Goal: Task Accomplishment & Management: Complete application form

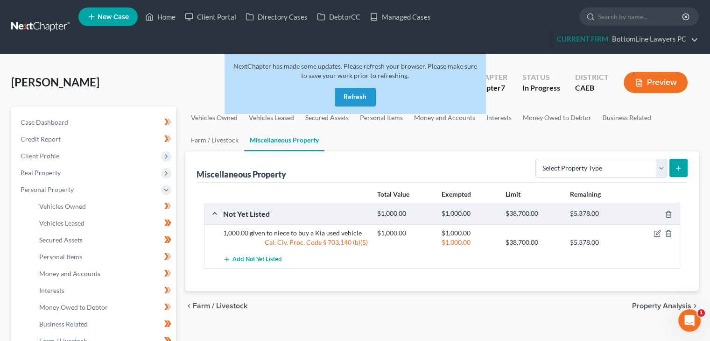
click at [353, 94] on button "Refresh" at bounding box center [355, 97] width 41 height 19
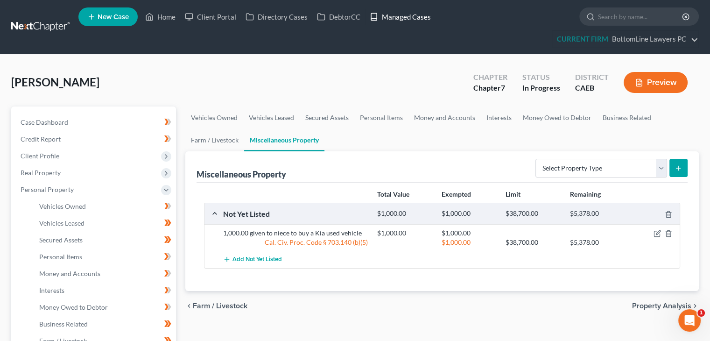
click at [393, 13] on link "Managed Cases" at bounding box center [400, 16] width 71 height 17
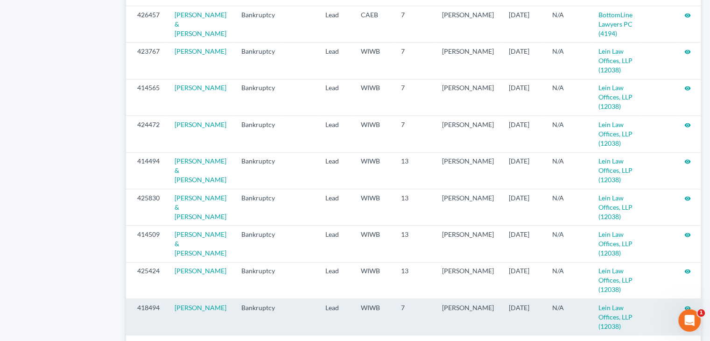
scroll to position [1029, 0]
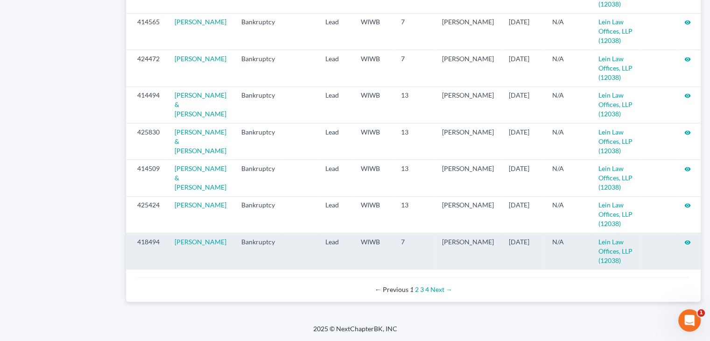
click at [685, 242] on icon "visibility" at bounding box center [688, 242] width 7 height 7
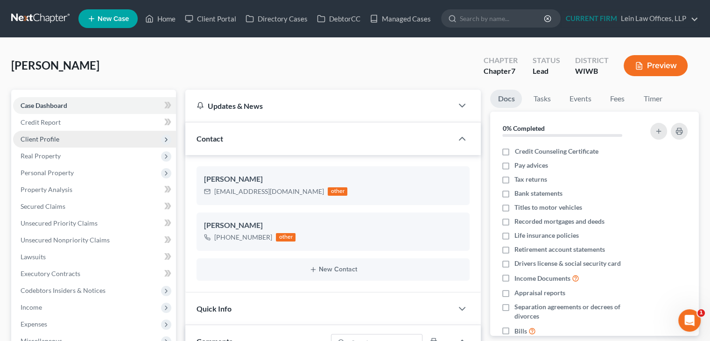
click at [73, 136] on span "Client Profile" at bounding box center [94, 139] width 163 height 17
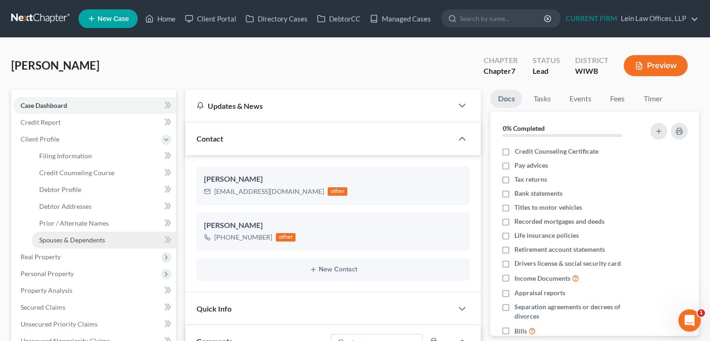
click at [78, 236] on span "Spouses & Dependents" at bounding box center [72, 240] width 66 height 8
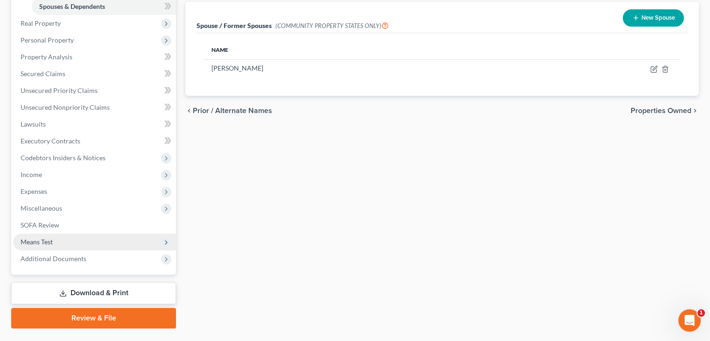
scroll to position [256, 0]
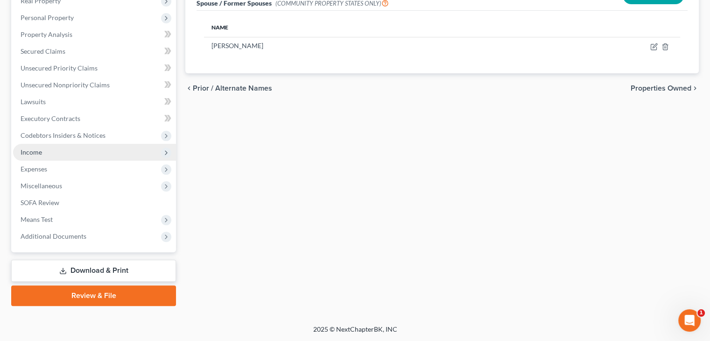
click at [65, 149] on span "Income" at bounding box center [94, 152] width 163 height 17
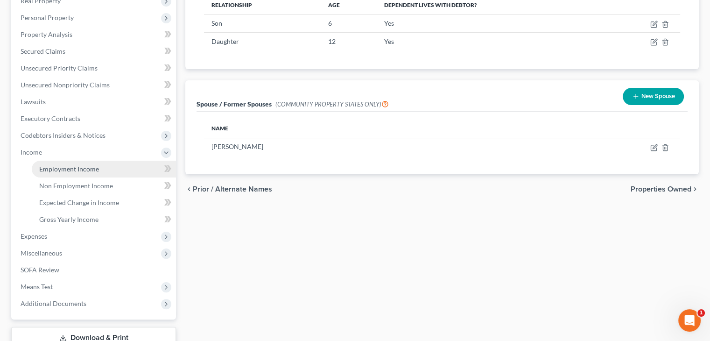
click at [83, 167] on span "Employment Income" at bounding box center [69, 169] width 60 height 8
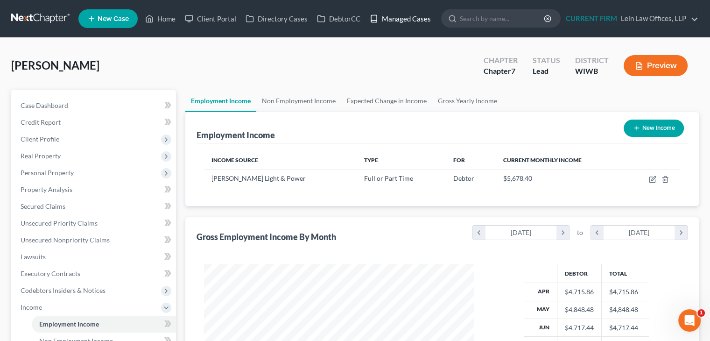
click at [397, 23] on link "Managed Cases" at bounding box center [400, 18] width 71 height 17
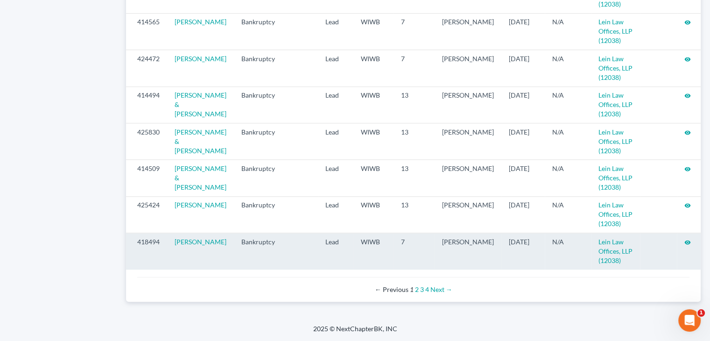
scroll to position [1029, 0]
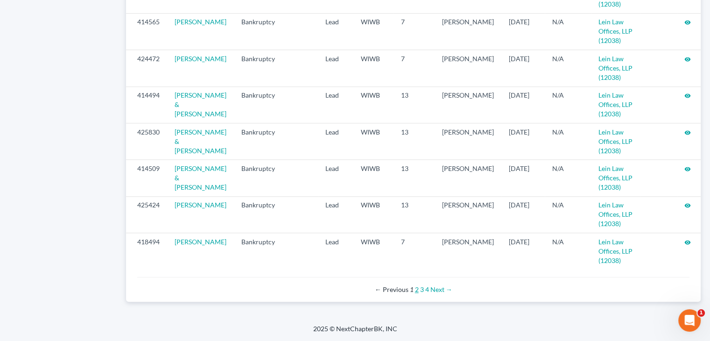
click at [416, 288] on link "2" at bounding box center [417, 289] width 4 height 8
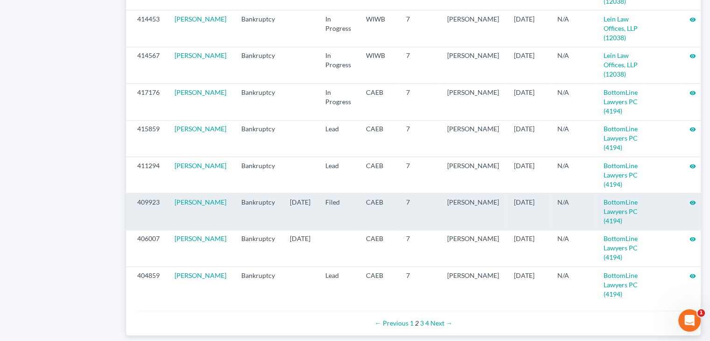
scroll to position [981, 0]
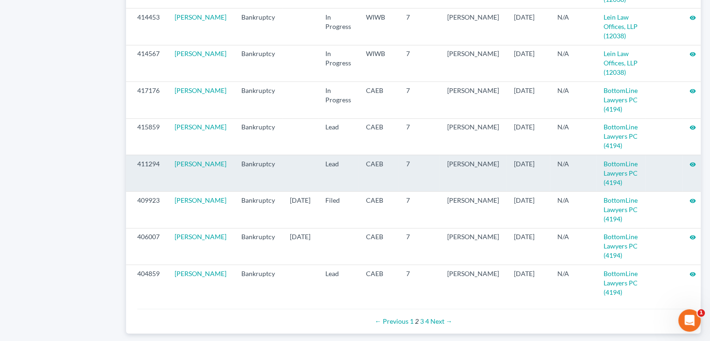
click at [690, 168] on icon "visibility" at bounding box center [693, 164] width 7 height 7
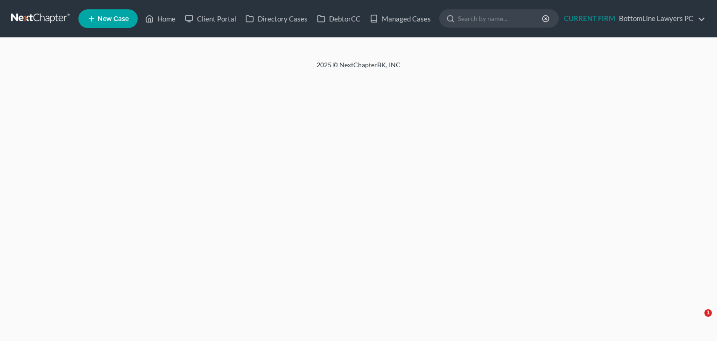
select select "4"
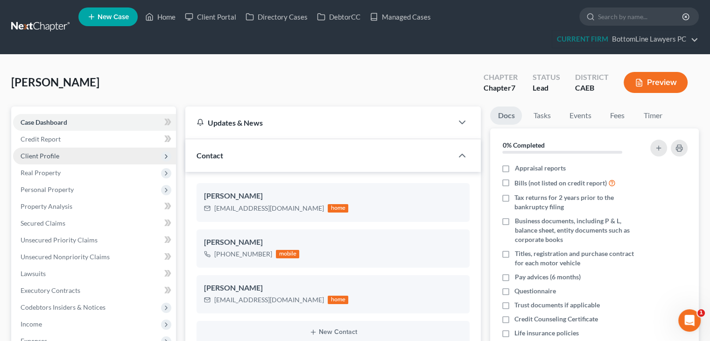
click at [60, 153] on span "Client Profile" at bounding box center [94, 156] width 163 height 17
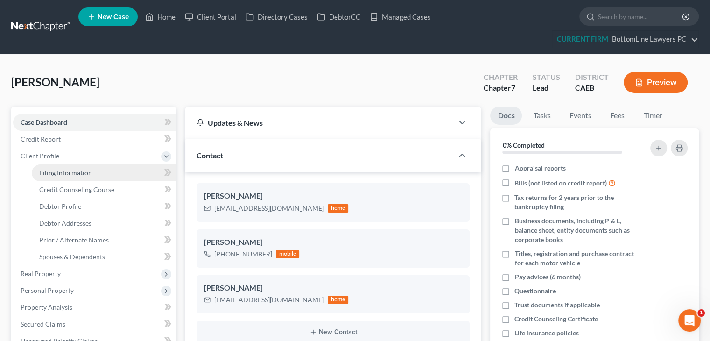
click at [61, 172] on span "Filing Information" at bounding box center [65, 173] width 53 height 8
select select "1"
select select "0"
select select "8"
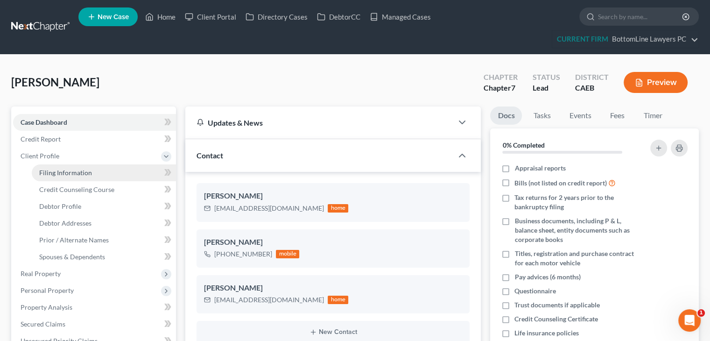
select select "0"
select select "4"
select select "1"
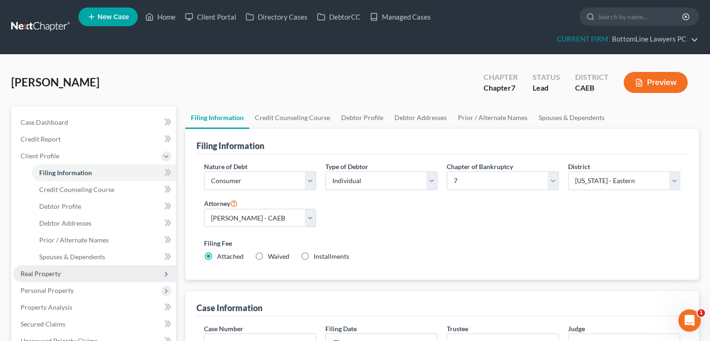
click at [76, 274] on span "Real Property" at bounding box center [94, 273] width 163 height 17
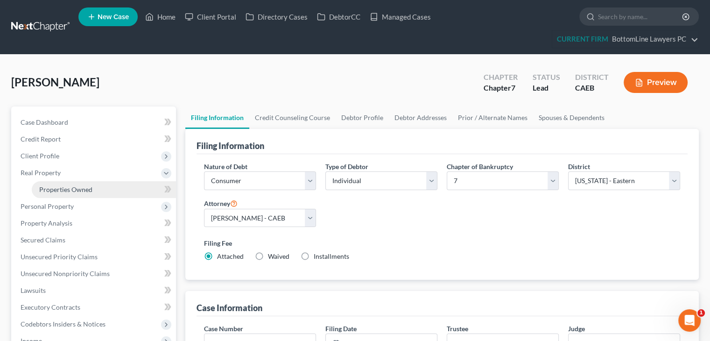
click at [77, 193] on link "Properties Owned" at bounding box center [104, 189] width 144 height 17
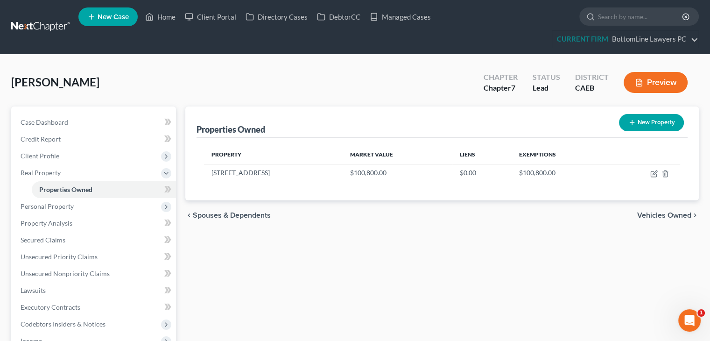
click at [168, 189] on icon at bounding box center [166, 189] width 4 height 7
click at [142, 122] on link "Case Dashboard" at bounding box center [94, 122] width 163 height 17
select select "4"
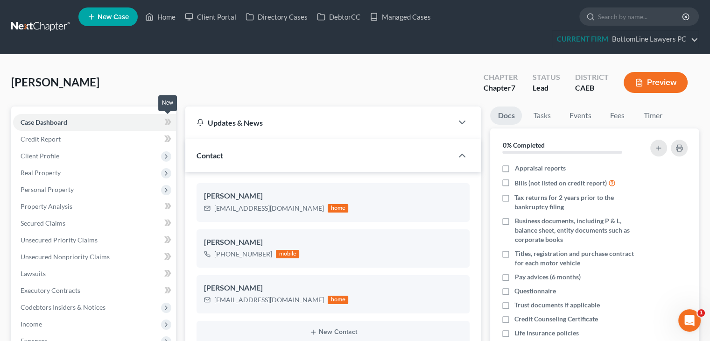
click at [168, 121] on icon at bounding box center [166, 122] width 4 height 7
click at [148, 143] on link "Credit Report" at bounding box center [94, 139] width 163 height 17
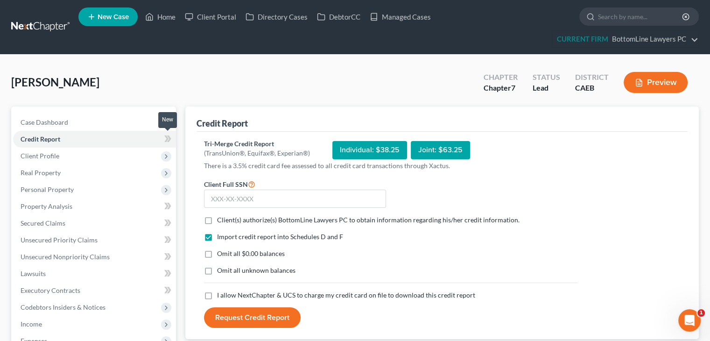
drag, startPoint x: 168, startPoint y: 141, endPoint x: 163, endPoint y: 146, distance: 7.9
click at [168, 141] on icon at bounding box center [169, 138] width 4 height 7
click at [162, 156] on icon at bounding box center [166, 156] width 10 height 10
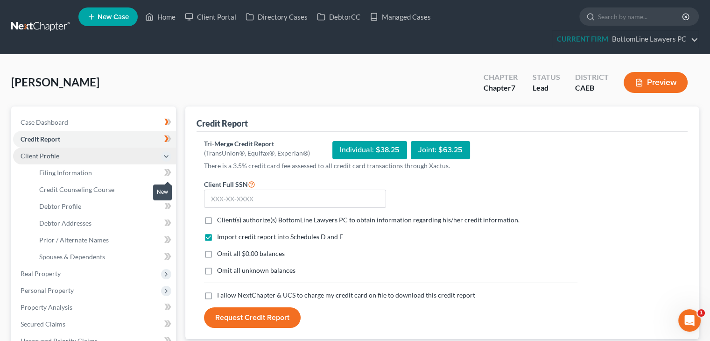
click at [166, 174] on icon at bounding box center [166, 172] width 4 height 7
click at [166, 189] on icon at bounding box center [166, 189] width 4 height 7
click at [129, 195] on link "Credit Counseling Course" at bounding box center [104, 189] width 144 height 17
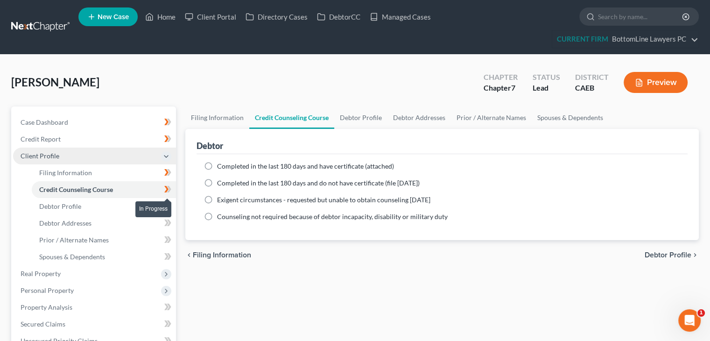
drag, startPoint x: 166, startPoint y: 188, endPoint x: 169, endPoint y: 194, distance: 6.3
click at [166, 188] on icon at bounding box center [167, 190] width 7 height 12
click at [169, 191] on icon at bounding box center [169, 189] width 4 height 7
click at [167, 208] on icon at bounding box center [167, 206] width 7 height 12
click at [148, 205] on link "Debtor Profile" at bounding box center [104, 206] width 144 height 17
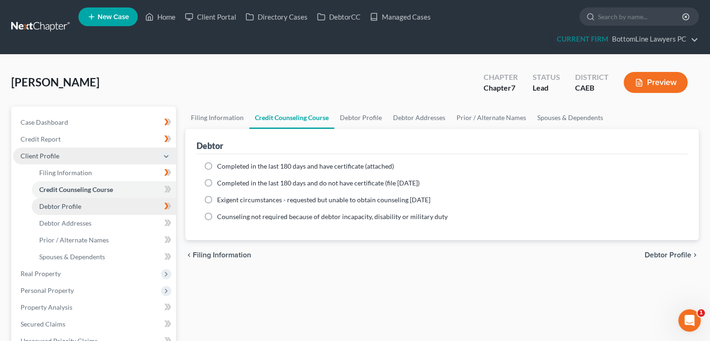
select select "3"
select select "0"
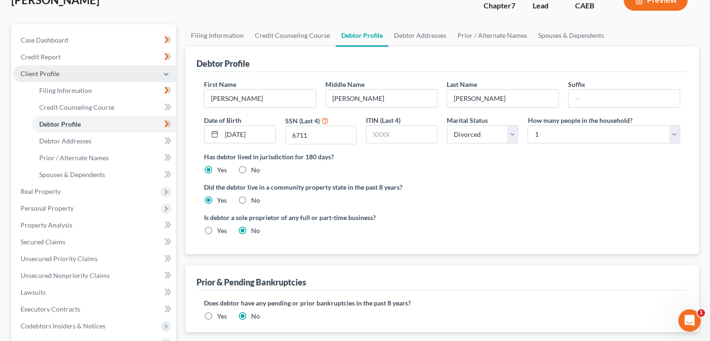
scroll to position [93, 0]
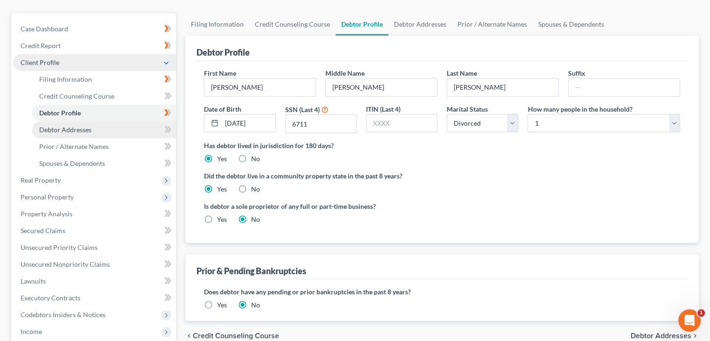
click at [153, 124] on link "Debtor Addresses" at bounding box center [104, 129] width 144 height 17
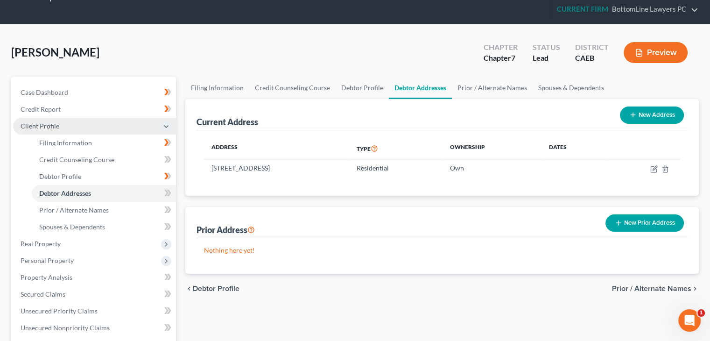
scroll to position [47, 0]
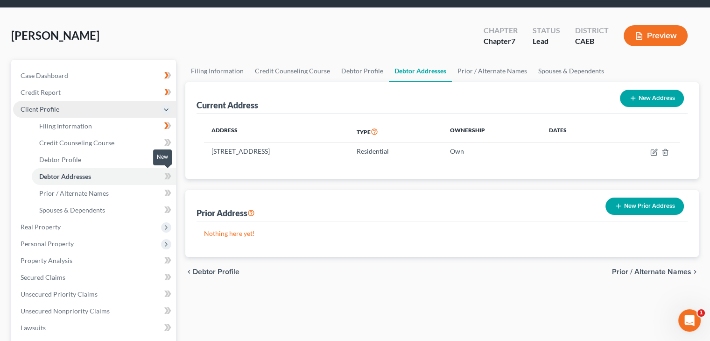
click at [163, 177] on span at bounding box center [168, 177] width 16 height 14
click at [166, 193] on icon at bounding box center [167, 193] width 7 height 12
click at [166, 191] on icon at bounding box center [167, 193] width 7 height 12
click at [137, 194] on link "Prior / Alternate Names" at bounding box center [104, 193] width 144 height 17
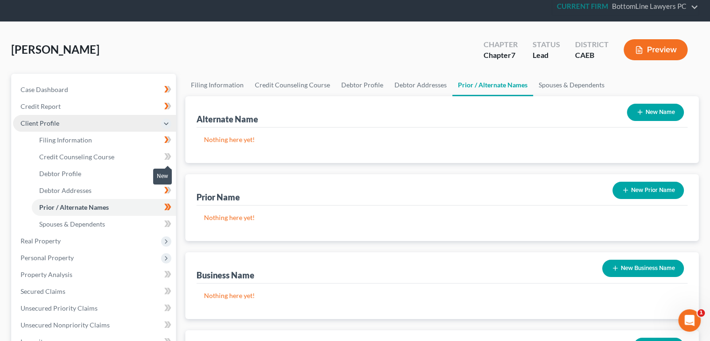
scroll to position [93, 0]
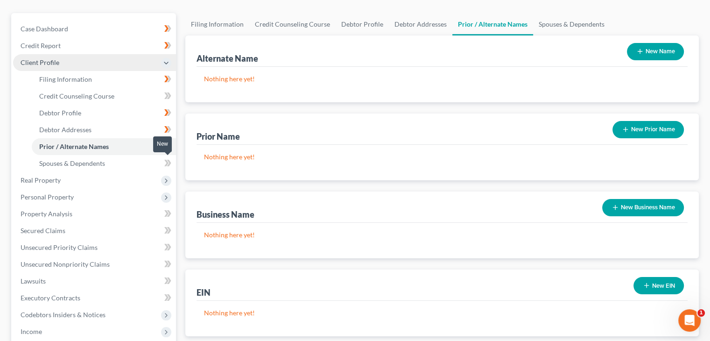
click at [160, 164] on span at bounding box center [168, 164] width 16 height 14
click at [161, 163] on span at bounding box center [168, 164] width 16 height 14
click at [157, 183] on span "Real Property" at bounding box center [94, 180] width 163 height 17
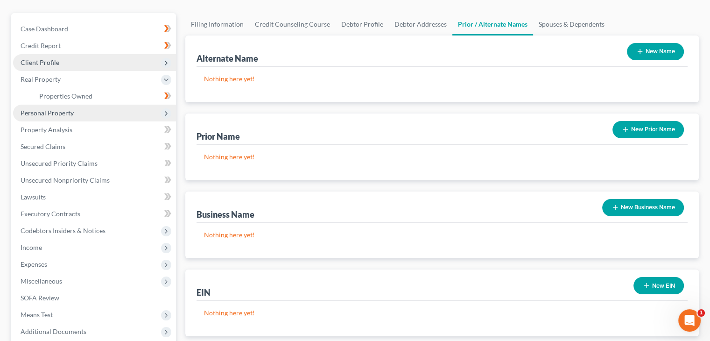
click at [135, 117] on span "Personal Property" at bounding box center [94, 113] width 163 height 17
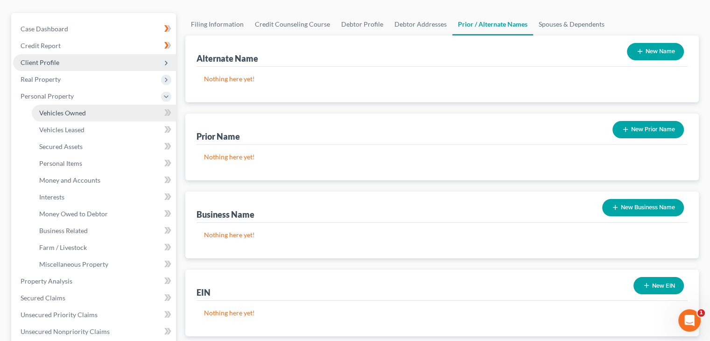
click at [141, 118] on link "Vehicles Owned" at bounding box center [104, 113] width 144 height 17
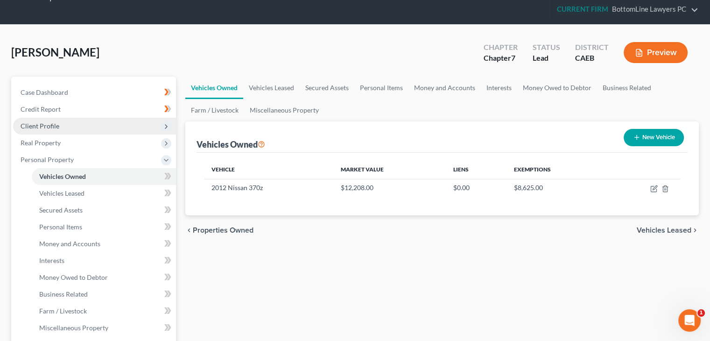
scroll to position [47, 0]
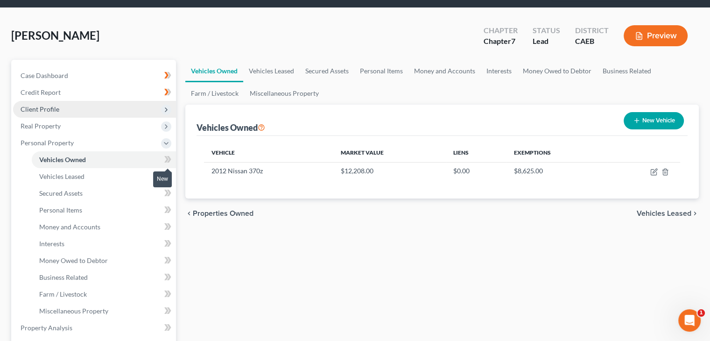
click at [168, 159] on icon at bounding box center [166, 159] width 4 height 7
click at [165, 176] on icon at bounding box center [167, 176] width 7 height 12
click at [166, 174] on icon at bounding box center [166, 176] width 4 height 7
click at [161, 190] on span at bounding box center [168, 194] width 16 height 14
click at [166, 191] on icon at bounding box center [167, 193] width 7 height 12
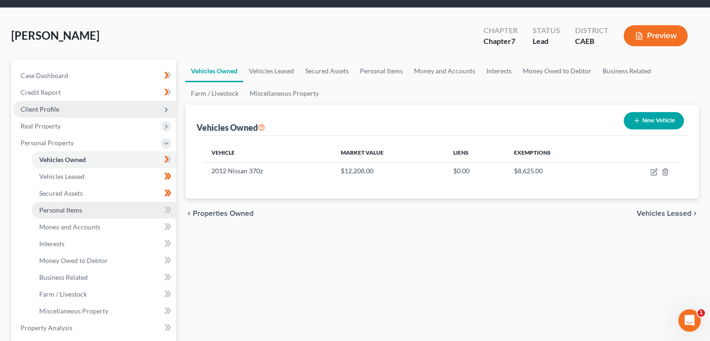
click at [142, 205] on link "Personal Items" at bounding box center [104, 210] width 144 height 17
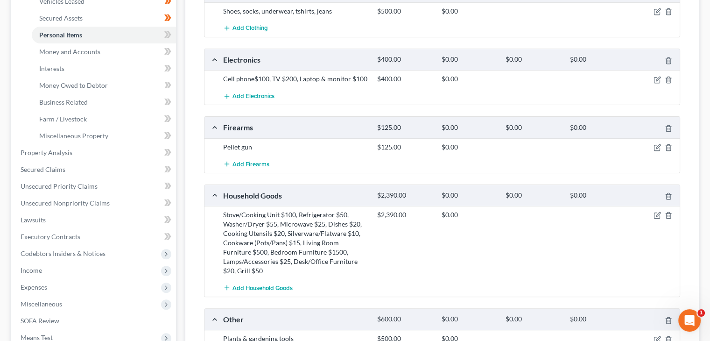
scroll to position [234, 0]
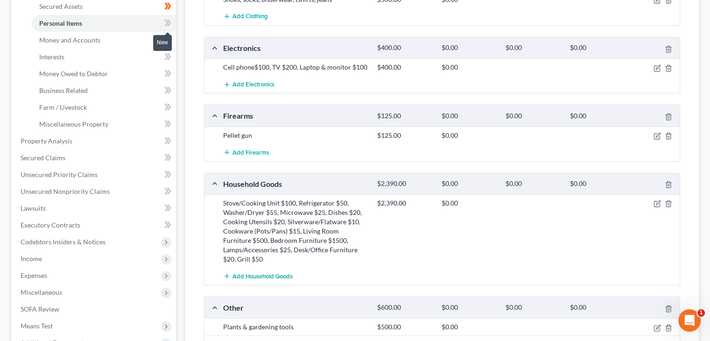
click at [169, 24] on icon at bounding box center [169, 23] width 4 height 7
click at [165, 39] on icon at bounding box center [167, 40] width 7 height 12
click at [156, 55] on link "Interests" at bounding box center [104, 57] width 144 height 17
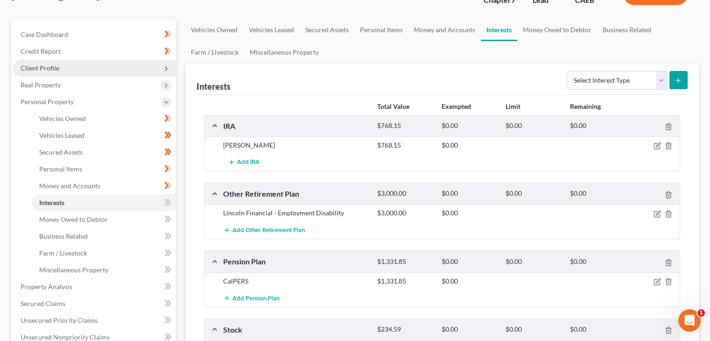
scroll to position [93, 0]
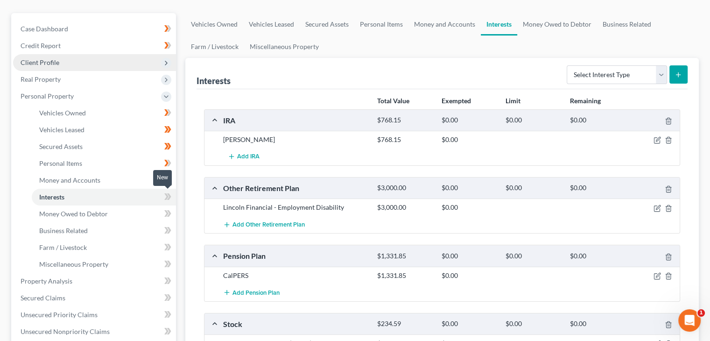
click at [167, 201] on icon at bounding box center [167, 197] width 7 height 12
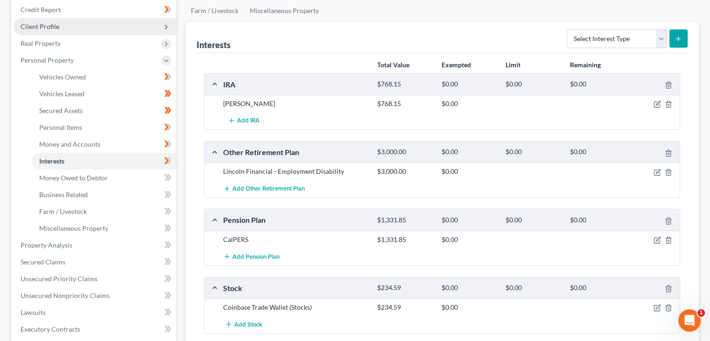
scroll to position [140, 0]
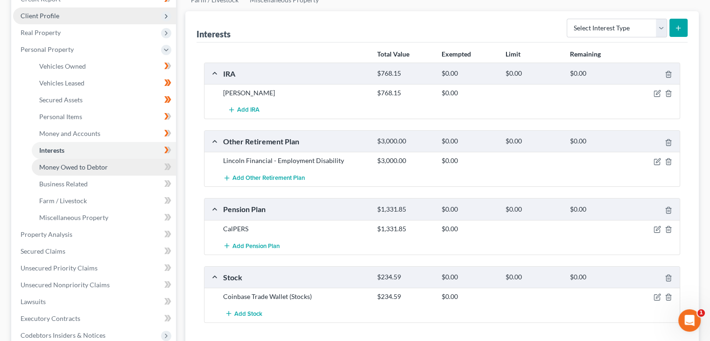
click at [151, 164] on link "Money Owed to Debtor" at bounding box center [104, 167] width 144 height 17
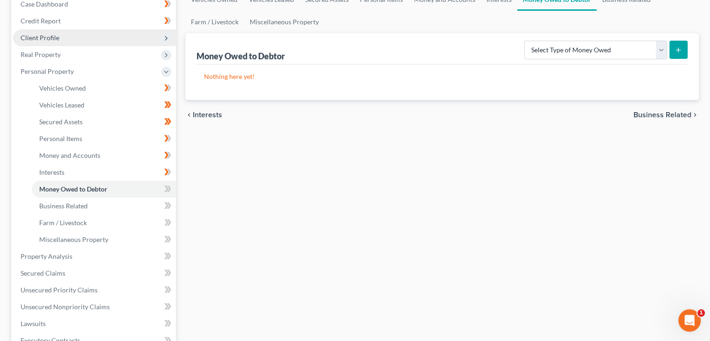
scroll to position [140, 0]
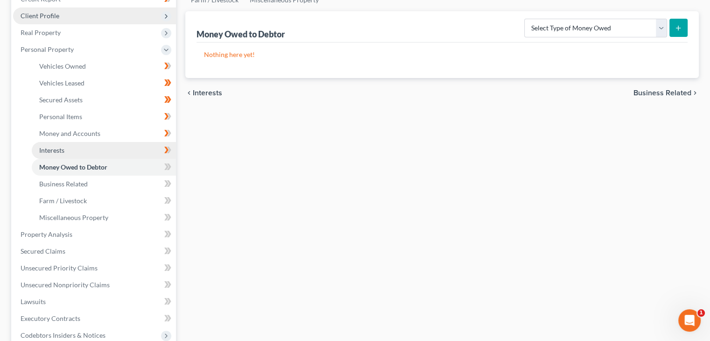
click at [136, 150] on link "Interests" at bounding box center [104, 150] width 144 height 17
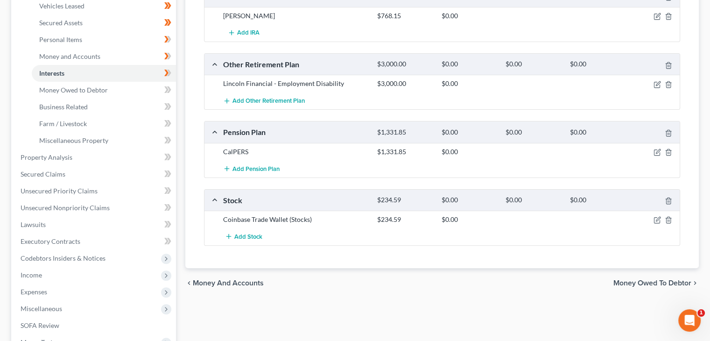
scroll to position [234, 0]
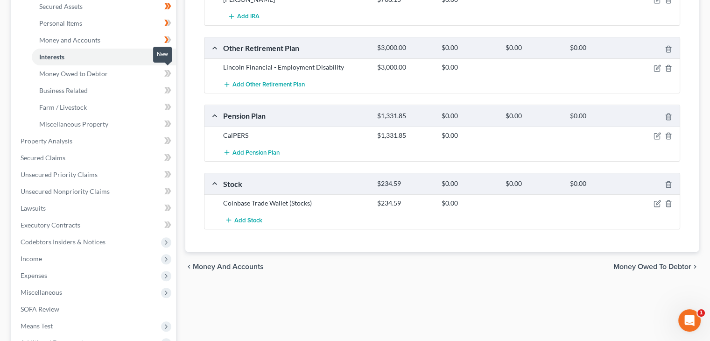
click at [165, 72] on icon at bounding box center [167, 74] width 7 height 12
click at [149, 76] on link "Money Owed to Debtor" at bounding box center [104, 73] width 144 height 17
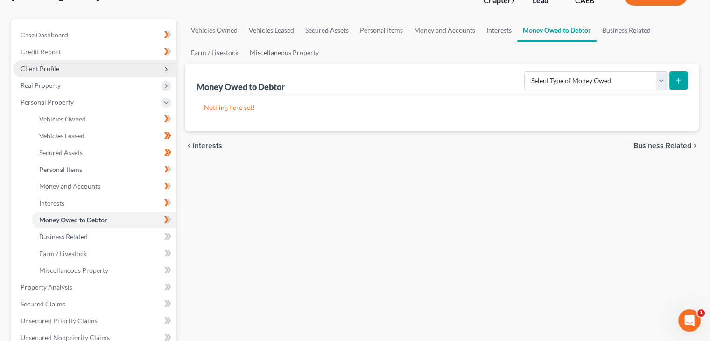
scroll to position [93, 0]
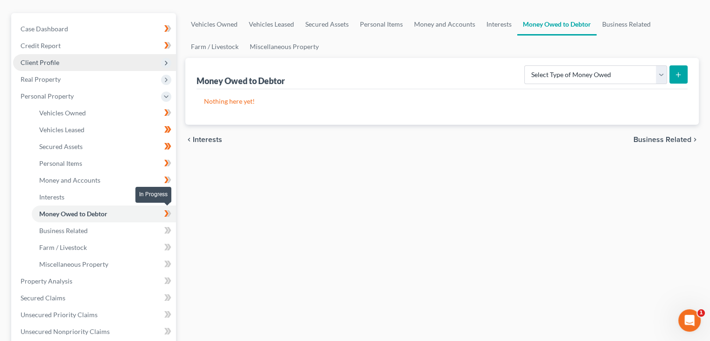
click at [169, 213] on icon at bounding box center [169, 213] width 4 height 7
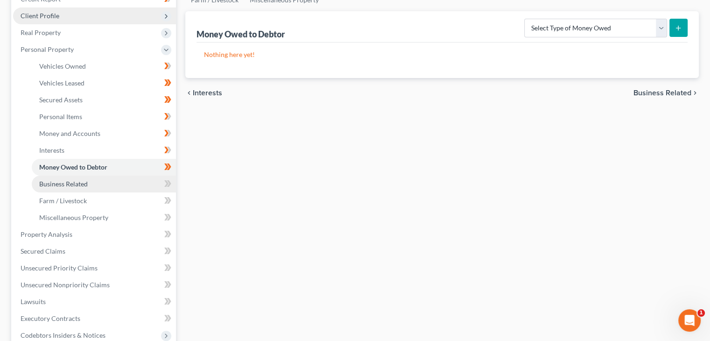
click at [125, 181] on link "Business Related" at bounding box center [104, 184] width 144 height 17
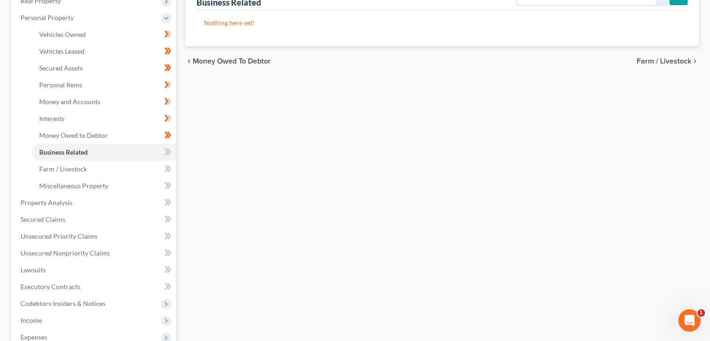
scroll to position [187, 0]
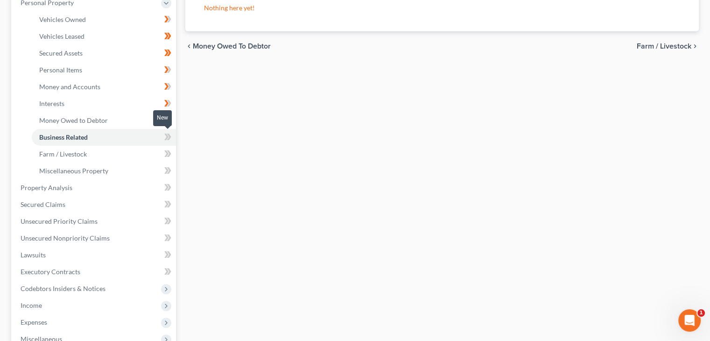
click at [168, 136] on icon at bounding box center [166, 137] width 4 height 7
click at [104, 152] on link "Farm / Livestock" at bounding box center [104, 154] width 144 height 17
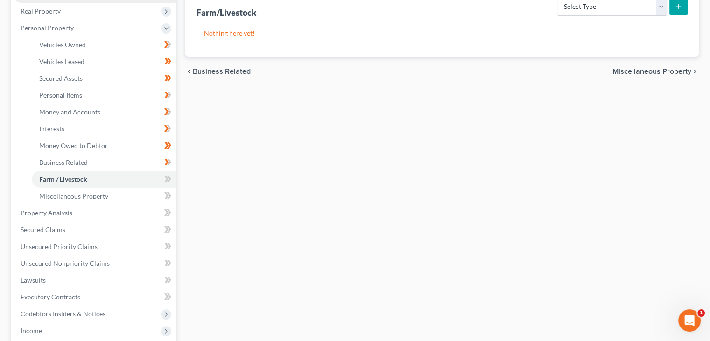
scroll to position [187, 0]
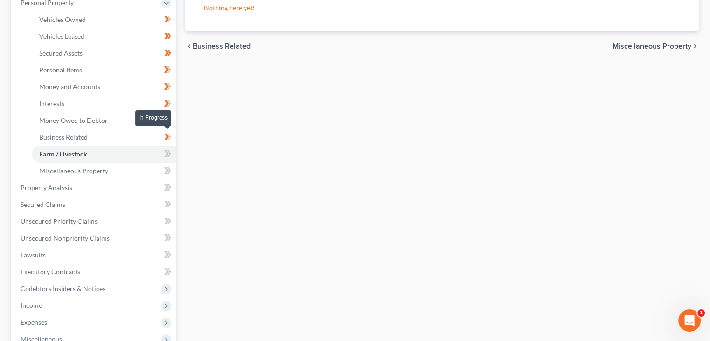
click at [163, 137] on span at bounding box center [168, 138] width 16 height 14
click at [166, 156] on icon at bounding box center [166, 153] width 4 height 7
click at [166, 152] on icon at bounding box center [166, 153] width 4 height 7
click at [165, 170] on icon at bounding box center [167, 171] width 7 height 12
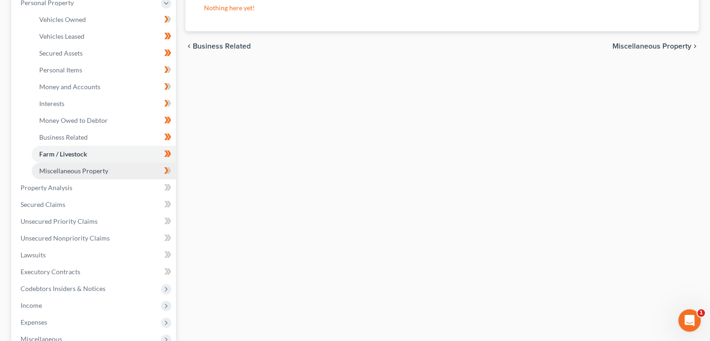
click at [157, 174] on link "Miscellaneous Property" at bounding box center [104, 171] width 144 height 17
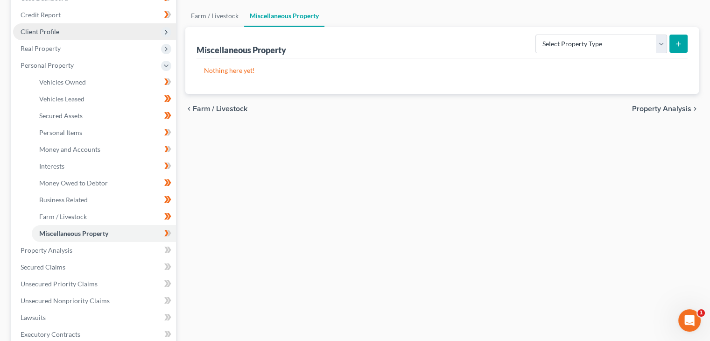
scroll to position [140, 0]
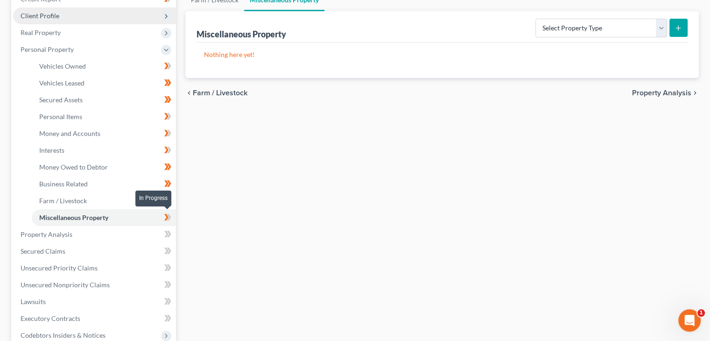
click at [164, 215] on icon at bounding box center [167, 218] width 7 height 12
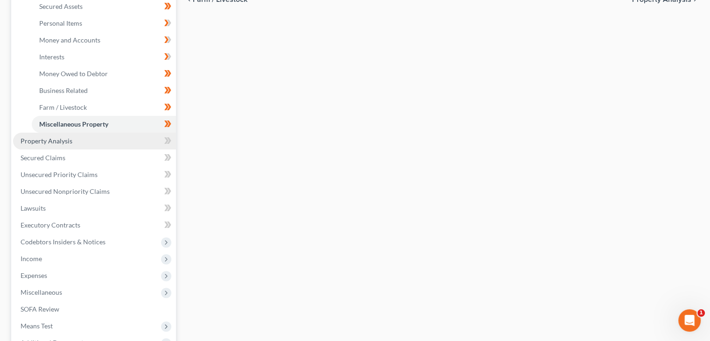
click at [135, 142] on link "Property Analysis" at bounding box center [94, 141] width 163 height 17
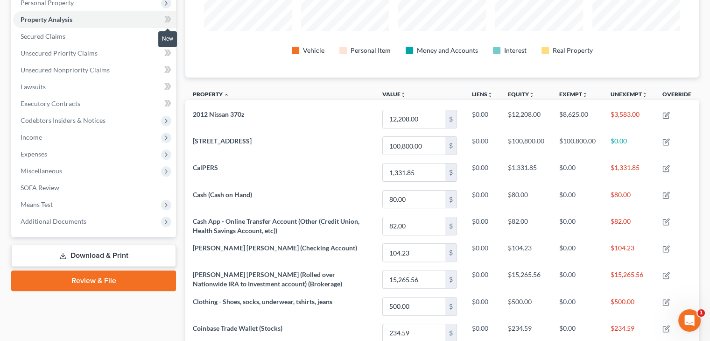
click at [164, 21] on icon at bounding box center [167, 20] width 7 height 12
click at [105, 39] on link "Secured Claims" at bounding box center [94, 36] width 163 height 17
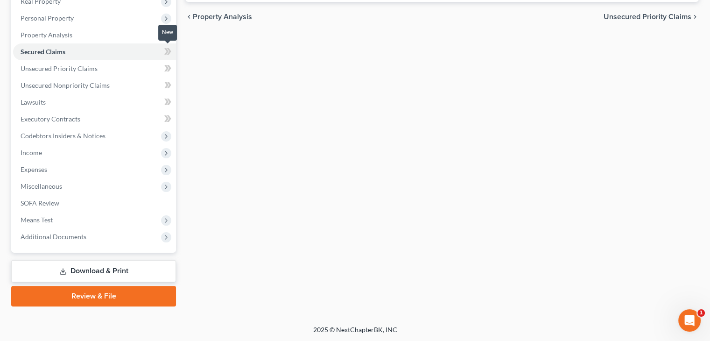
click at [167, 52] on icon at bounding box center [166, 51] width 4 height 7
click at [169, 51] on icon at bounding box center [169, 51] width 4 height 7
click at [129, 70] on link "Unsecured Priority Claims" at bounding box center [94, 68] width 163 height 17
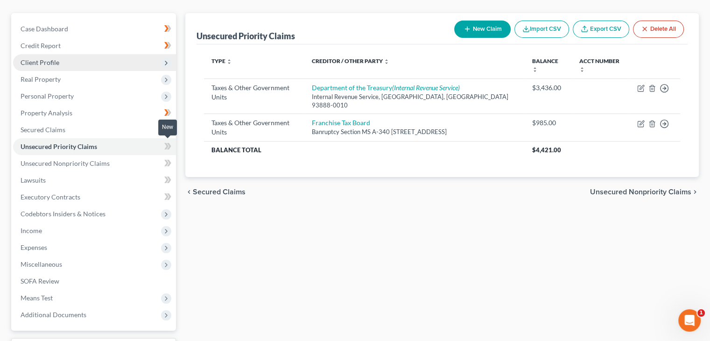
click at [169, 149] on icon at bounding box center [167, 147] width 7 height 12
click at [149, 164] on link "Unsecured Nonpriority Claims" at bounding box center [94, 163] width 163 height 17
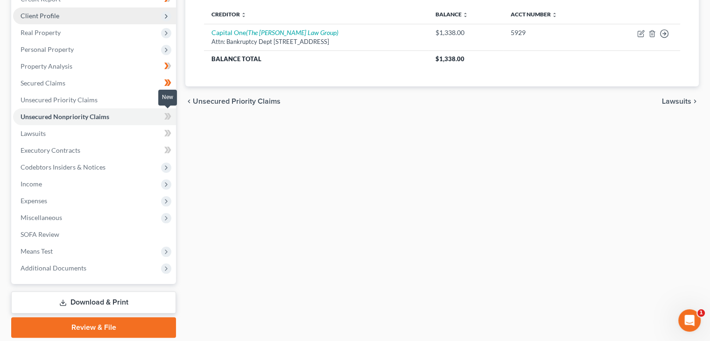
click at [166, 114] on icon at bounding box center [166, 116] width 4 height 7
click at [92, 133] on link "Lawsuits" at bounding box center [94, 133] width 163 height 17
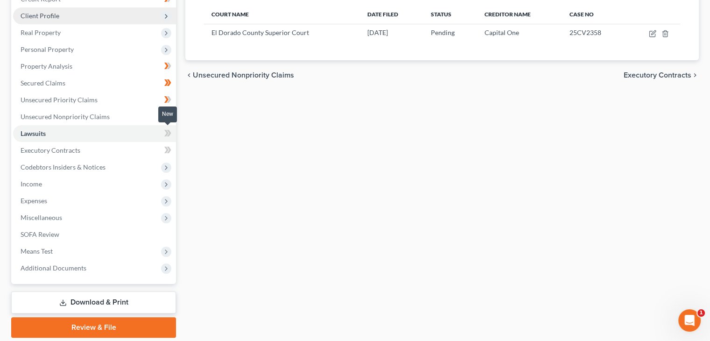
click at [164, 135] on icon at bounding box center [167, 134] width 7 height 12
click at [149, 147] on link "Executory Contracts" at bounding box center [94, 150] width 163 height 17
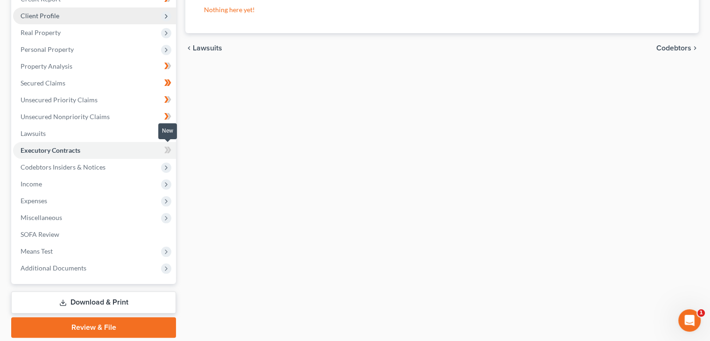
click at [171, 149] on span at bounding box center [168, 151] width 16 height 14
click at [171, 150] on icon at bounding box center [167, 150] width 7 height 12
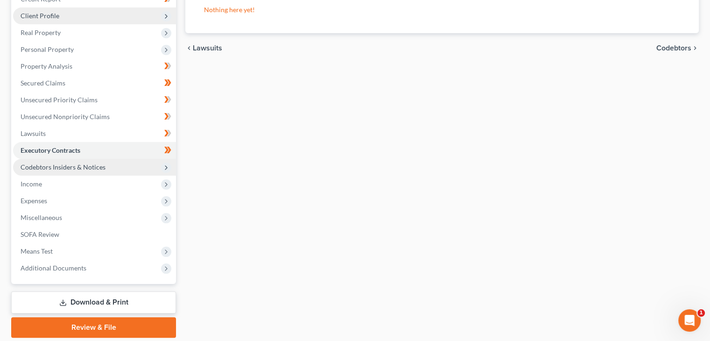
click at [159, 163] on span "Codebtors Insiders & Notices" at bounding box center [94, 167] width 163 height 17
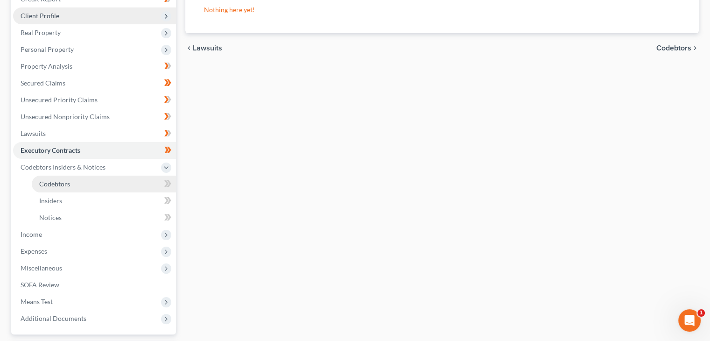
click at [143, 183] on link "Codebtors" at bounding box center [104, 184] width 144 height 17
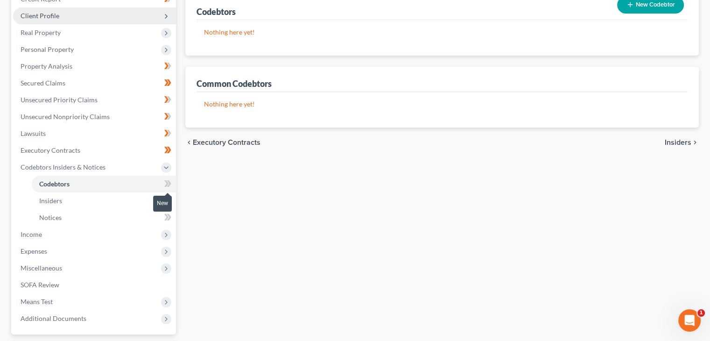
click at [167, 182] on icon at bounding box center [166, 183] width 4 height 7
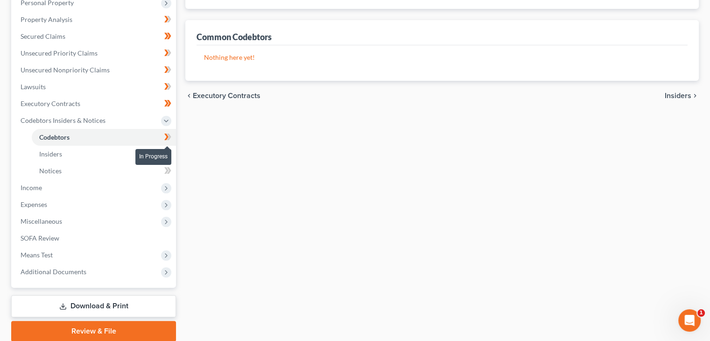
click at [167, 136] on icon at bounding box center [166, 137] width 4 height 7
click at [157, 152] on link "Insiders" at bounding box center [104, 154] width 144 height 17
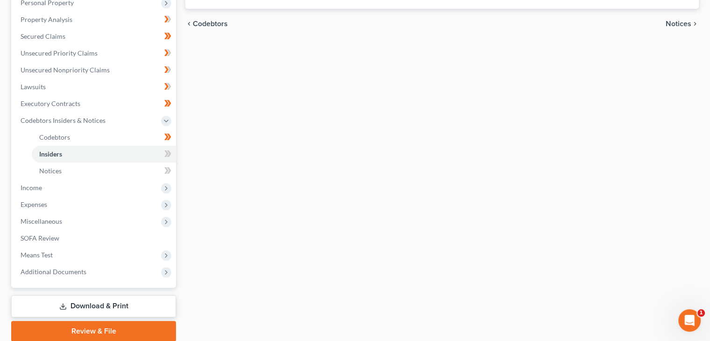
click at [168, 154] on div at bounding box center [168, 154] width 6 height 3
click at [157, 152] on link "Insiders" at bounding box center [104, 154] width 144 height 17
click at [163, 154] on body "Home New Case Client Portal Directory Cases DebtorCC Managed Cases BottomLine L…" at bounding box center [355, 95] width 710 height 564
click at [149, 171] on link "Notices" at bounding box center [104, 171] width 144 height 17
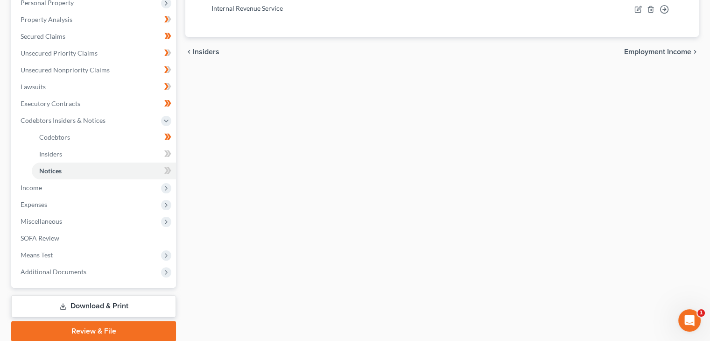
click at [167, 172] on icon at bounding box center [167, 171] width 7 height 12
click at [166, 154] on div at bounding box center [168, 154] width 6 height 3
click at [142, 156] on link "Insiders" at bounding box center [104, 154] width 144 height 17
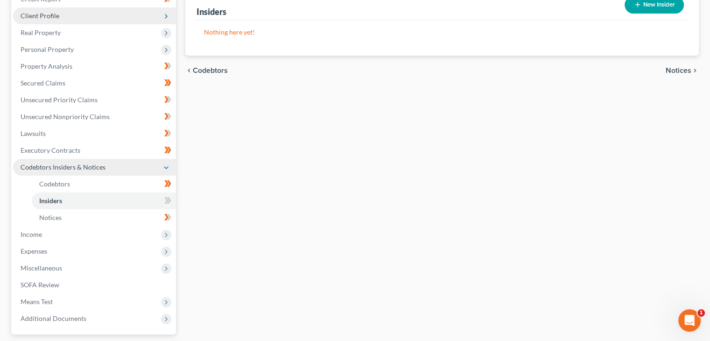
click at [135, 165] on span "Codebtors Insiders & Notices" at bounding box center [94, 167] width 163 height 17
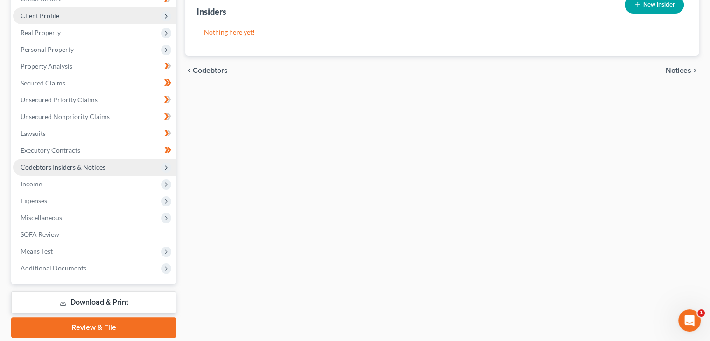
click at [135, 165] on span "Codebtors Insiders & Notices" at bounding box center [94, 167] width 163 height 17
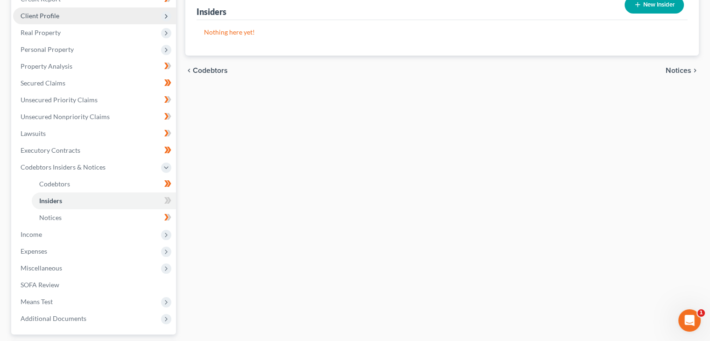
click at [164, 201] on body "Home New Case Client Portal Directory Cases DebtorCC Managed Cases BottomLine L…" at bounding box center [355, 142] width 710 height 564
click at [106, 208] on link "Insiders" at bounding box center [104, 200] width 144 height 17
click at [642, 7] on button "New Insider" at bounding box center [654, 4] width 59 height 17
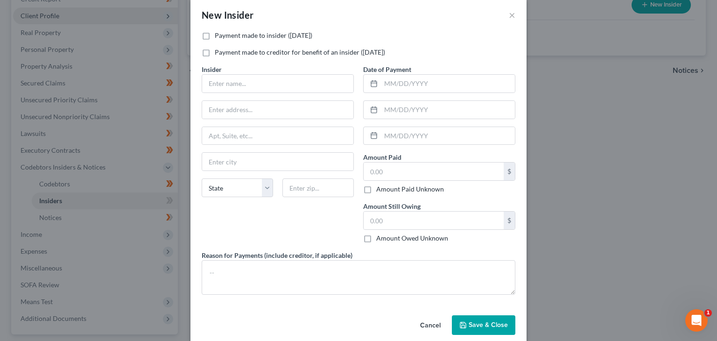
scroll to position [23, 0]
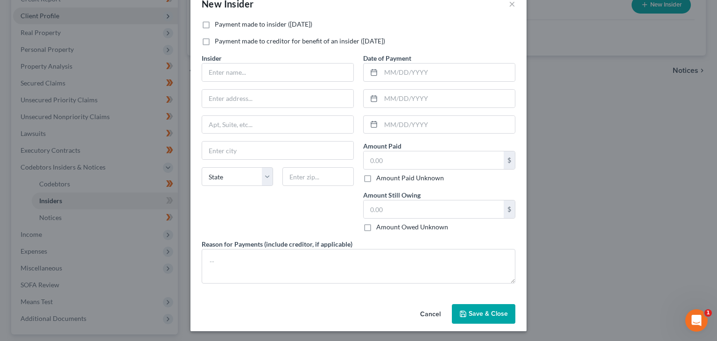
click at [468, 308] on button "Save & Close" at bounding box center [484, 314] width 64 height 20
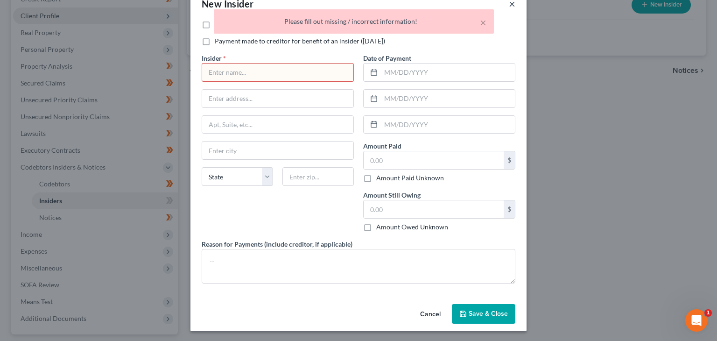
click at [511, 3] on button "×" at bounding box center [512, 3] width 7 height 11
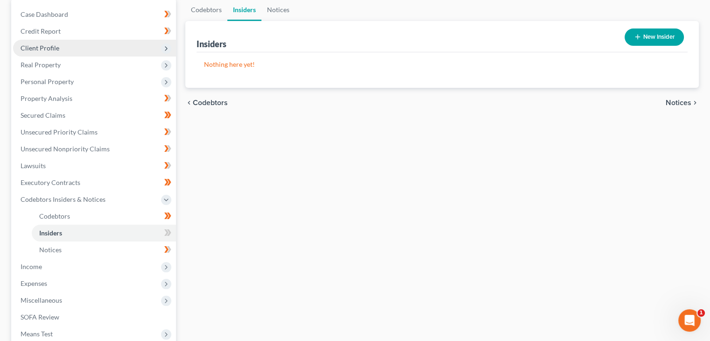
scroll to position [93, 0]
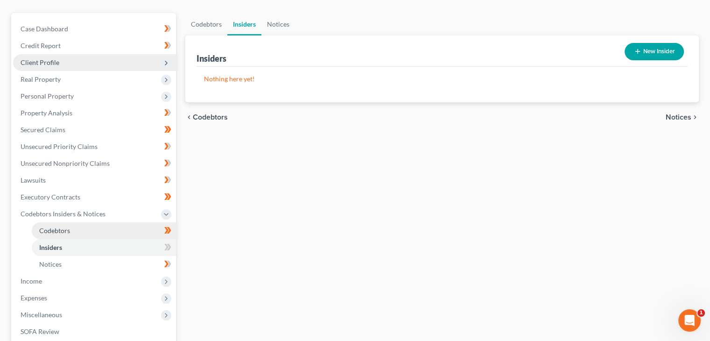
click at [116, 232] on link "Codebtors" at bounding box center [104, 230] width 144 height 17
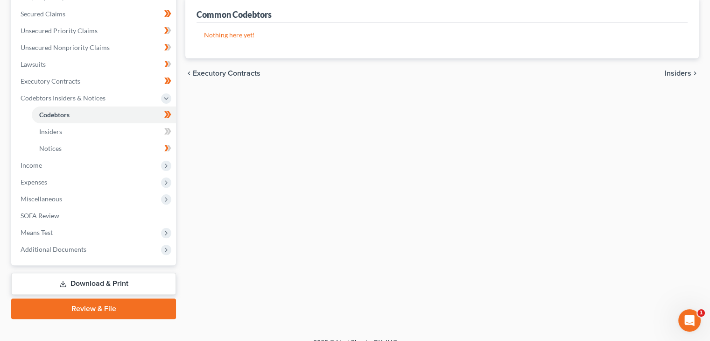
scroll to position [222, 0]
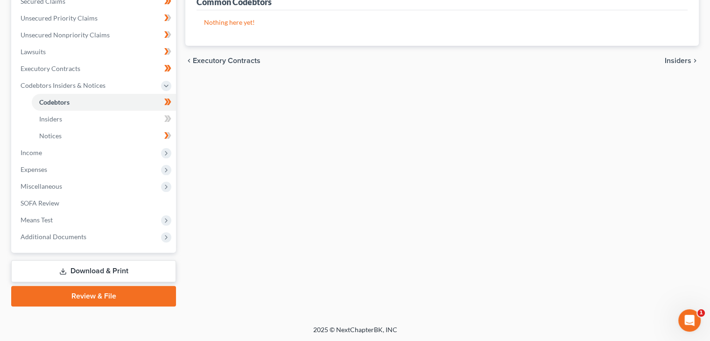
click at [163, 117] on span at bounding box center [168, 120] width 16 height 14
click at [162, 120] on div "In Progress" at bounding box center [153, 128] width 36 height 21
click at [165, 118] on body "Home New Case Client Portal Directory Cases DebtorCC Managed Cases BottomLine L…" at bounding box center [355, 60] width 710 height 564
click at [150, 98] on link "Codebtors" at bounding box center [104, 102] width 144 height 17
click at [168, 116] on icon at bounding box center [167, 119] width 7 height 12
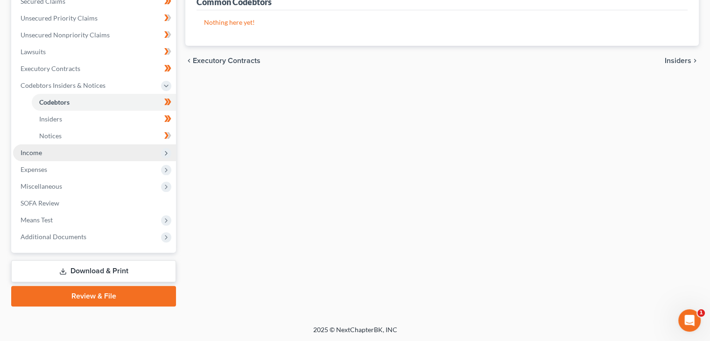
click at [76, 151] on span "Income" at bounding box center [94, 152] width 163 height 17
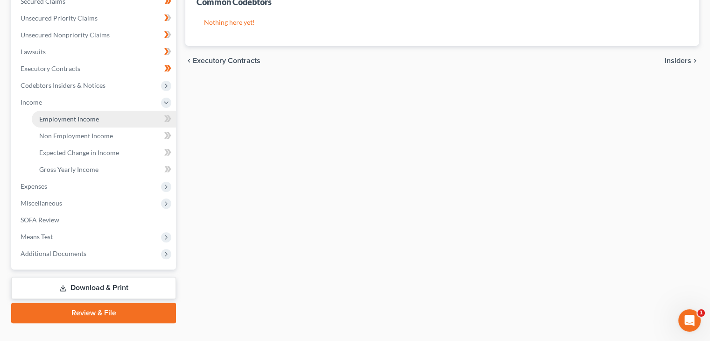
click at [98, 124] on link "Employment Income" at bounding box center [104, 119] width 144 height 17
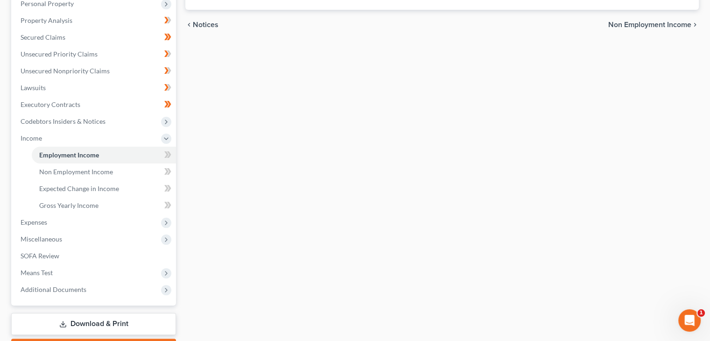
scroll to position [187, 0]
click at [165, 153] on icon at bounding box center [167, 154] width 7 height 12
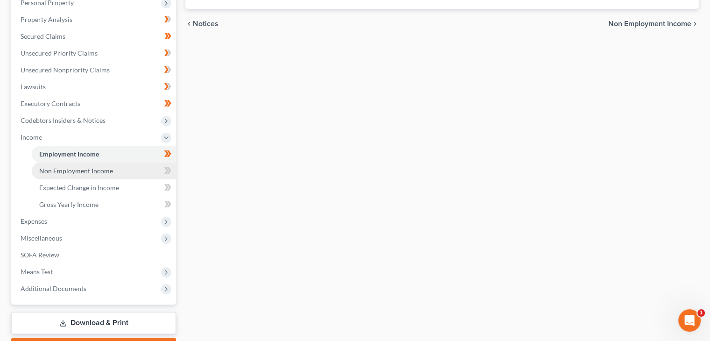
click at [144, 169] on link "Non Employment Income" at bounding box center [104, 171] width 144 height 17
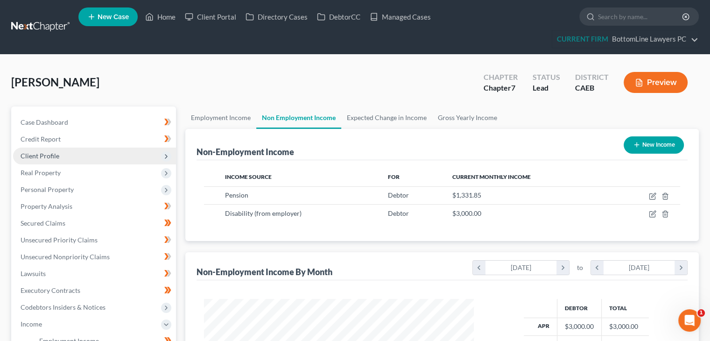
scroll to position [166, 288]
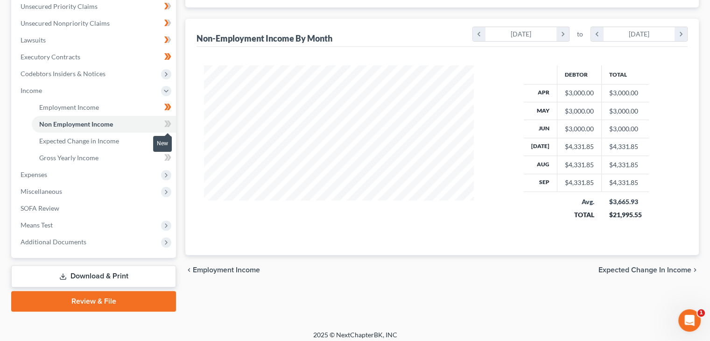
click at [166, 125] on icon at bounding box center [166, 123] width 4 height 7
click at [148, 140] on link "Expected Change in Income" at bounding box center [104, 141] width 144 height 17
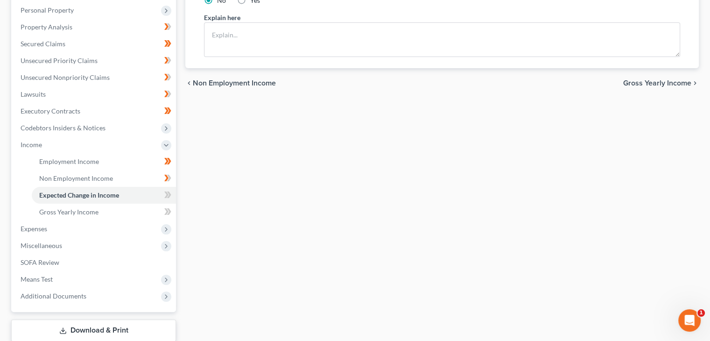
scroll to position [188, 0]
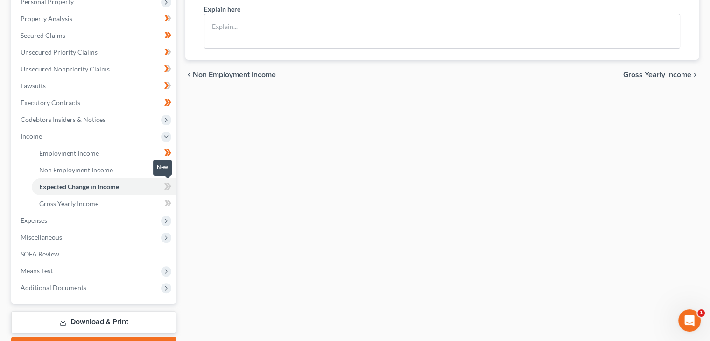
click at [168, 186] on icon at bounding box center [167, 187] width 7 height 12
click at [164, 202] on icon at bounding box center [167, 204] width 7 height 12
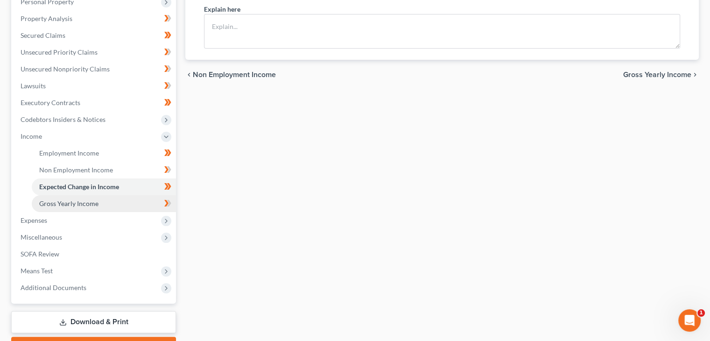
click at [140, 198] on link "Gross Yearly Income" at bounding box center [104, 203] width 144 height 17
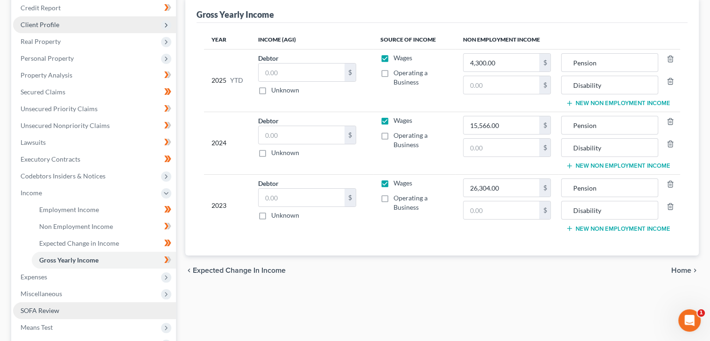
scroll to position [140, 0]
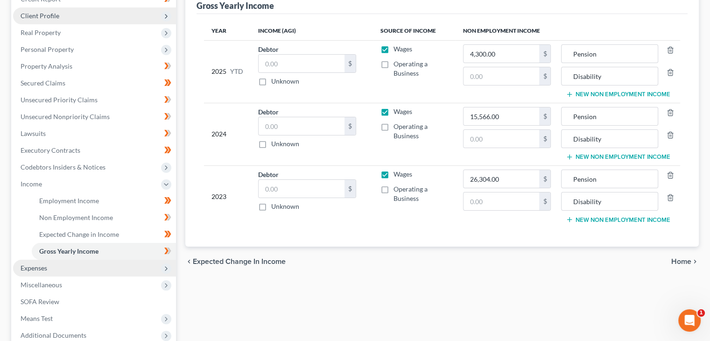
click at [115, 263] on span "Expenses" at bounding box center [94, 268] width 163 height 17
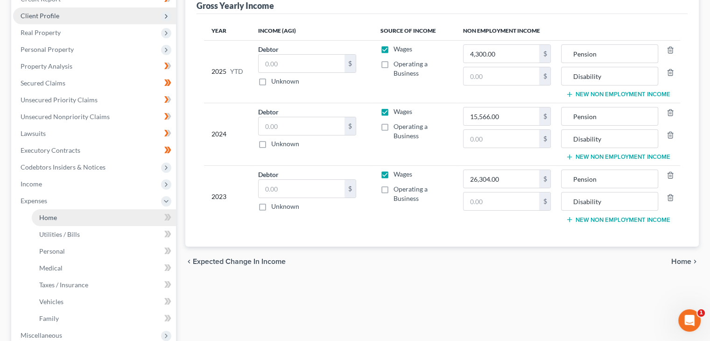
click at [133, 213] on link "Home" at bounding box center [104, 217] width 144 height 17
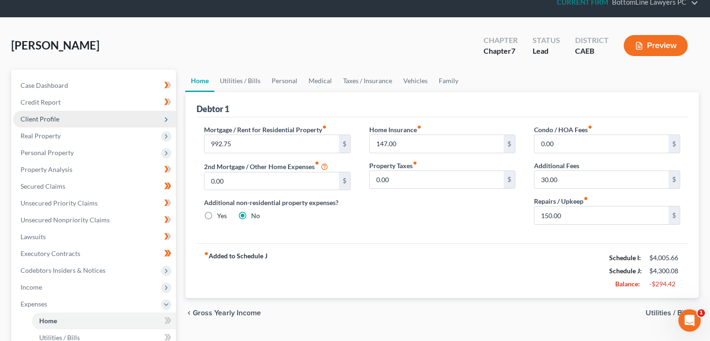
scroll to position [93, 0]
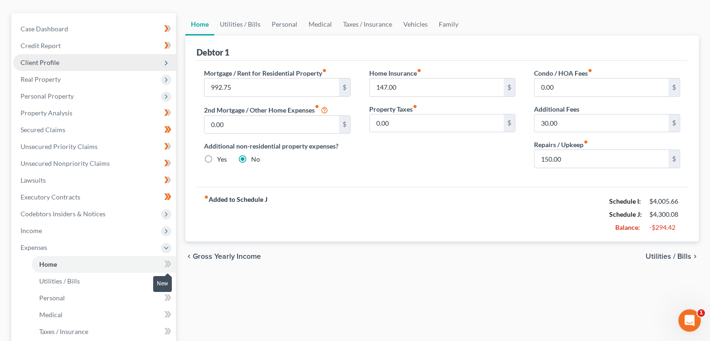
click at [167, 264] on icon at bounding box center [166, 264] width 4 height 7
click at [166, 276] on icon at bounding box center [167, 281] width 7 height 12
click at [164, 298] on icon at bounding box center [167, 298] width 7 height 12
click at [164, 317] on icon at bounding box center [167, 315] width 7 height 12
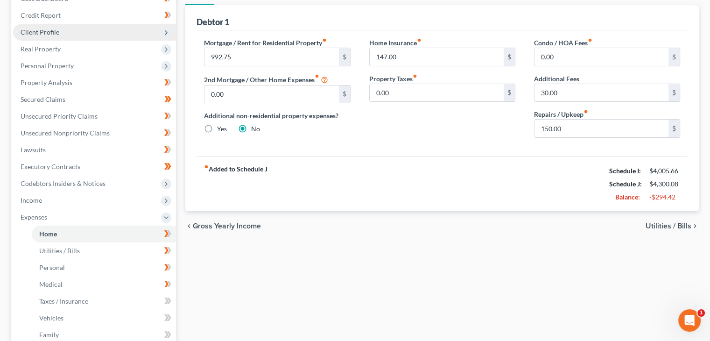
scroll to position [140, 0]
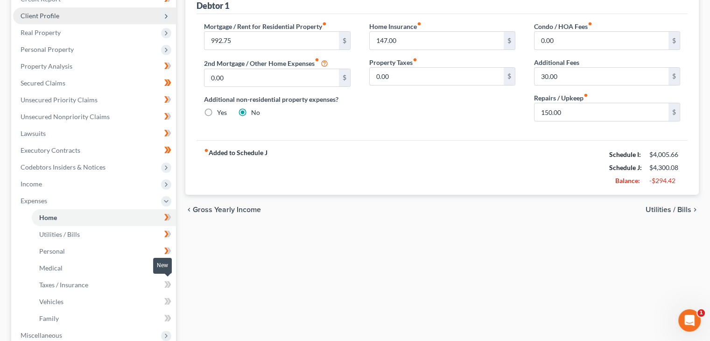
click at [165, 288] on icon at bounding box center [167, 285] width 7 height 12
click at [164, 300] on icon at bounding box center [167, 302] width 7 height 12
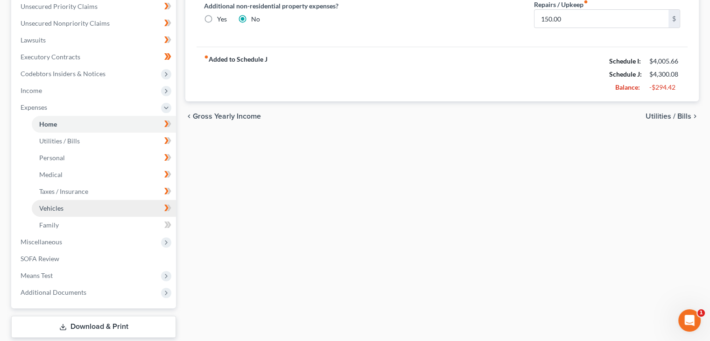
click at [163, 215] on link "Vehicles" at bounding box center [104, 208] width 144 height 17
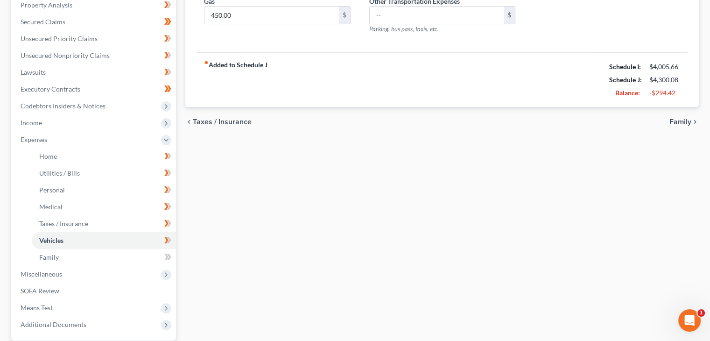
scroll to position [234, 0]
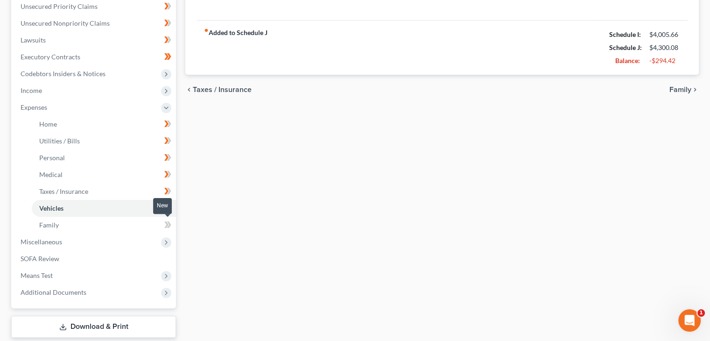
click at [169, 225] on icon at bounding box center [169, 224] width 4 height 7
click at [107, 238] on span "Miscellaneous" at bounding box center [94, 242] width 163 height 17
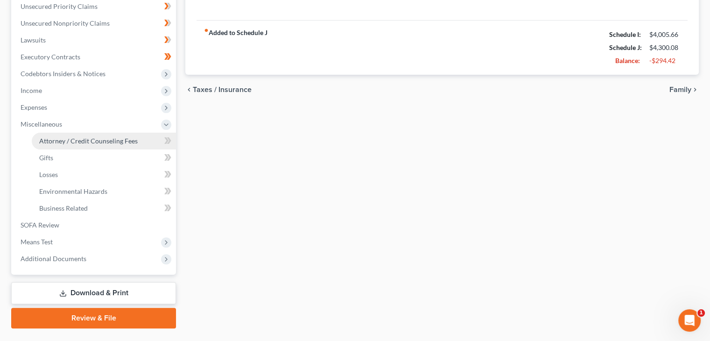
click at [106, 144] on link "Attorney / Credit Counseling Fees" at bounding box center [104, 141] width 144 height 17
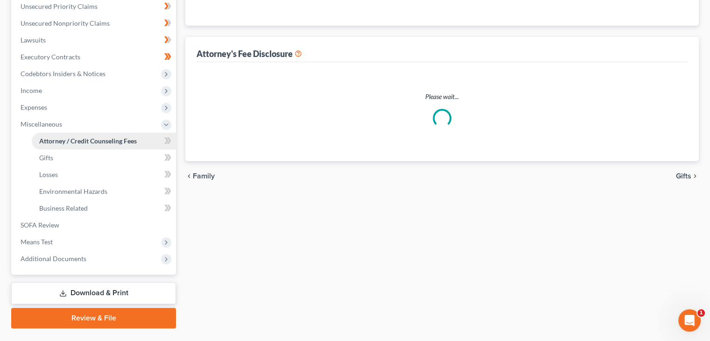
select select "0"
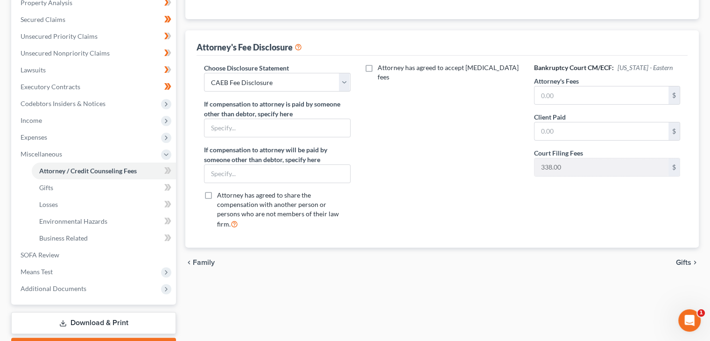
scroll to position [234, 0]
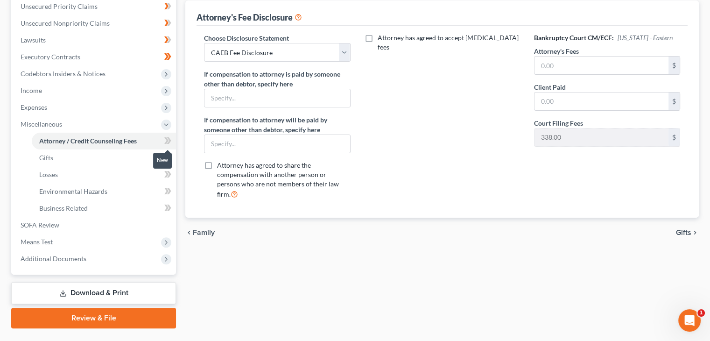
click at [167, 143] on icon at bounding box center [167, 141] width 7 height 12
click at [140, 156] on link "Gifts" at bounding box center [104, 157] width 144 height 17
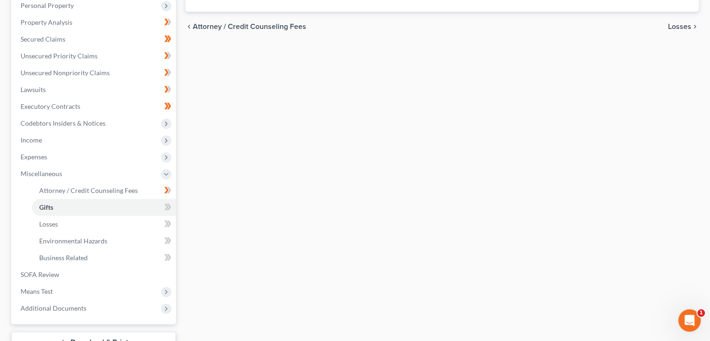
scroll to position [187, 0]
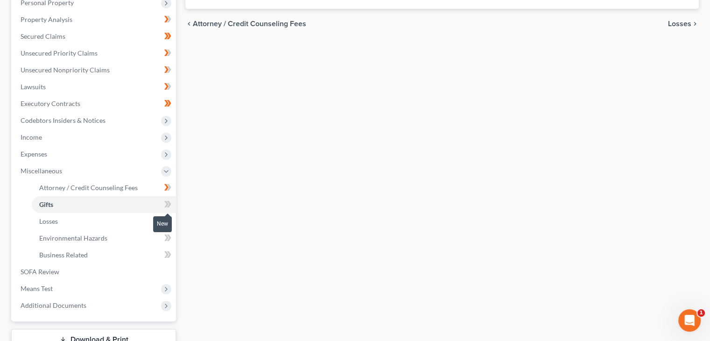
click at [166, 207] on icon at bounding box center [167, 204] width 7 height 12
click at [160, 221] on span at bounding box center [168, 222] width 16 height 14
click at [165, 223] on icon at bounding box center [166, 221] width 4 height 7
click at [154, 238] on link "Environmental Hazards" at bounding box center [104, 238] width 144 height 17
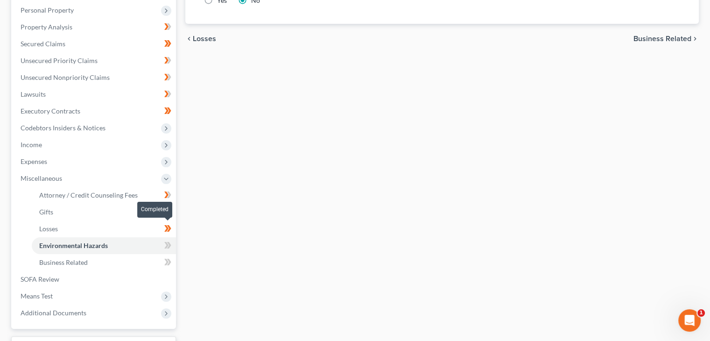
scroll to position [187, 0]
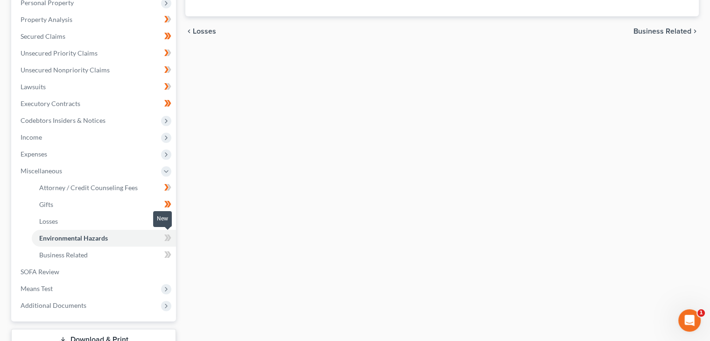
click at [167, 240] on icon at bounding box center [167, 238] width 7 height 12
click at [166, 238] on icon at bounding box center [166, 237] width 4 height 7
click at [166, 253] on icon at bounding box center [166, 254] width 4 height 7
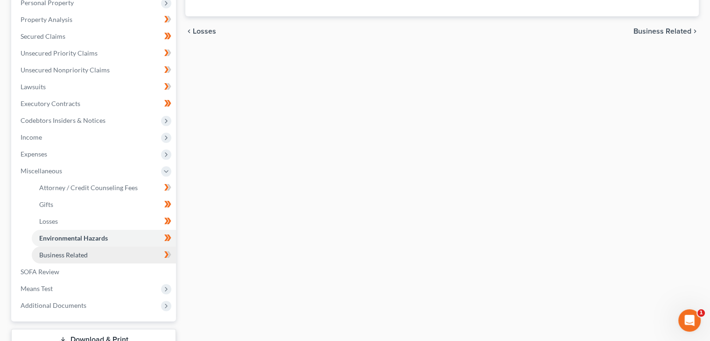
click at [148, 257] on link "Business Related" at bounding box center [104, 255] width 144 height 17
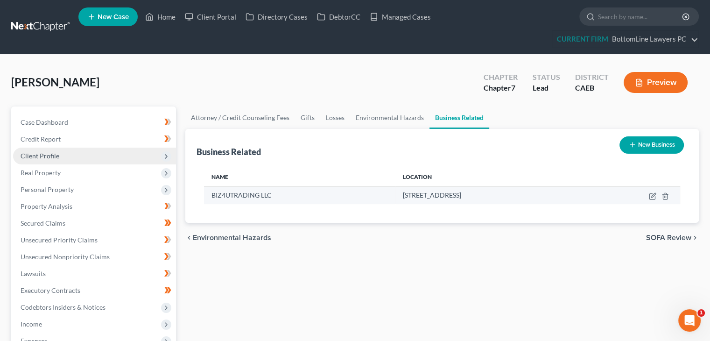
click at [657, 193] on td at bounding box center [631, 195] width 99 height 18
click at [650, 195] on icon "button" at bounding box center [652, 195] width 7 height 7
select select "sole_proprietor"
select select "4"
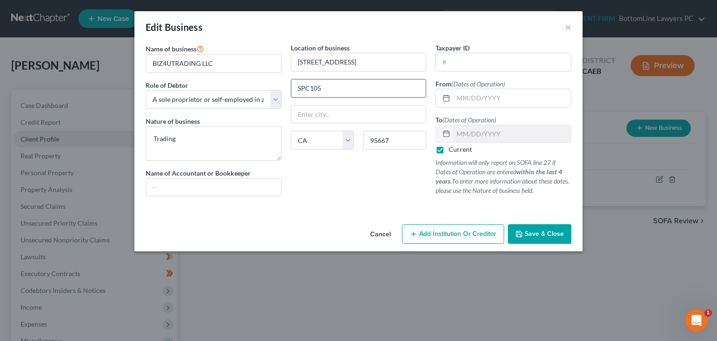
click at [310, 86] on input "SPC105" at bounding box center [358, 88] width 135 height 18
drag, startPoint x: 345, startPoint y: 90, endPoint x: 285, endPoint y: 91, distance: 59.3
click at [286, 91] on div "Location of business 6387 Mother Lode Dr SPC 105 State AL AK AR AZ CA CO CT DE …" at bounding box center [358, 123] width 145 height 161
type input "SPC 105"
click at [533, 232] on span "Save & Close" at bounding box center [544, 234] width 39 height 8
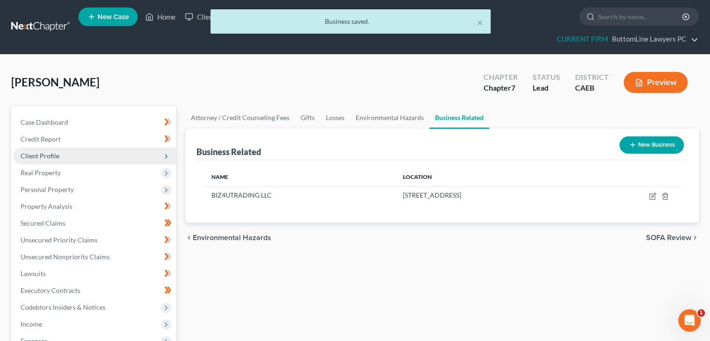
click at [44, 152] on span "Client Profile" at bounding box center [40, 156] width 39 height 8
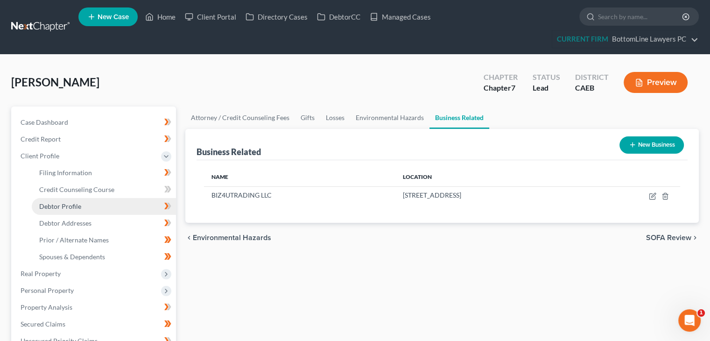
click at [52, 206] on span "Debtor Profile" at bounding box center [60, 206] width 42 height 8
select select "3"
select select "0"
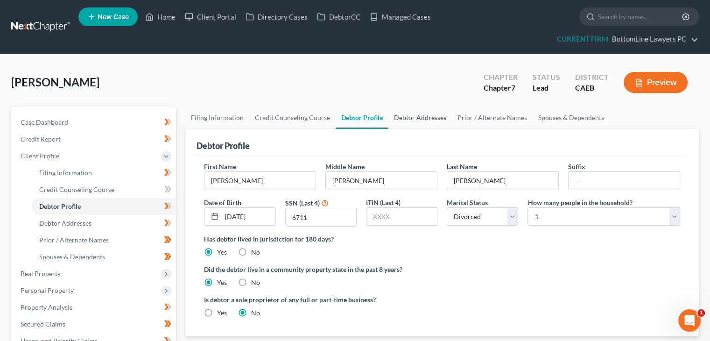
click at [402, 122] on link "Debtor Addresses" at bounding box center [421, 117] width 64 height 22
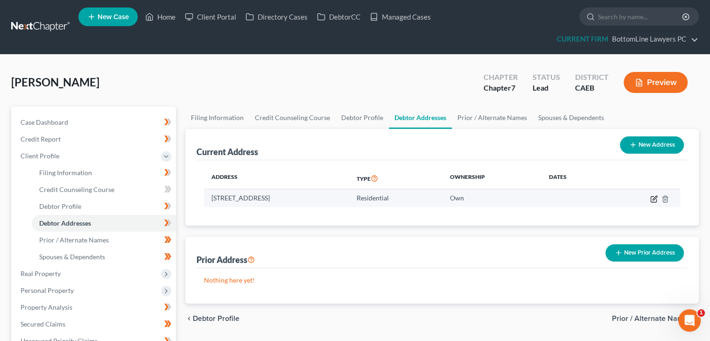
click at [651, 197] on icon "button" at bounding box center [654, 199] width 6 height 6
select select "4"
select select "8"
select select "0"
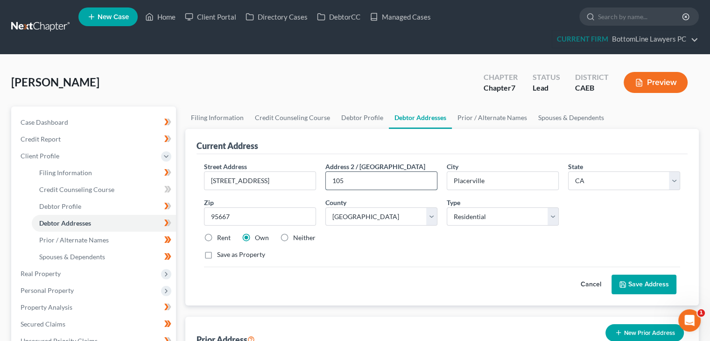
click at [331, 177] on input "105" at bounding box center [381, 181] width 111 height 18
paste input "SPC 105"
type input "Spc 105"
click at [646, 285] on button "Save Address" at bounding box center [644, 285] width 65 height 20
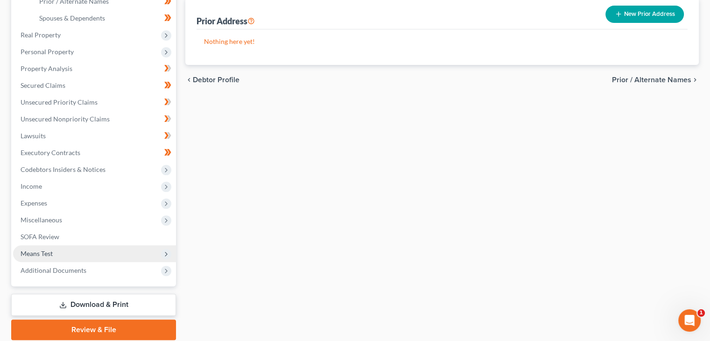
scroll to position [272, 0]
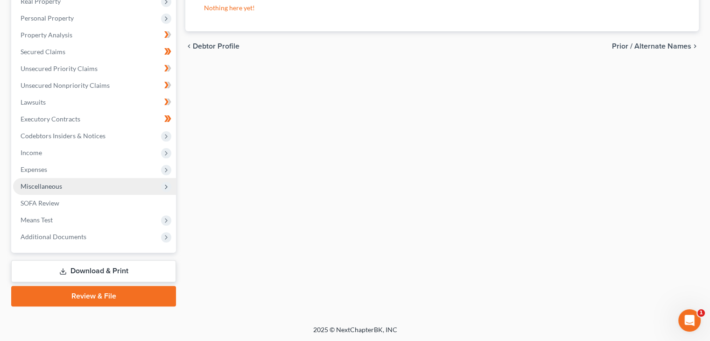
click at [53, 180] on span "Miscellaneous" at bounding box center [94, 186] width 163 height 17
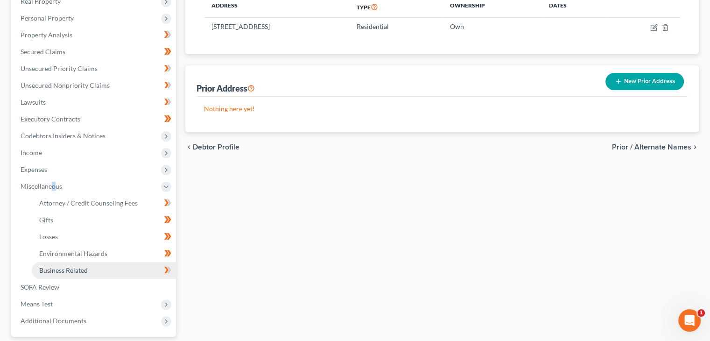
click at [50, 267] on span "Business Related" at bounding box center [63, 270] width 49 height 8
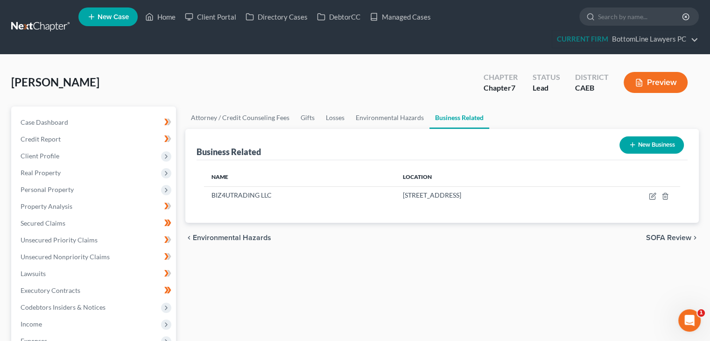
click at [666, 237] on span "SOFA Review" at bounding box center [668, 237] width 45 height 7
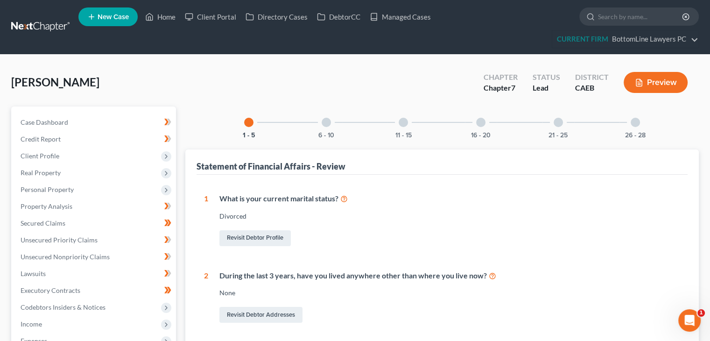
click at [330, 123] on div at bounding box center [326, 122] width 9 height 9
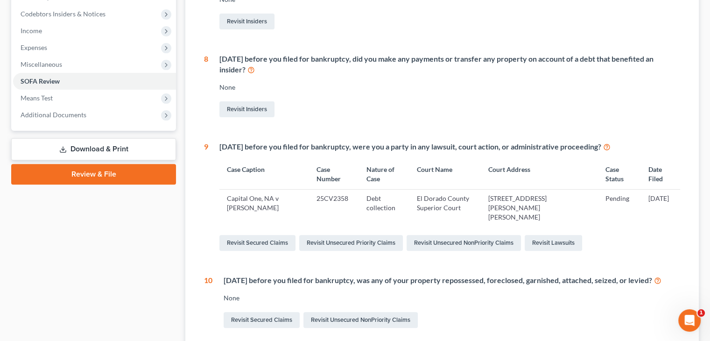
scroll to position [327, 0]
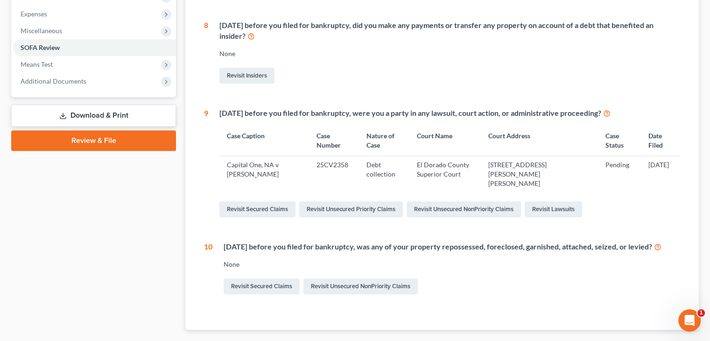
click at [39, 235] on div "Case Dashboard Payments Invoices Payments Payments Credit Report Client Profile" at bounding box center [94, 70] width 174 height 580
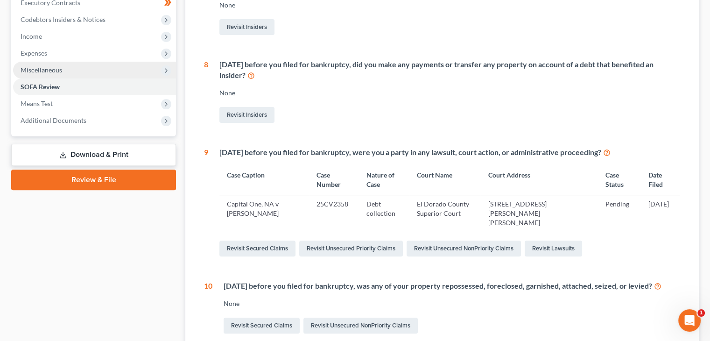
scroll to position [187, 0]
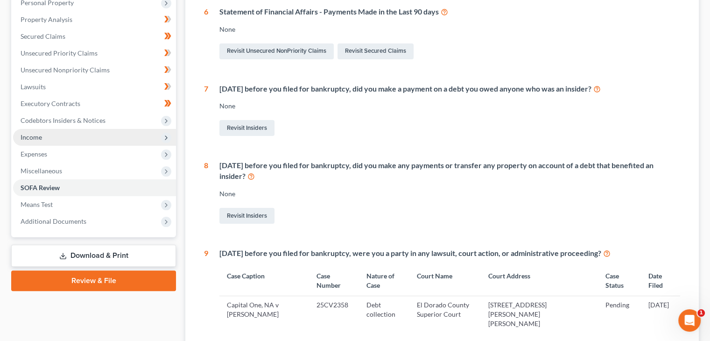
click at [63, 137] on span "Income" at bounding box center [94, 137] width 163 height 17
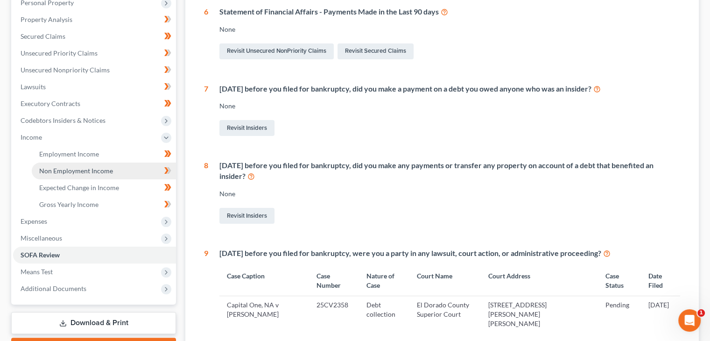
drag, startPoint x: 71, startPoint y: 170, endPoint x: 77, endPoint y: 164, distance: 8.0
click at [71, 170] on span "Non Employment Income" at bounding box center [76, 171] width 74 height 8
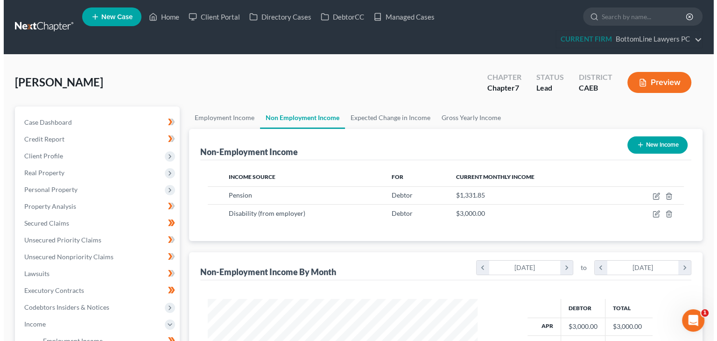
scroll to position [166, 288]
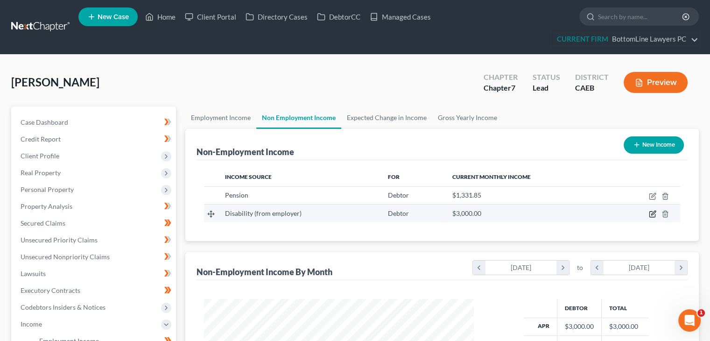
click at [651, 213] on icon "button" at bounding box center [652, 213] width 7 height 7
select select "1"
select select "0"
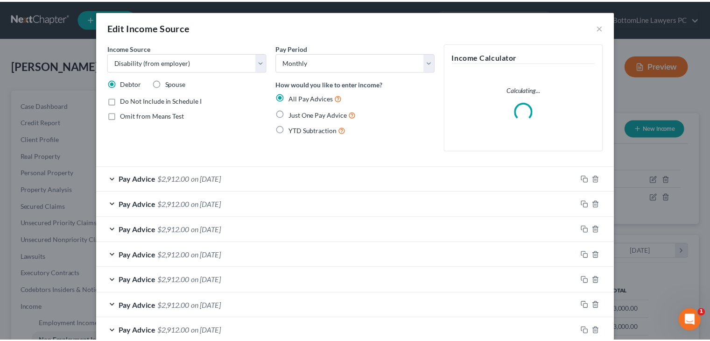
scroll to position [166, 291]
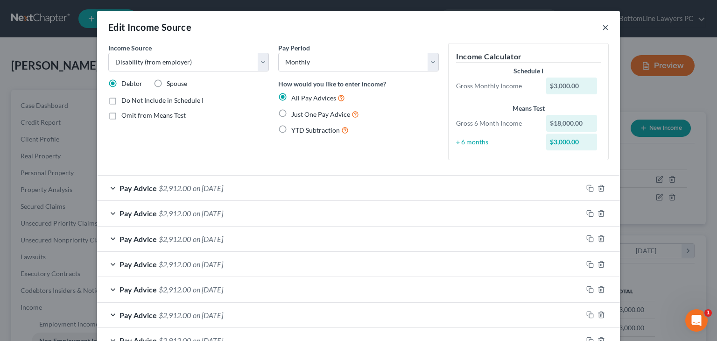
click at [603, 30] on button "×" at bounding box center [605, 26] width 7 height 11
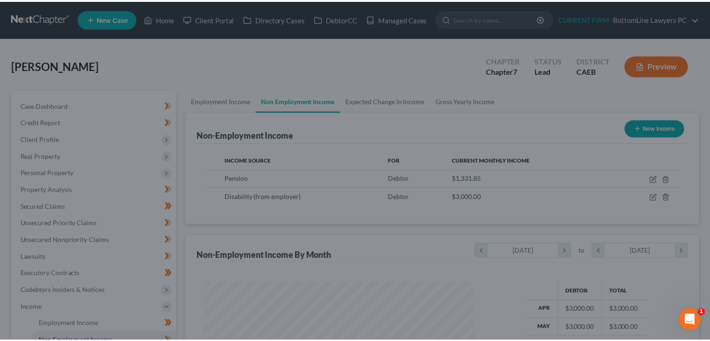
scroll to position [466885, 466763]
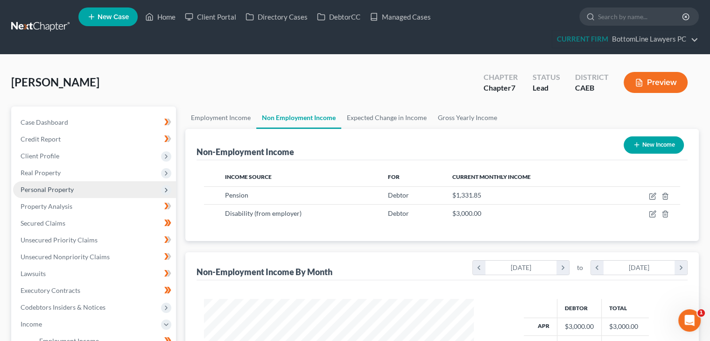
click at [61, 187] on span "Personal Property" at bounding box center [47, 189] width 53 height 8
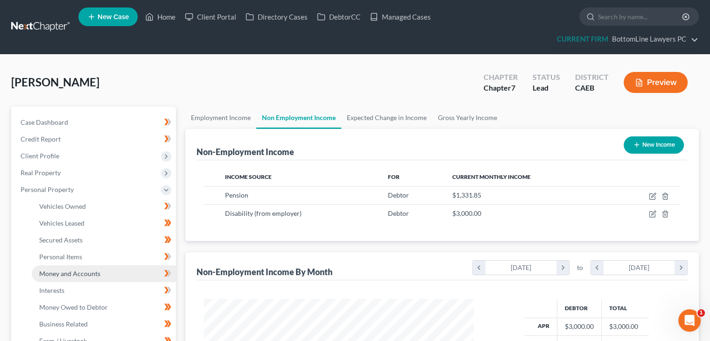
click at [64, 278] on link "Money and Accounts" at bounding box center [104, 273] width 144 height 17
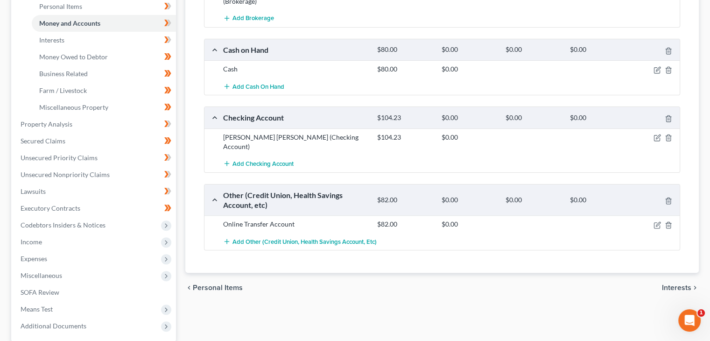
scroll to position [280, 0]
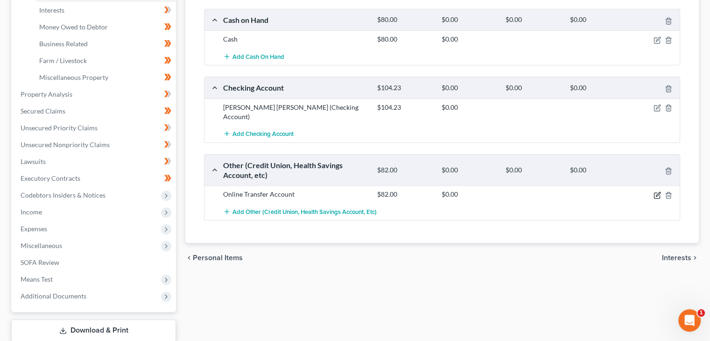
click at [655, 191] on icon "button" at bounding box center [657, 194] width 7 height 7
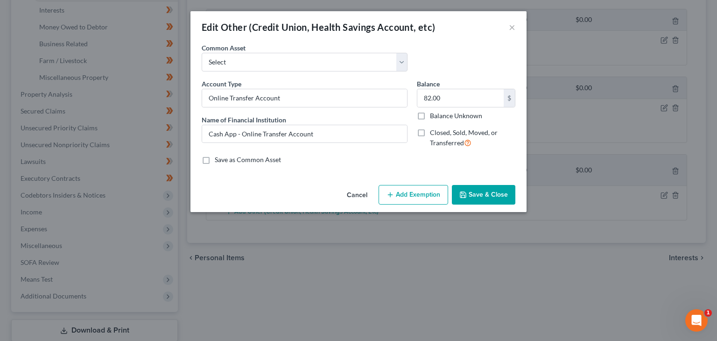
click at [484, 194] on button "Save & Close" at bounding box center [484, 195] width 64 height 20
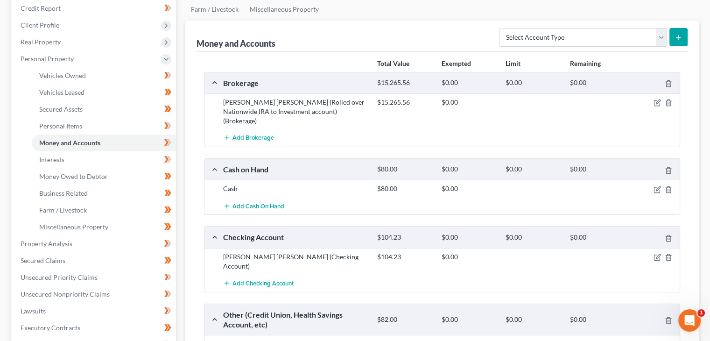
scroll to position [47, 0]
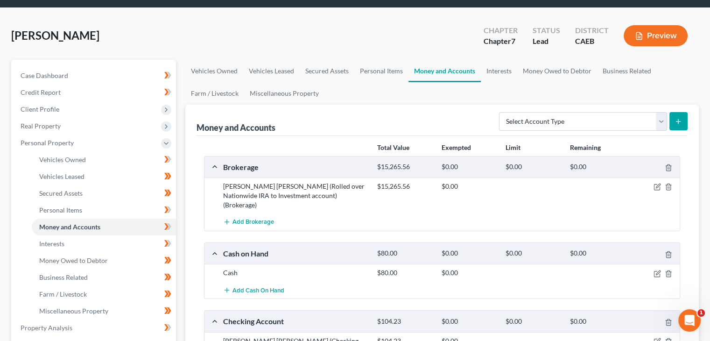
click at [645, 36] on button "Preview" at bounding box center [656, 35] width 64 height 21
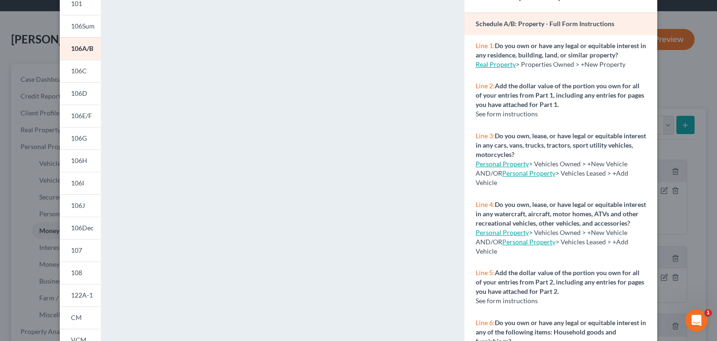
scroll to position [0, 0]
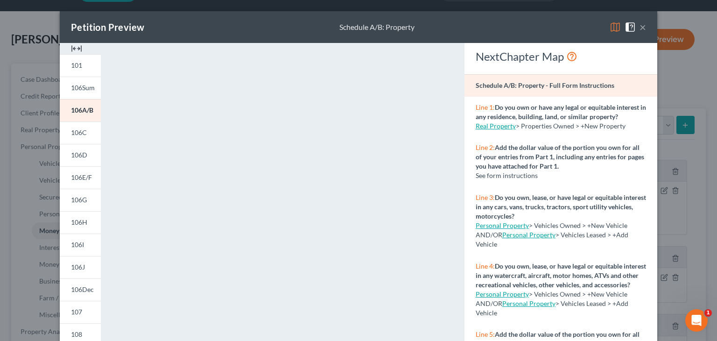
click at [640, 28] on button "×" at bounding box center [643, 26] width 7 height 11
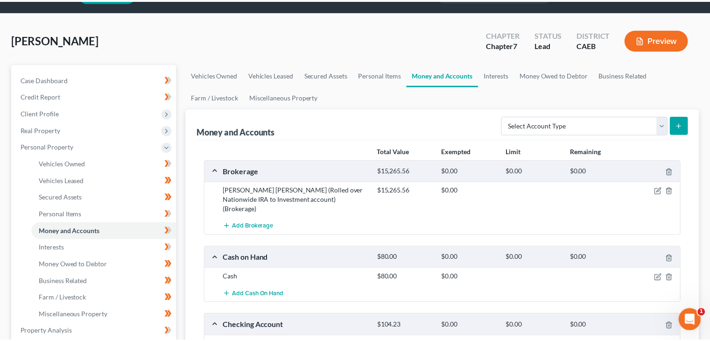
scroll to position [35, 0]
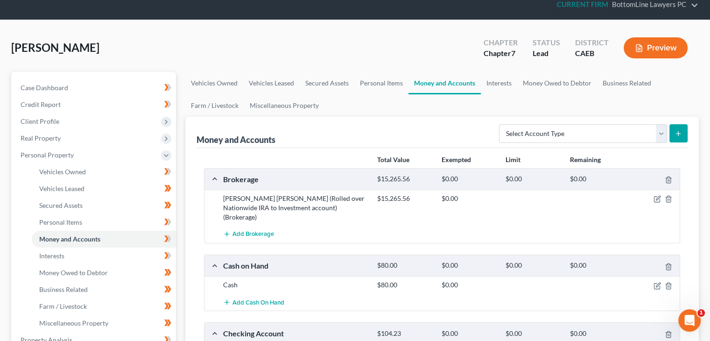
click at [22, 234] on ul "Vehicles Owned Vehicles Leased Machinery and Vehicles Office Related" at bounding box center [94, 247] width 163 height 168
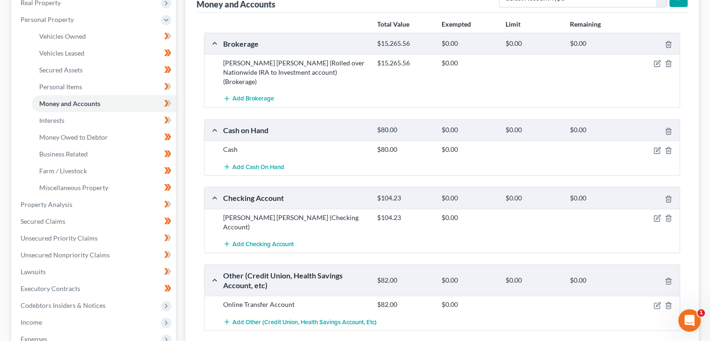
scroll to position [221, 0]
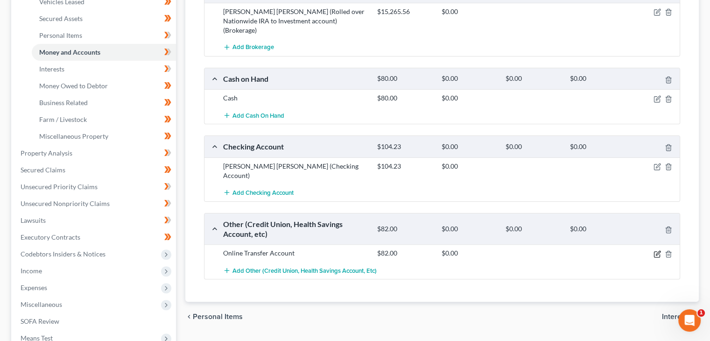
click at [659, 250] on icon "button" at bounding box center [657, 253] width 7 height 7
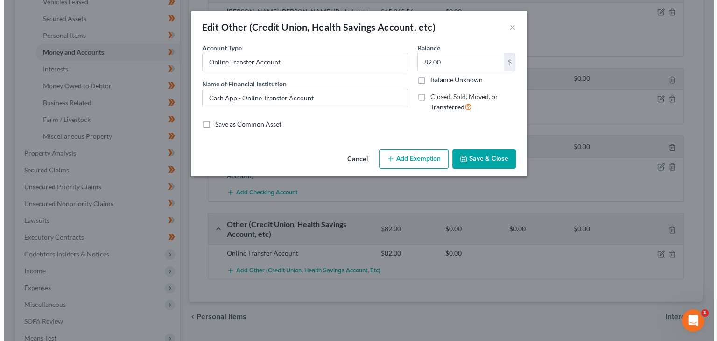
scroll to position [205, 0]
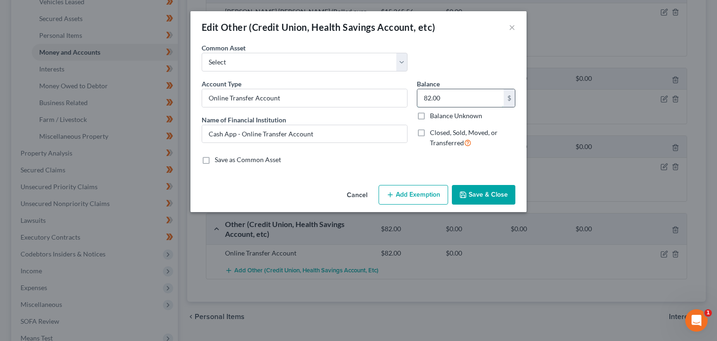
click at [459, 97] on input "82.00" at bounding box center [461, 98] width 86 height 18
click at [463, 195] on icon "button" at bounding box center [463, 194] width 7 height 7
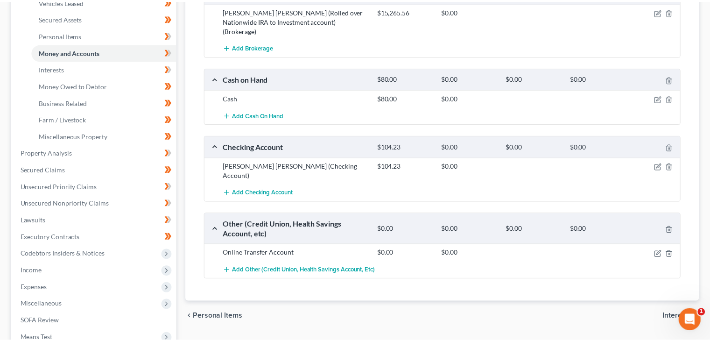
scroll to position [221, 0]
click at [202, 184] on div "Add Checking Account" at bounding box center [442, 192] width 485 height 17
drag, startPoint x: 656, startPoint y: 230, endPoint x: 650, endPoint y: 225, distance: 8.0
click at [656, 251] on icon "button" at bounding box center [657, 254] width 6 height 6
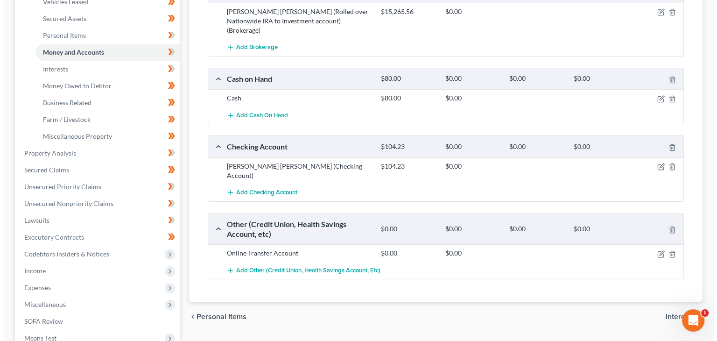
scroll to position [205, 0]
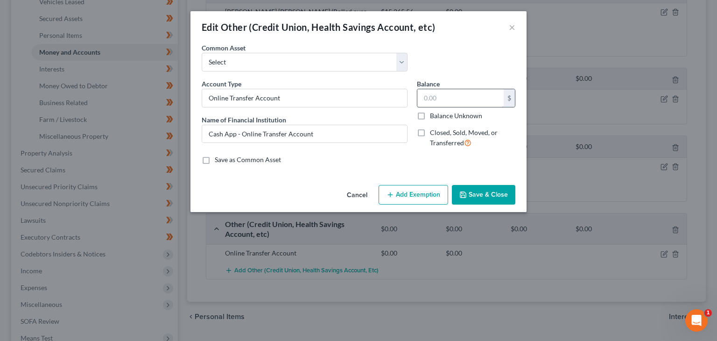
click at [445, 107] on div "$ Balance Unknown" at bounding box center [466, 105] width 99 height 32
click at [448, 99] on input "text" at bounding box center [461, 98] width 86 height 18
type input "82"
click at [487, 195] on button "Save & Close" at bounding box center [484, 195] width 64 height 20
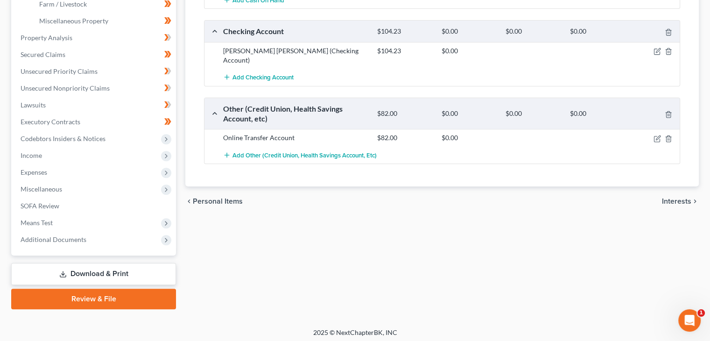
scroll to position [340, 0]
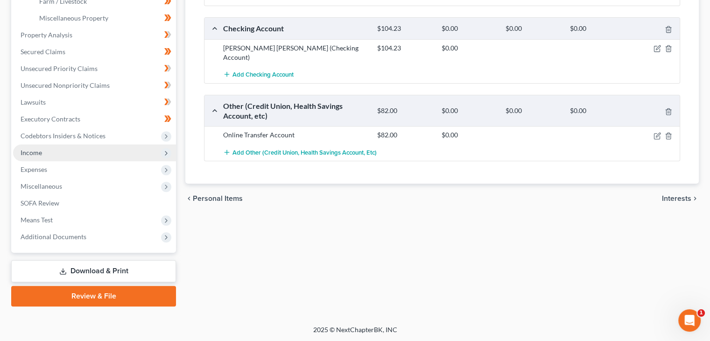
click at [67, 150] on span "Income" at bounding box center [94, 152] width 163 height 17
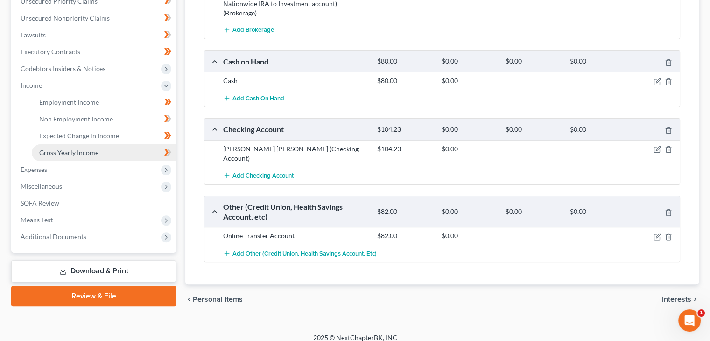
click at [71, 153] on span "Gross Yearly Income" at bounding box center [68, 153] width 59 height 8
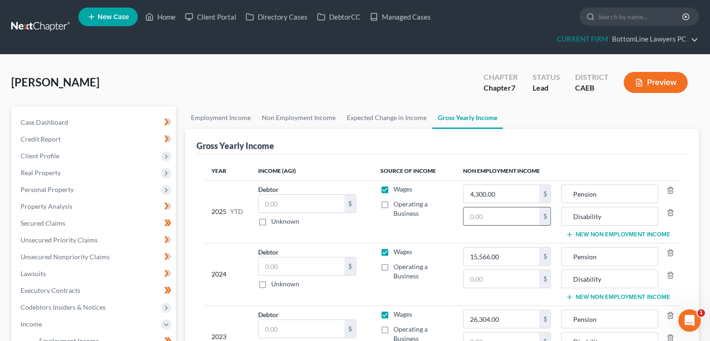
click at [525, 215] on input "text" at bounding box center [502, 216] width 76 height 18
click at [441, 251] on div "Wages" at bounding box center [414, 251] width 67 height 9
click at [503, 277] on input "text" at bounding box center [502, 279] width 76 height 18
paste input "36,000"
type input "36,000"
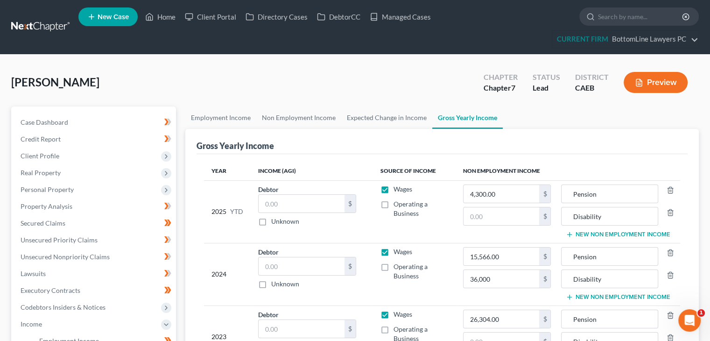
drag, startPoint x: 440, startPoint y: 250, endPoint x: 443, endPoint y: 241, distance: 8.7
click at [441, 248] on div "Wages" at bounding box center [414, 251] width 67 height 9
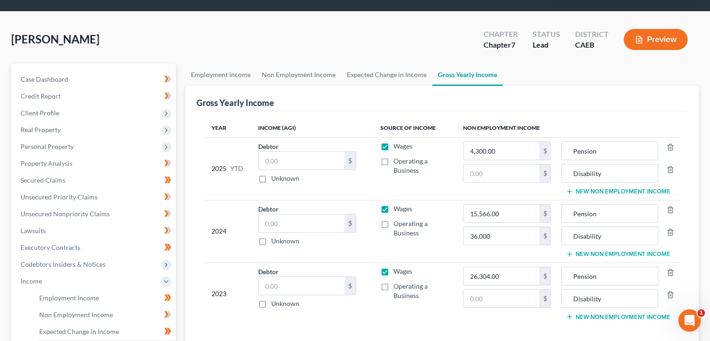
scroll to position [93, 0]
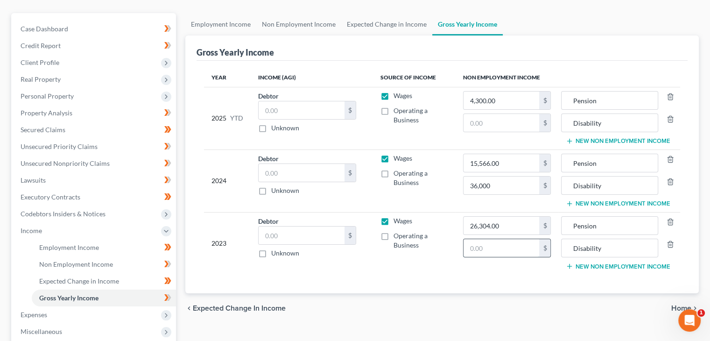
click at [496, 242] on input "text" at bounding box center [502, 248] width 76 height 18
paste input "36,000"
type input "36,000"
click at [497, 120] on input "text" at bounding box center [502, 123] width 76 height 18
paste input "27,000"
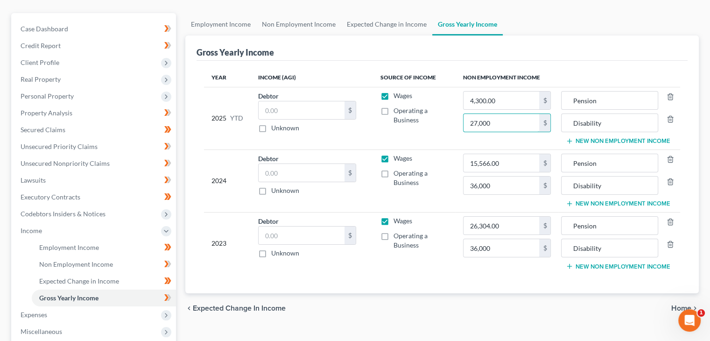
type input "27,000"
click at [224, 154] on div "2024" at bounding box center [228, 181] width 32 height 54
click at [222, 160] on div "2024" at bounding box center [228, 181] width 32 height 54
click at [510, 99] on input "4,300.00" at bounding box center [502, 101] width 76 height 18
paste input "11,986"
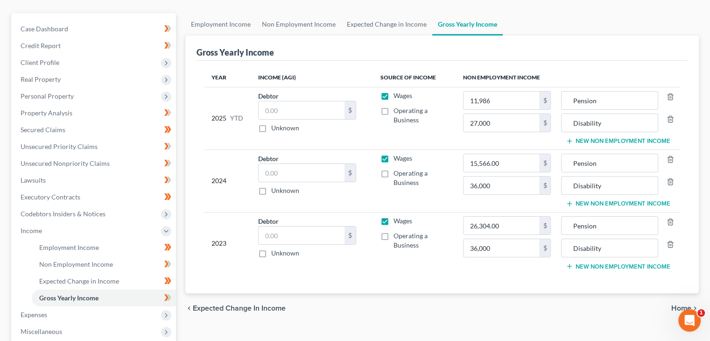
click at [675, 306] on span "Home" at bounding box center [682, 308] width 20 height 7
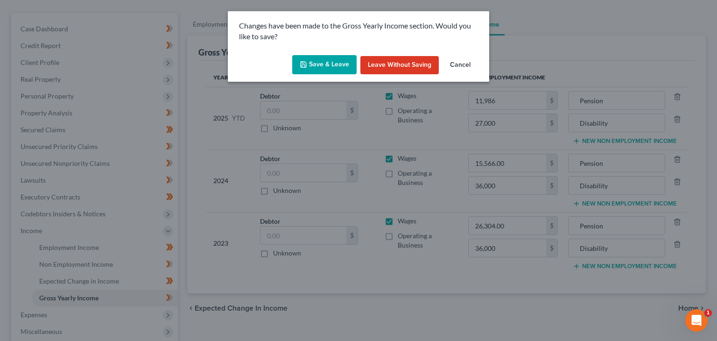
click at [334, 72] on button "Save & Leave" at bounding box center [324, 65] width 64 height 20
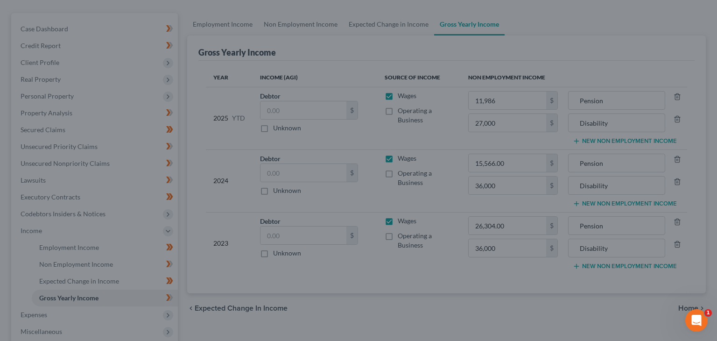
type input "11,986.00"
type input "27,000.00"
type input "36,000.00"
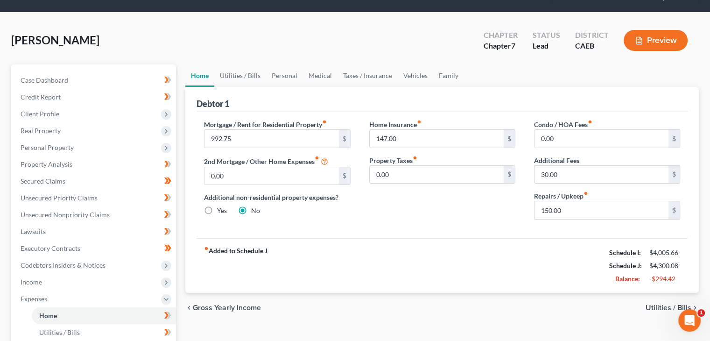
scroll to position [47, 0]
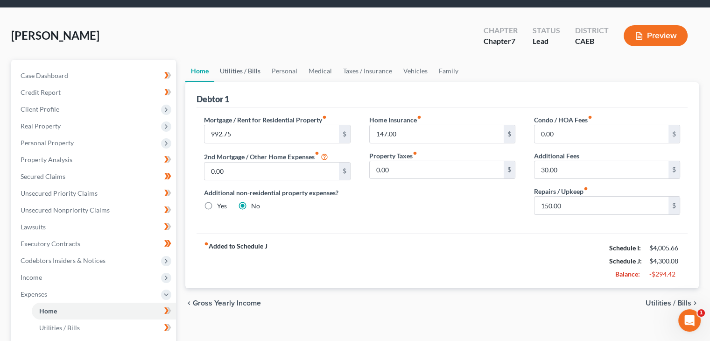
click at [244, 67] on link "Utilities / Bills" at bounding box center [240, 71] width 52 height 22
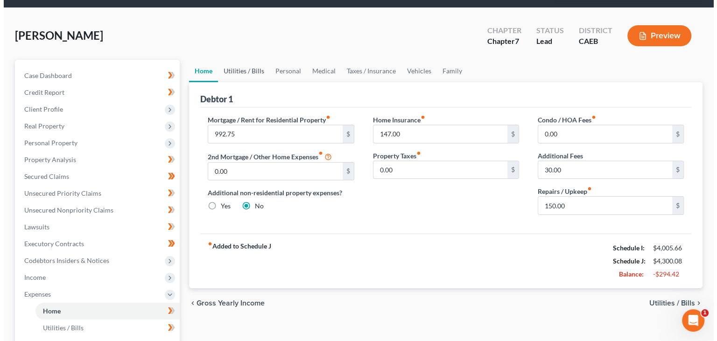
scroll to position [26, 0]
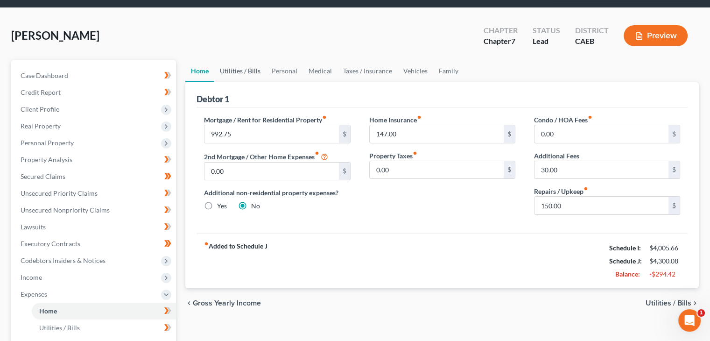
click at [248, 71] on link "Utilities / Bills" at bounding box center [240, 71] width 52 height 22
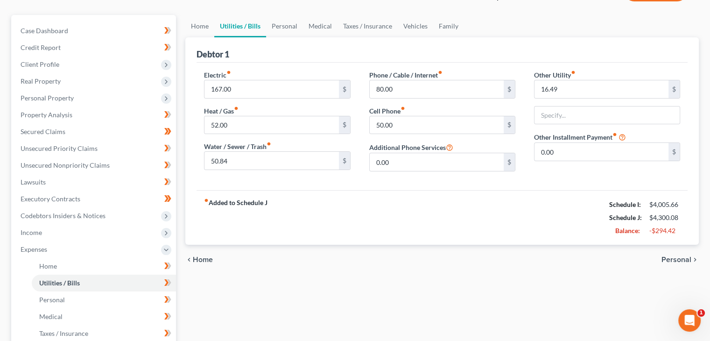
scroll to position [93, 0]
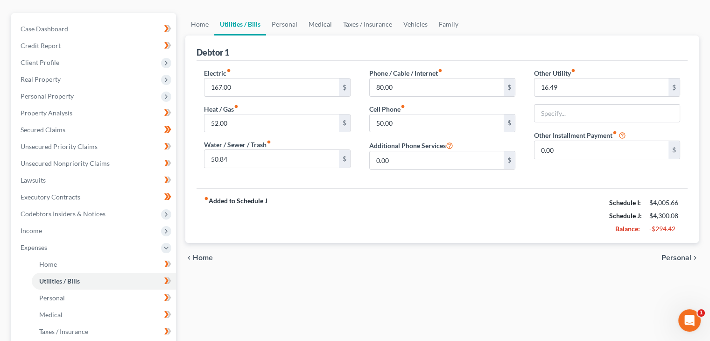
click at [677, 256] on span "Personal" at bounding box center [677, 257] width 30 height 7
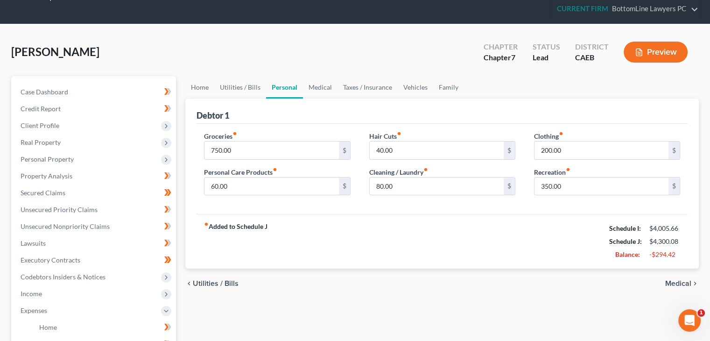
scroll to position [47, 0]
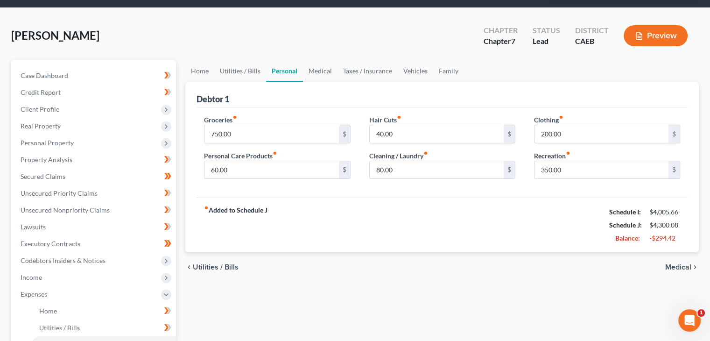
click at [591, 154] on div "Recreation fiber_manual_record 350.00 $" at bounding box center [607, 165] width 146 height 28
click at [588, 161] on input "350.00" at bounding box center [602, 170] width 134 height 18
click at [545, 168] on input "350.00" at bounding box center [602, 170] width 134 height 18
drag, startPoint x: 545, startPoint y: 168, endPoint x: 512, endPoint y: 171, distance: 33.3
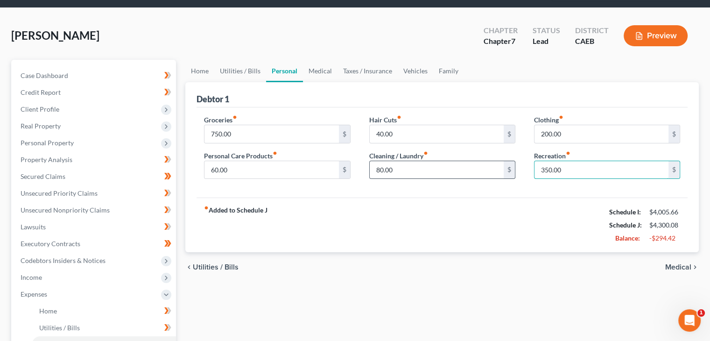
click at [512, 171] on div "Groceries fiber_manual_record 750.00 $ Personal Care Products fiber_manual_reco…" at bounding box center [442, 151] width 495 height 72
type input "150.00"
click at [226, 167] on input "60.00" at bounding box center [272, 170] width 134 height 18
type input "80"
click at [545, 133] on input "200.00" at bounding box center [602, 134] width 134 height 18
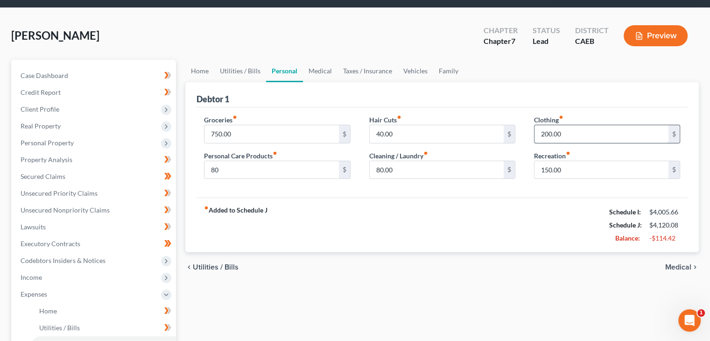
click at [546, 133] on input "200.00" at bounding box center [602, 134] width 134 height 18
click at [544, 132] on input "200.00" at bounding box center [602, 134] width 134 height 18
type input "100.00"
click at [320, 69] on link "Medical" at bounding box center [320, 71] width 35 height 22
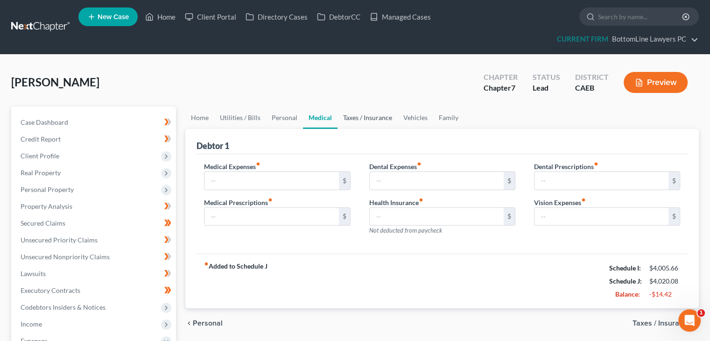
click at [372, 119] on link "Taxes / Insurance" at bounding box center [368, 117] width 60 height 22
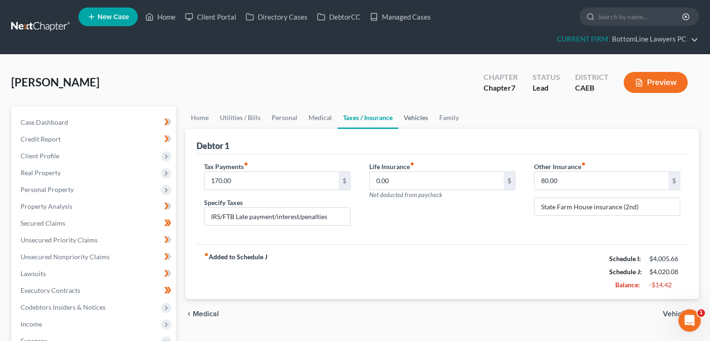
click at [428, 116] on link "Vehicles" at bounding box center [415, 117] width 35 height 22
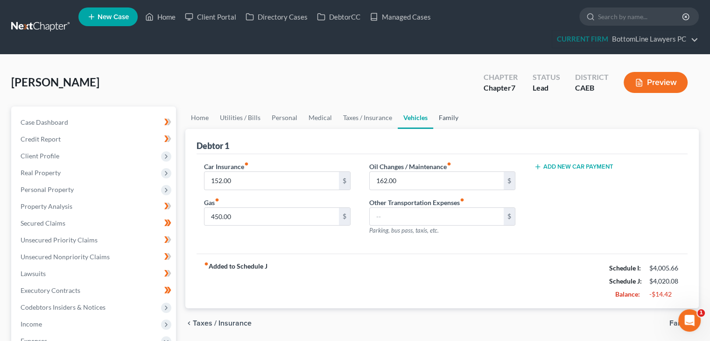
click at [456, 115] on link "Family" at bounding box center [448, 117] width 31 height 22
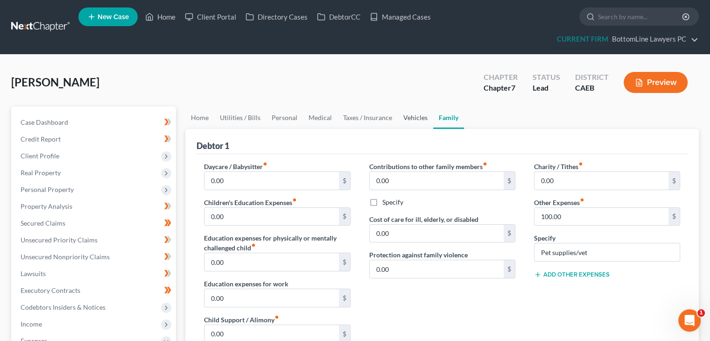
click at [410, 114] on link "Vehicles" at bounding box center [415, 117] width 35 height 22
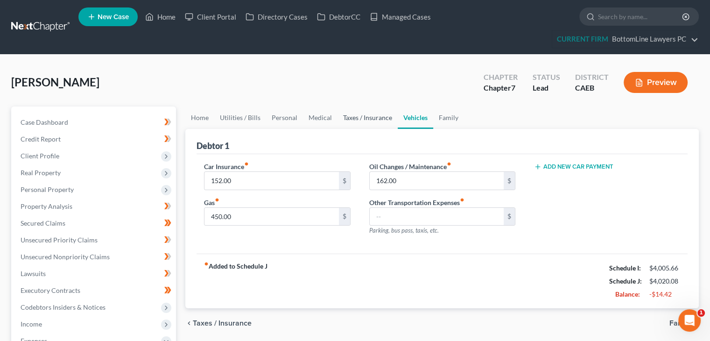
click at [353, 116] on link "Taxes / Insurance" at bounding box center [368, 117] width 60 height 22
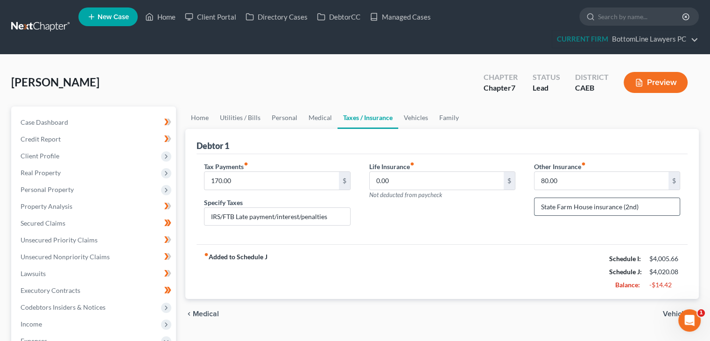
drag, startPoint x: 624, startPoint y: 205, endPoint x: 651, endPoint y: 206, distance: 27.1
click at [651, 206] on input "State Farm House insurance (2nd)" at bounding box center [607, 207] width 145 height 18
click at [625, 206] on input "State Farm House insurance (2nd)" at bounding box center [607, 207] width 145 height 18
click at [624, 205] on input "State Farm House insurance (2nd)" at bounding box center [607, 207] width 145 height 18
drag, startPoint x: 622, startPoint y: 205, endPoint x: 650, endPoint y: 205, distance: 28.5
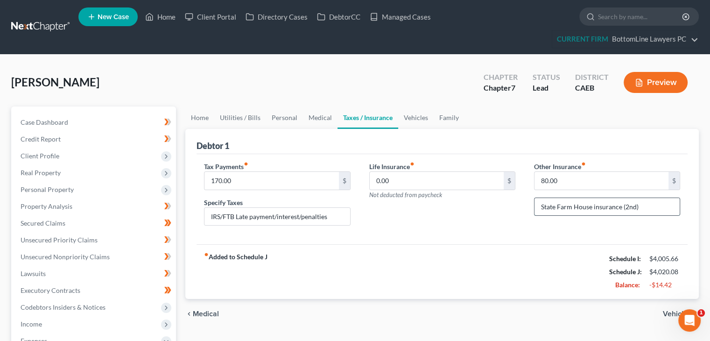
click at [650, 205] on input "State Farm House insurance (2nd)" at bounding box center [607, 207] width 145 height 18
click at [574, 204] on input "State Farm House insurance" at bounding box center [607, 207] width 145 height 18
paste input "(2nd)"
click at [576, 205] on input "State Farm (2nd) House insurance" at bounding box center [607, 207] width 145 height 18
click at [574, 204] on input "State Farm (2nd) House insurance" at bounding box center [607, 207] width 145 height 18
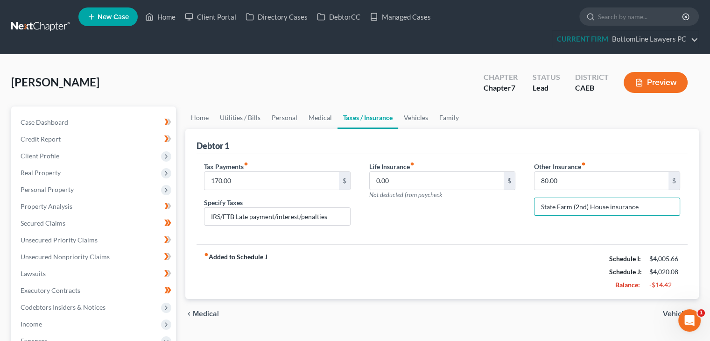
type input "State Farm (2nd) House insurance"
click at [527, 238] on div "Tax Payments fiber_manual_record 170.00 $ Specify Taxes IRS/FTB Late payment/in…" at bounding box center [442, 199] width 491 height 91
click at [209, 310] on span "Medical" at bounding box center [206, 313] width 26 height 7
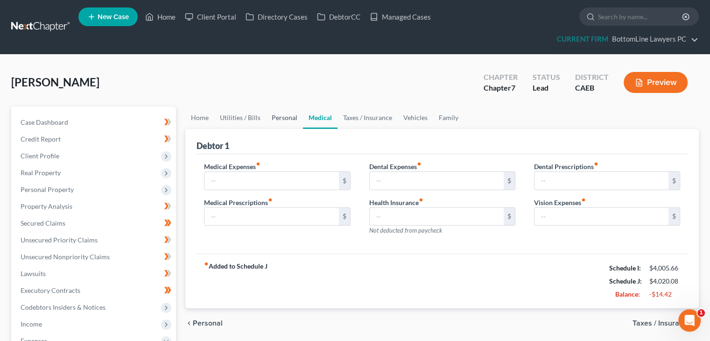
click at [280, 115] on link "Personal" at bounding box center [284, 117] width 37 height 22
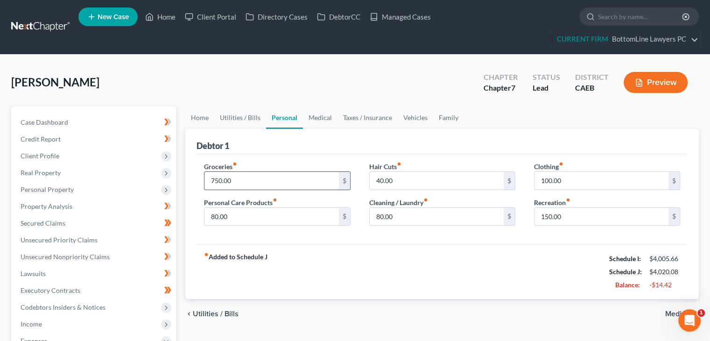
click at [219, 178] on input "750.00" at bounding box center [272, 181] width 134 height 18
type input "700"
click at [363, 262] on div "fiber_manual_record Added to Schedule J Schedule I: $4,005.66 Schedule J: $3,97…" at bounding box center [442, 271] width 491 height 55
click at [251, 113] on link "Utilities / Bills" at bounding box center [240, 117] width 52 height 22
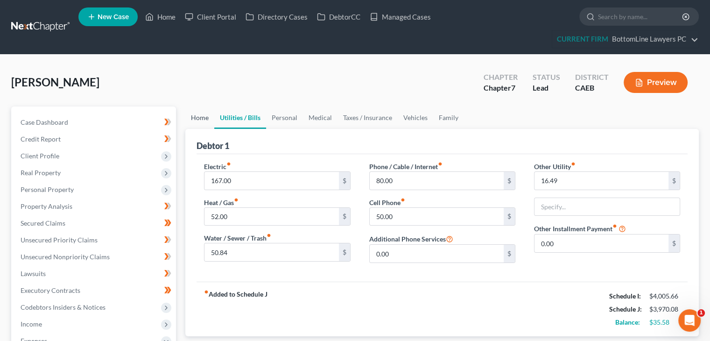
click at [194, 115] on link "Home" at bounding box center [199, 117] width 29 height 22
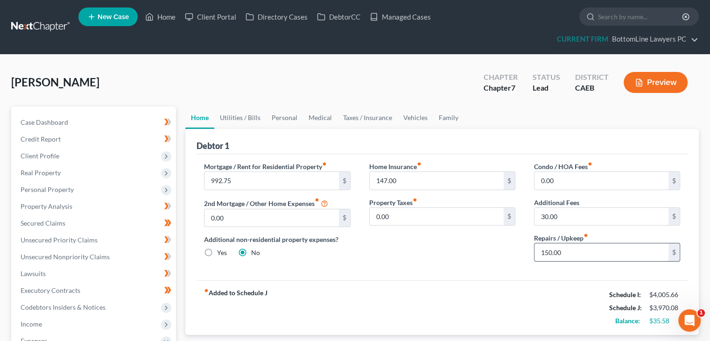
click at [575, 251] on input "150.00" at bounding box center [602, 252] width 134 height 18
type input "100.00"
click at [60, 137] on span "Credit Report" at bounding box center [41, 139] width 40 height 8
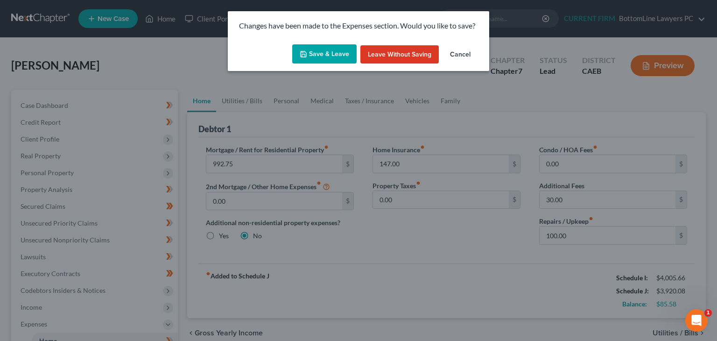
click at [310, 54] on button "Save & Leave" at bounding box center [324, 54] width 64 height 20
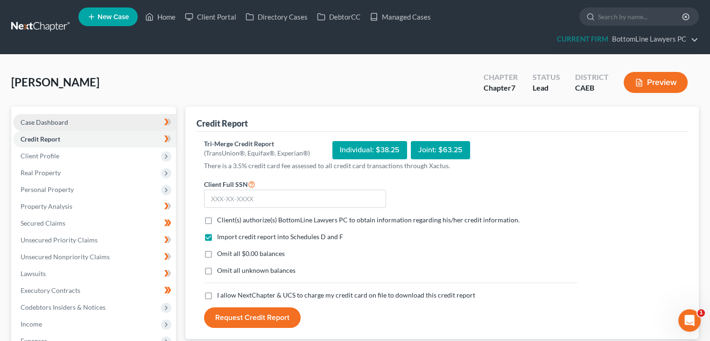
click at [91, 122] on link "Case Dashboard" at bounding box center [94, 122] width 163 height 17
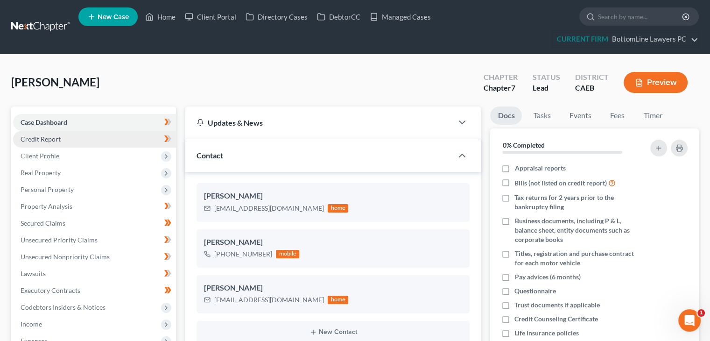
click at [73, 142] on link "Credit Report" at bounding box center [94, 139] width 163 height 17
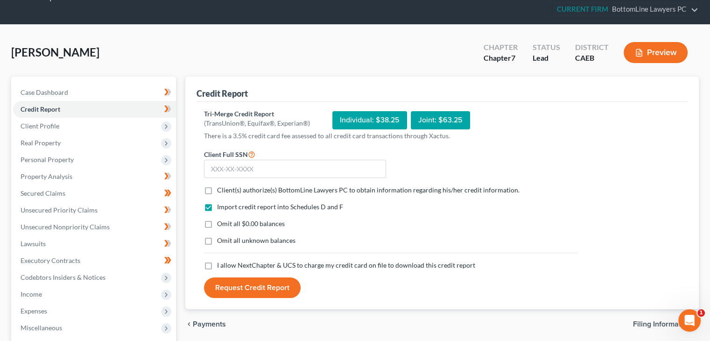
scroll to position [47, 0]
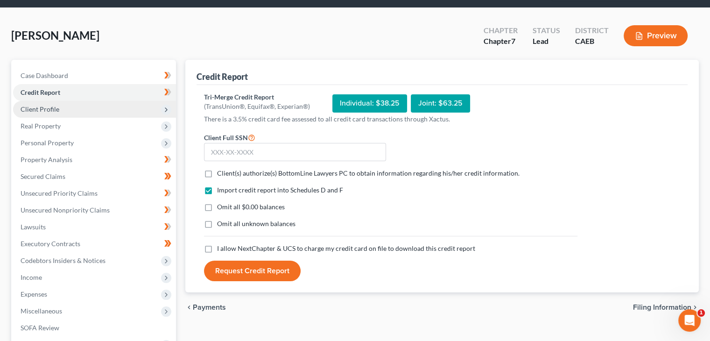
click at [82, 103] on span "Client Profile" at bounding box center [94, 109] width 163 height 17
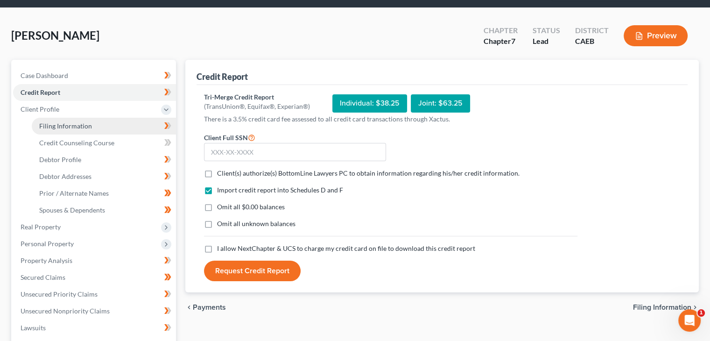
click at [86, 122] on span "Filing Information" at bounding box center [65, 126] width 53 height 8
select select "1"
select select "0"
select select "4"
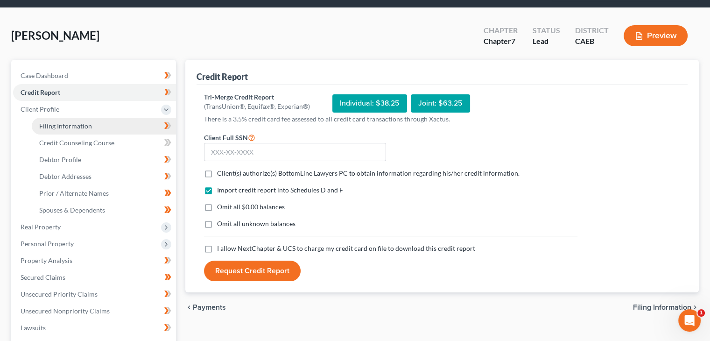
select select "1"
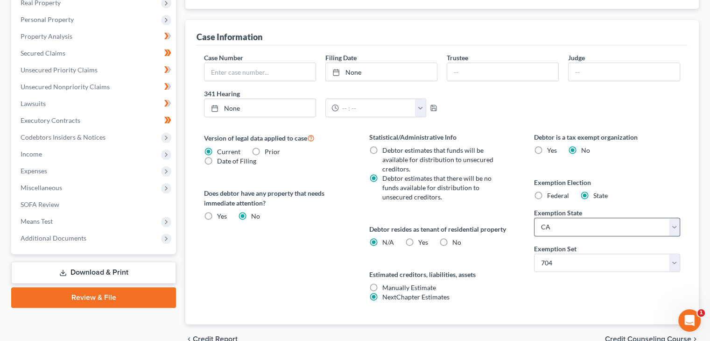
scroll to position [280, 0]
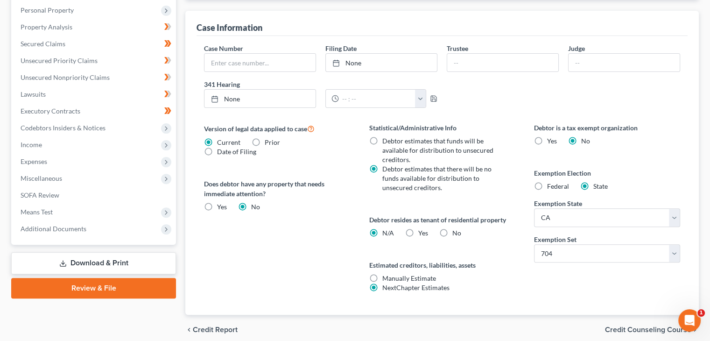
click at [303, 264] on div "Version of legal data applied to case Current Prior Date of Filing Legal data v…" at bounding box center [277, 219] width 165 height 192
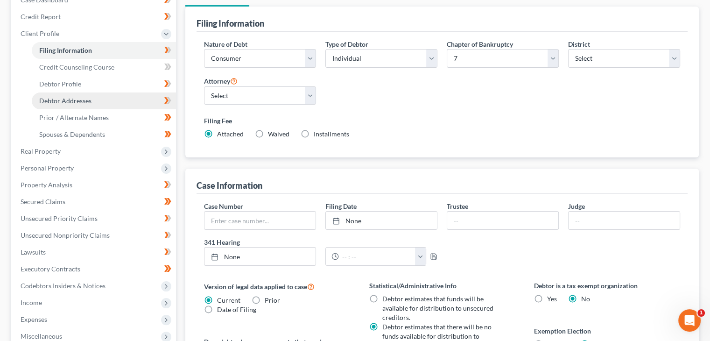
scroll to position [93, 0]
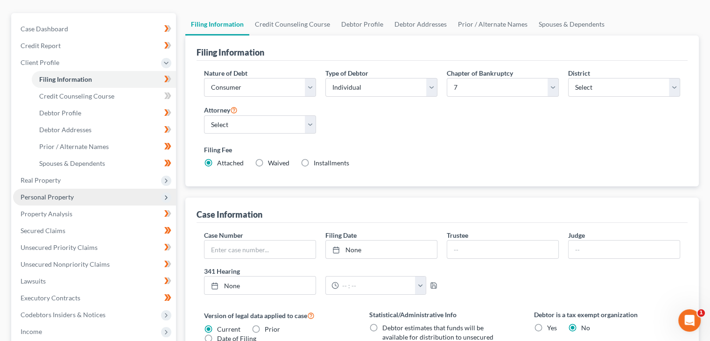
click at [64, 197] on span "Personal Property" at bounding box center [47, 197] width 53 height 8
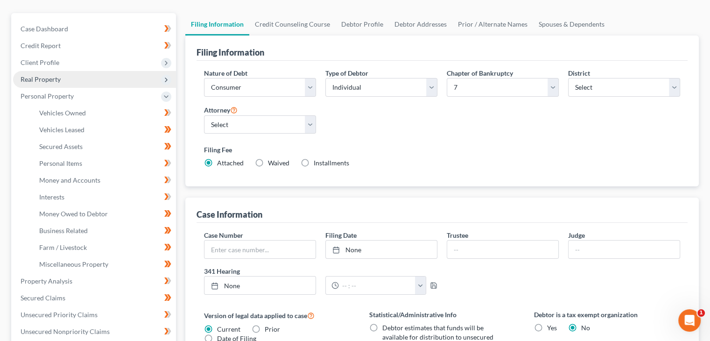
click at [90, 78] on span "Real Property" at bounding box center [94, 79] width 163 height 17
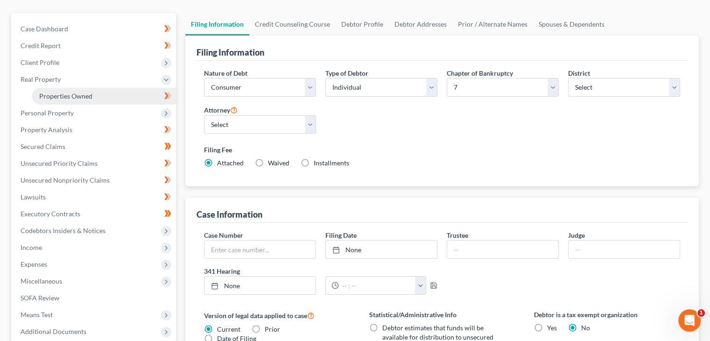
click at [91, 99] on span "Properties Owned" at bounding box center [65, 96] width 53 height 8
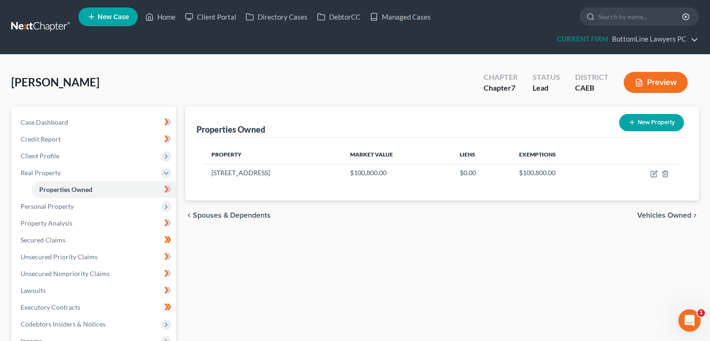
click at [656, 214] on span "Vehicles Owned" at bounding box center [665, 215] width 54 height 7
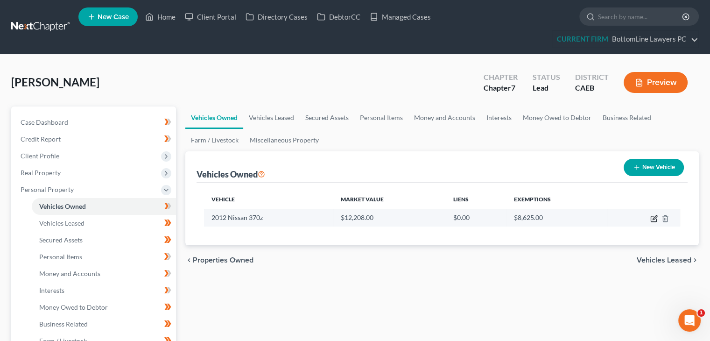
click at [652, 218] on icon "button" at bounding box center [654, 218] width 7 height 7
select select "0"
select select "14"
select select "2"
select select "0"
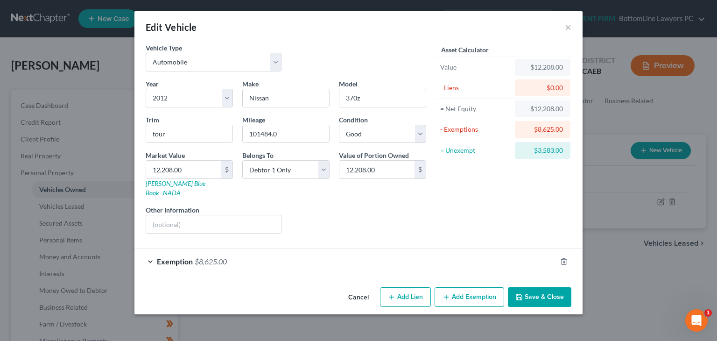
click at [460, 290] on button "Add Exemption" at bounding box center [470, 297] width 70 height 20
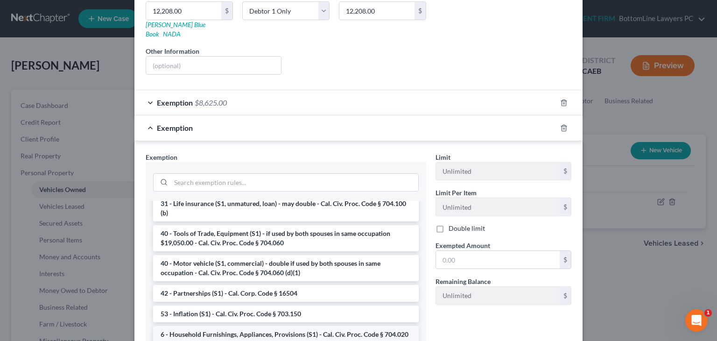
scroll to position [187, 0]
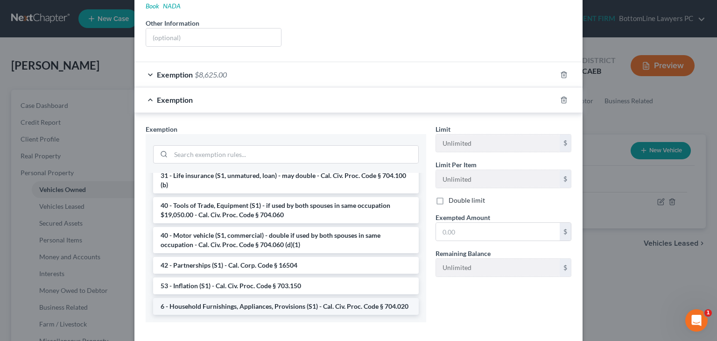
click at [303, 298] on li "6 - Household Furnishings, Appliances, Provisions (S1) - Cal. Civ. Proc. Code §…" at bounding box center [286, 306] width 266 height 17
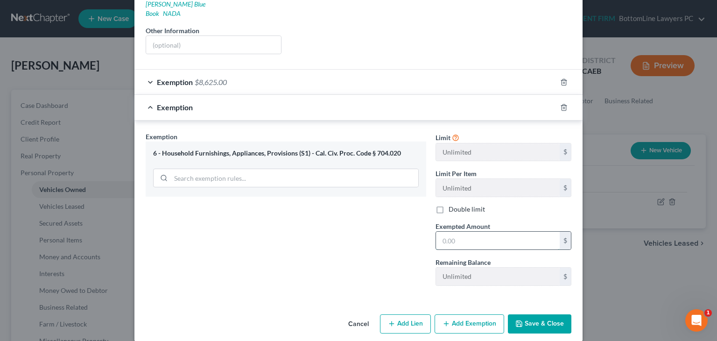
click at [489, 232] on input "text" at bounding box center [498, 241] width 124 height 18
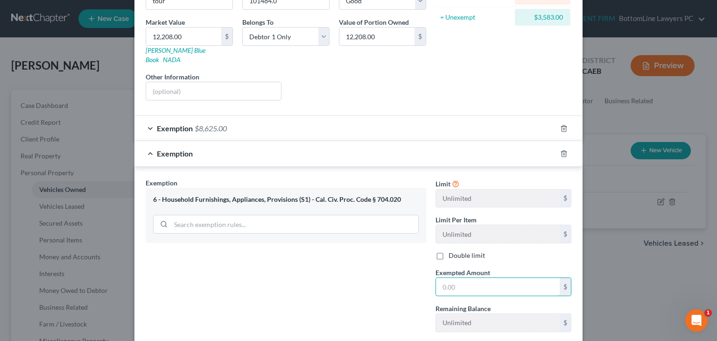
scroll to position [133, 0]
click at [561, 150] on icon "button" at bounding box center [563, 153] width 7 height 7
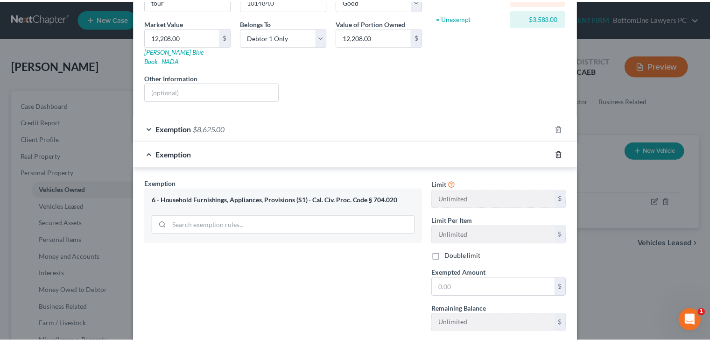
scroll to position [0, 0]
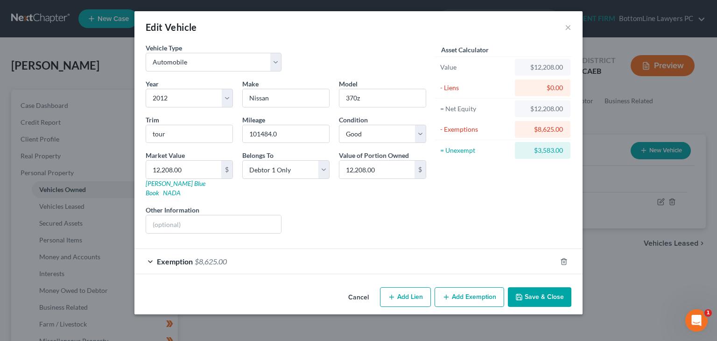
click at [368, 288] on button "Cancel" at bounding box center [358, 297] width 35 height 19
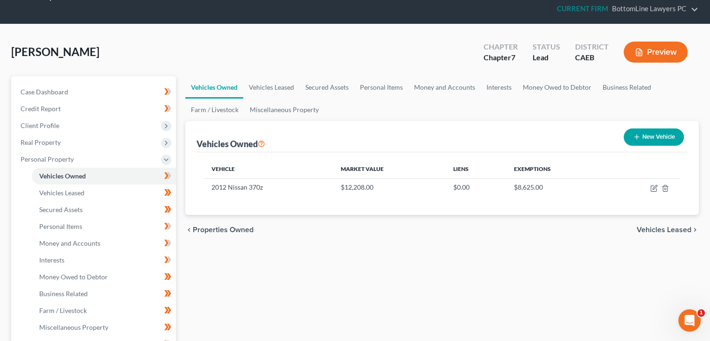
scroll to position [47, 0]
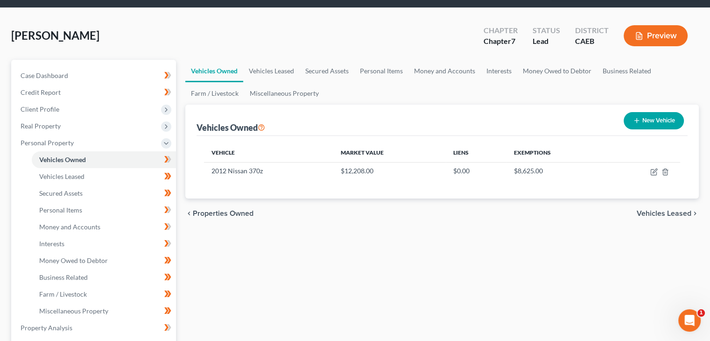
click at [653, 206] on div "chevron_left Properties Owned Vehicles Leased chevron_right" at bounding box center [442, 213] width 514 height 30
click at [652, 210] on span "Vehicles Leased" at bounding box center [664, 213] width 55 height 7
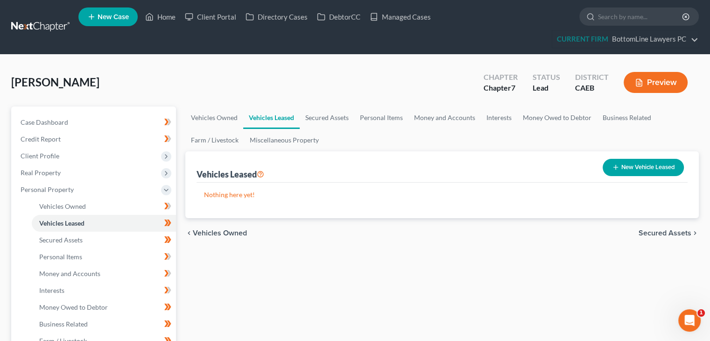
click at [649, 233] on span "Secured Assets" at bounding box center [665, 232] width 53 height 7
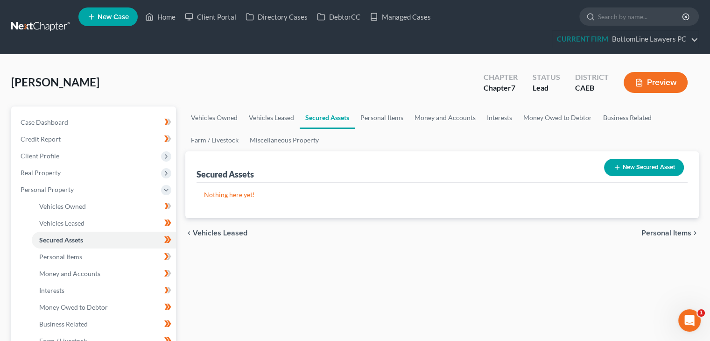
click at [659, 232] on span "Personal Items" at bounding box center [667, 232] width 50 height 7
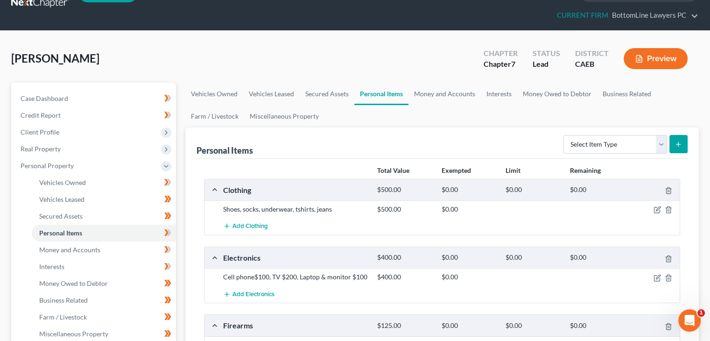
scroll to position [47, 0]
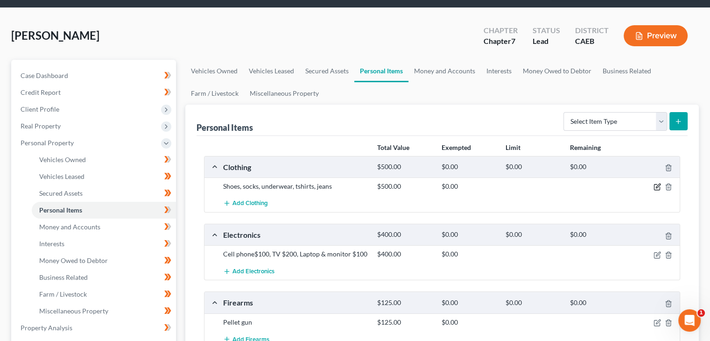
click at [659, 186] on icon "button" at bounding box center [657, 186] width 7 height 7
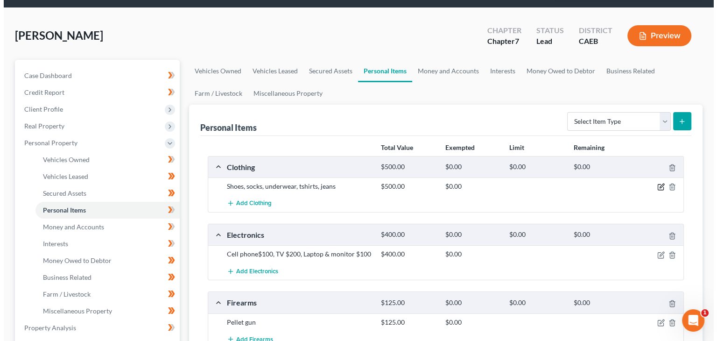
scroll to position [26, 0]
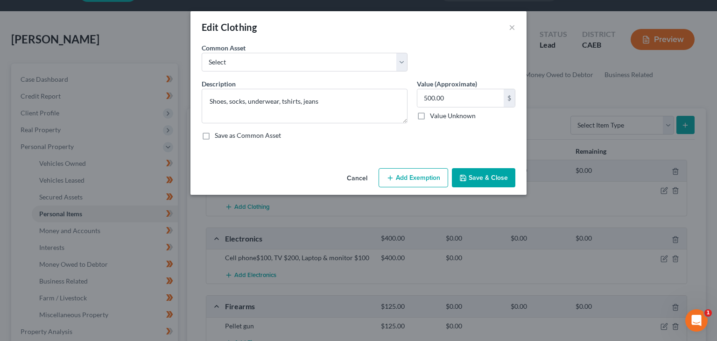
click at [415, 179] on button "Add Exemption" at bounding box center [414, 178] width 70 height 20
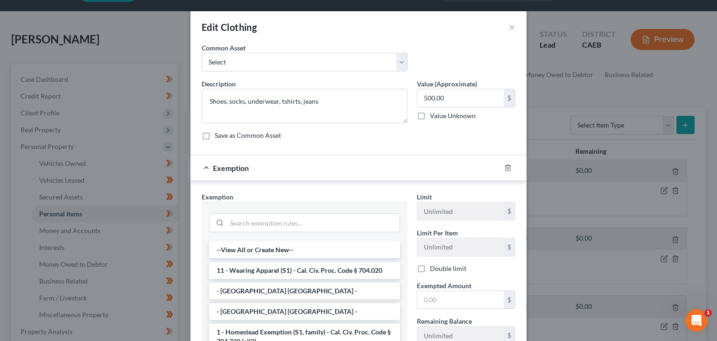
drag, startPoint x: 279, startPoint y: 269, endPoint x: 280, endPoint y: 264, distance: 4.8
click at [279, 269] on li "11 - Wearing Apparel (S1) - Cal. Civ. Proc. Code § 704.020" at bounding box center [304, 270] width 191 height 17
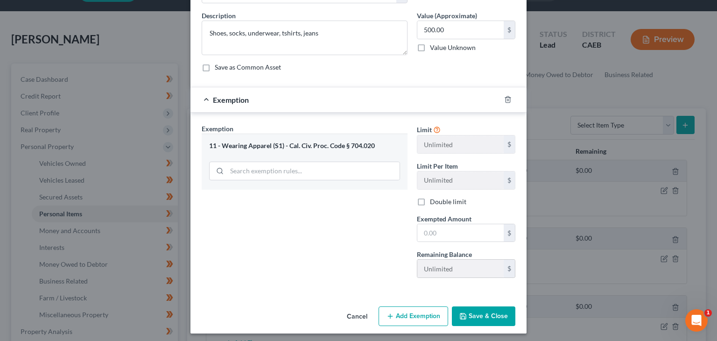
scroll to position [71, 0]
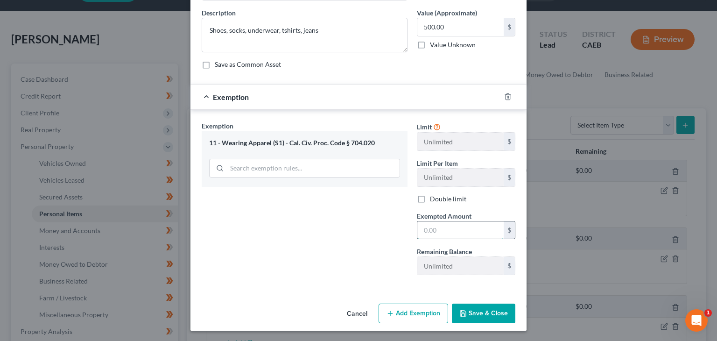
click at [454, 231] on input "text" at bounding box center [461, 230] width 86 height 18
type input "500"
click at [486, 314] on button "Save & Close" at bounding box center [484, 314] width 64 height 20
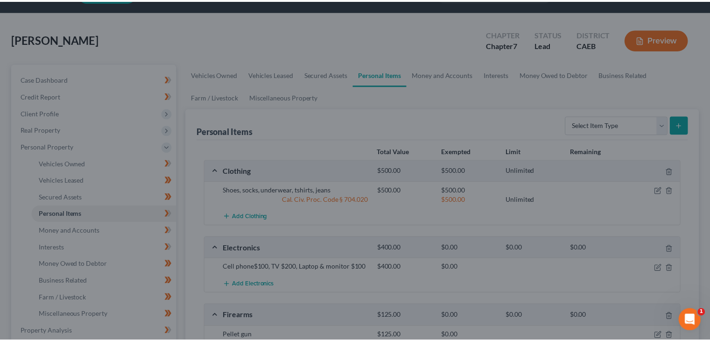
scroll to position [35, 0]
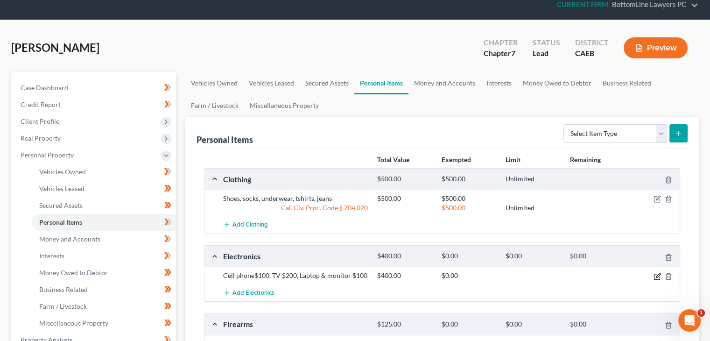
click at [656, 276] on icon "button" at bounding box center [657, 276] width 7 height 7
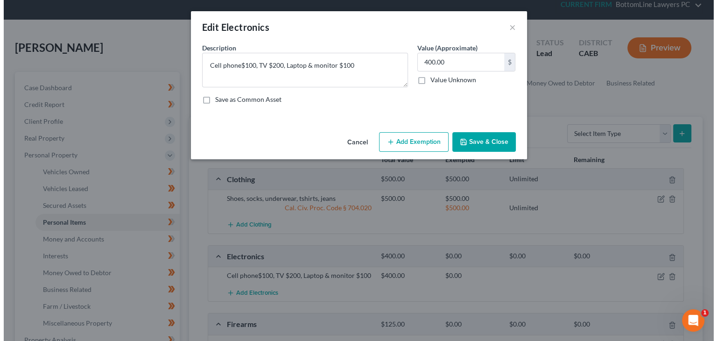
scroll to position [26, 0]
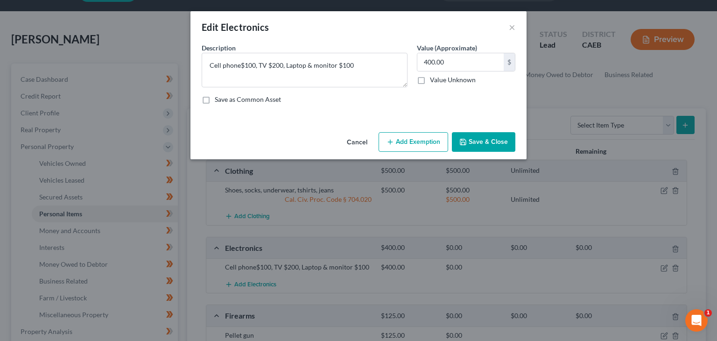
click at [418, 137] on button "Add Exemption" at bounding box center [414, 142] width 70 height 20
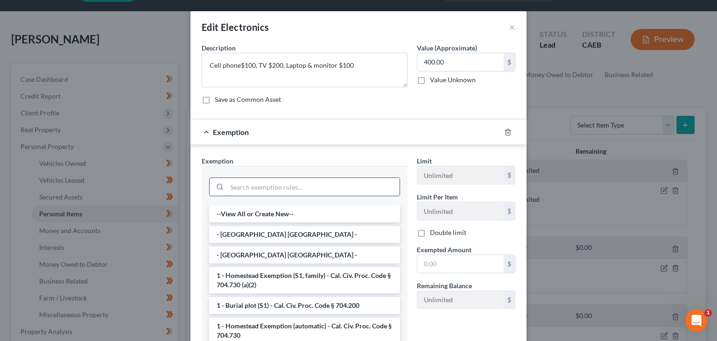
click at [314, 184] on input "search" at bounding box center [313, 187] width 173 height 18
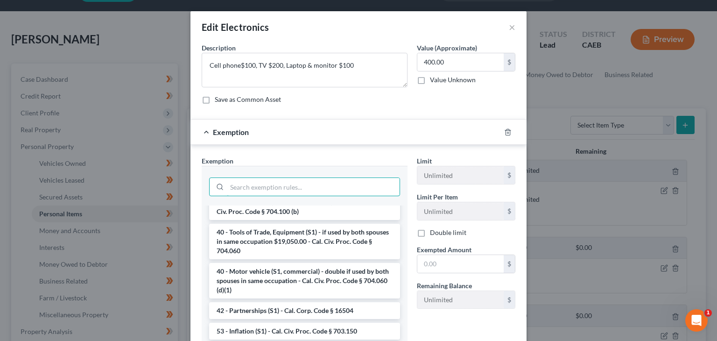
scroll to position [1360, 0]
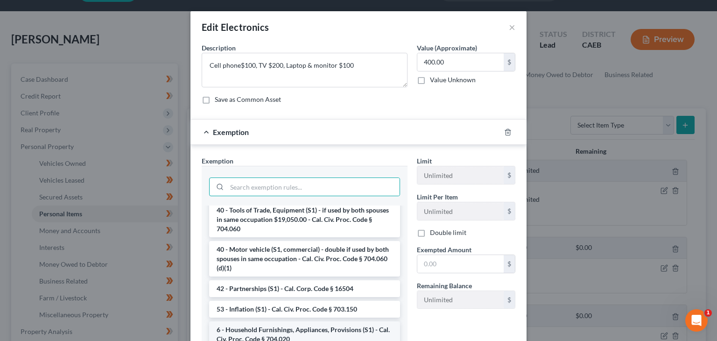
click at [298, 333] on li "6 - Household Furnishings, Appliances, Provisions (S1) - Cal. Civ. Proc. Code §…" at bounding box center [304, 334] width 191 height 26
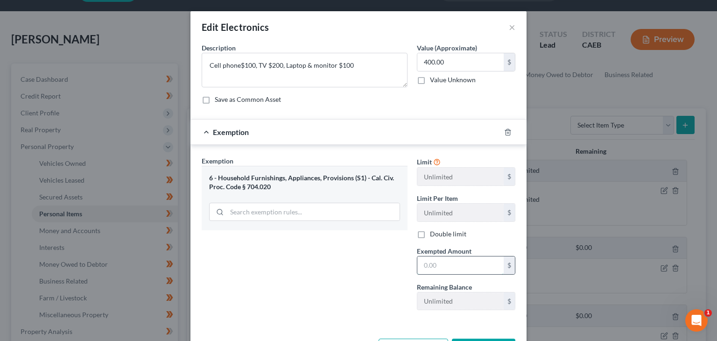
click at [434, 264] on input "text" at bounding box center [461, 265] width 86 height 18
type input "400"
click at [364, 243] on div "Exemption Set must be selected for CA. Exemption * 6 - Household Furnishings, A…" at bounding box center [304, 237] width 215 height 162
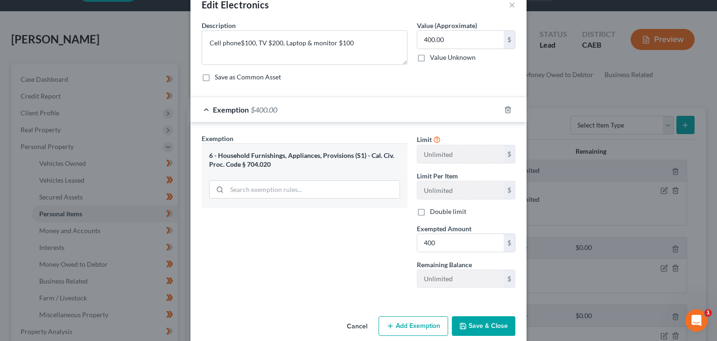
scroll to position [35, 0]
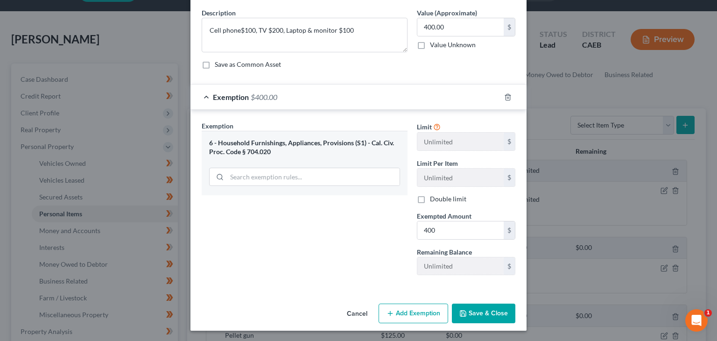
click at [476, 312] on button "Save & Close" at bounding box center [484, 314] width 64 height 20
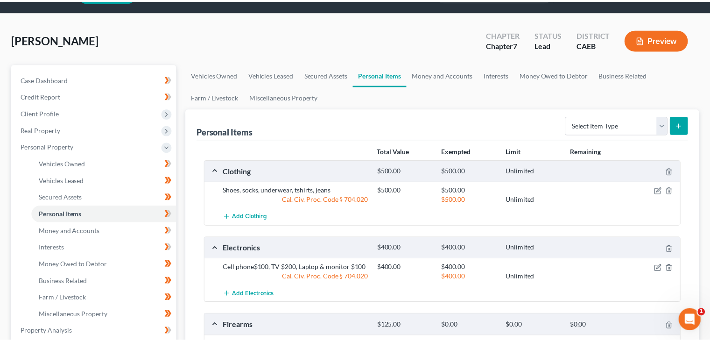
scroll to position [35, 0]
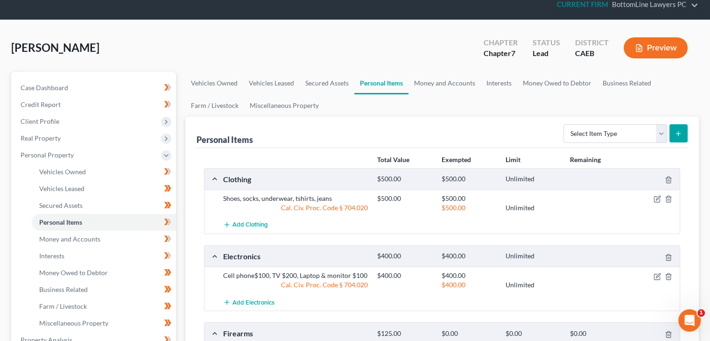
click at [530, 120] on div "Personal Items Select Item Type Clothing Collectibles Of Value Electronics Fire…" at bounding box center [442, 132] width 491 height 31
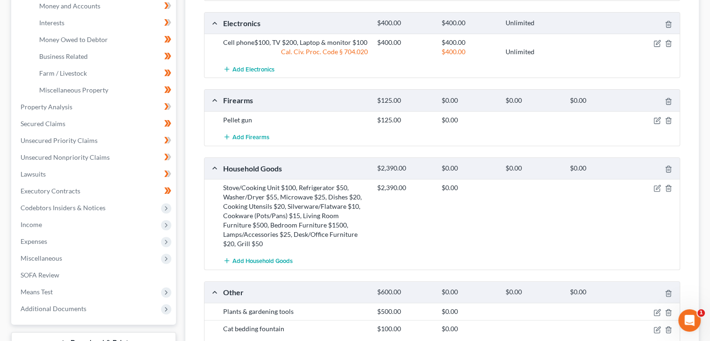
scroll to position [268, 0]
click at [656, 119] on icon "button" at bounding box center [657, 119] width 7 height 7
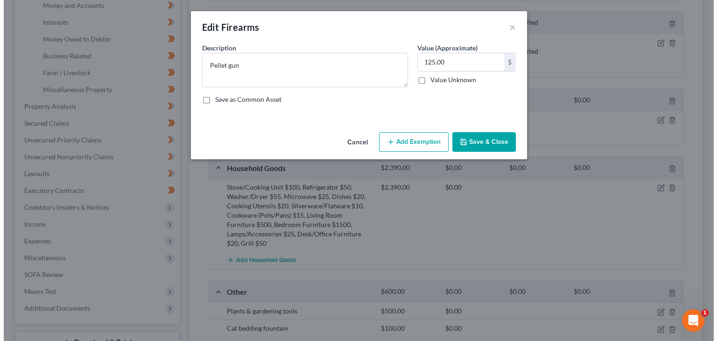
scroll to position [251, 0]
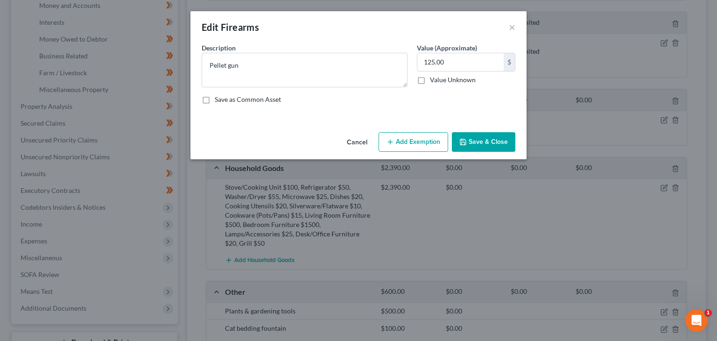
click at [425, 148] on button "Add Exemption" at bounding box center [414, 142] width 70 height 20
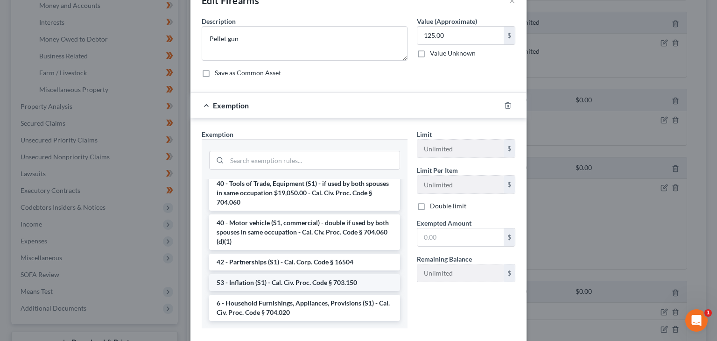
scroll to position [80, 0]
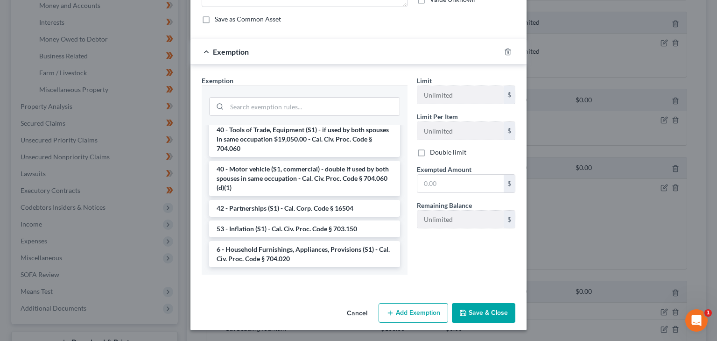
click at [275, 248] on li "6 - Household Furnishings, Appliances, Provisions (S1) - Cal. Civ. Proc. Code §…" at bounding box center [304, 254] width 191 height 26
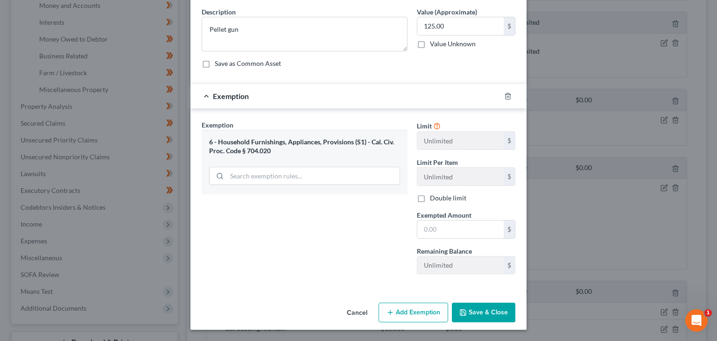
scroll to position [35, 0]
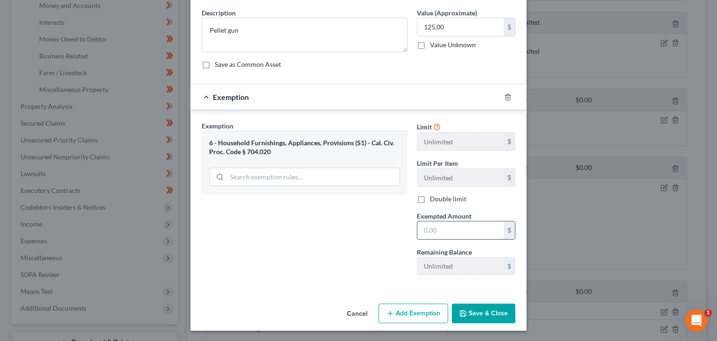
click at [433, 227] on input "text" at bounding box center [461, 230] width 86 height 18
type input "125"
drag, startPoint x: 488, startPoint y: 314, endPoint x: 484, endPoint y: 311, distance: 5.3
click at [487, 314] on button "Save & Close" at bounding box center [484, 314] width 64 height 20
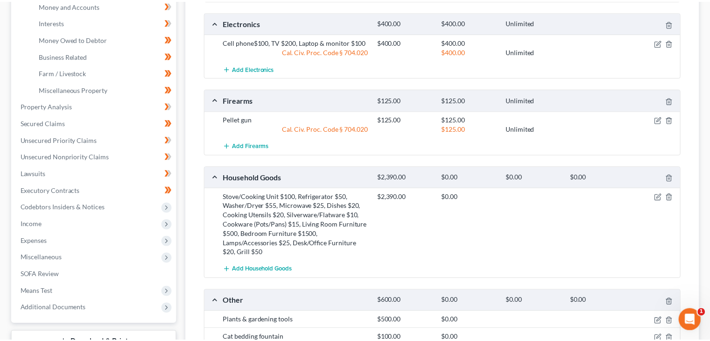
scroll to position [268, 0]
click at [657, 194] on icon "button" at bounding box center [657, 196] width 7 height 7
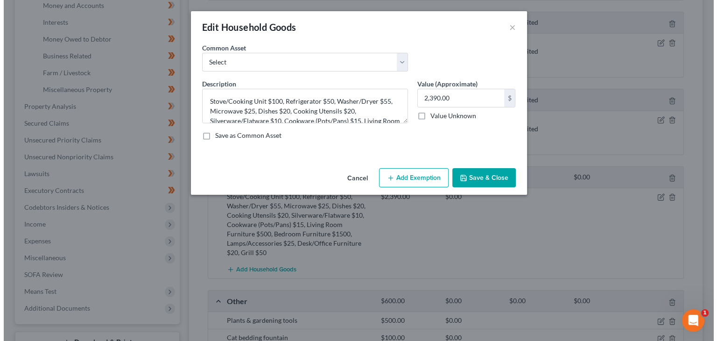
scroll to position [251, 0]
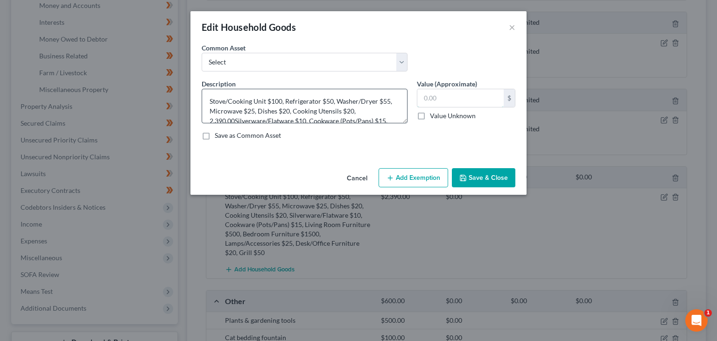
type textarea "Stove/Cooking Unit $100, Refrigerator $50, Washer/Dryer $55, Microwave $25, Dis…"
type input "2,390.00"
click at [419, 178] on button "Add Exemption" at bounding box center [414, 178] width 70 height 20
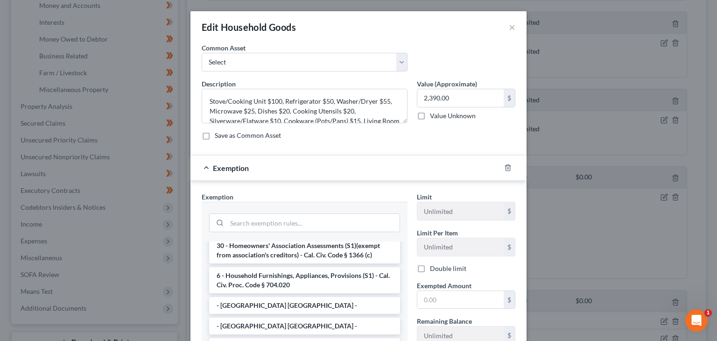
scroll to position [47, 0]
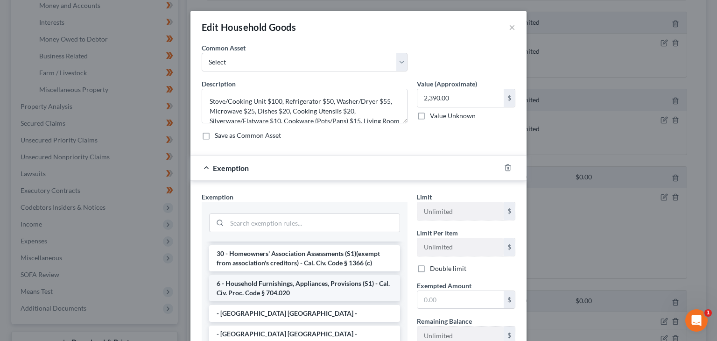
click at [287, 283] on li "6 - Household Furnishings, Appliances, Provisions (S1) - Cal. Civ. Proc. Code §…" at bounding box center [304, 288] width 191 height 26
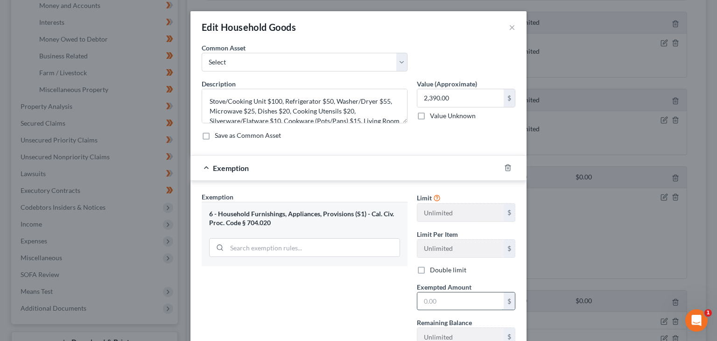
click at [450, 296] on input "text" at bounding box center [461, 301] width 86 height 18
paste input "2,390.00"
type input "2,390.00"
click at [389, 144] on div "Description * Stove/Cooking Unit $100, Refrigerator $50, Washer/Dryer $55, Micr…" at bounding box center [358, 113] width 323 height 69
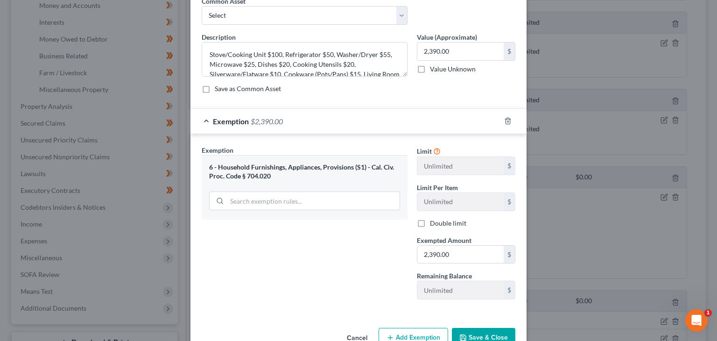
scroll to position [71, 0]
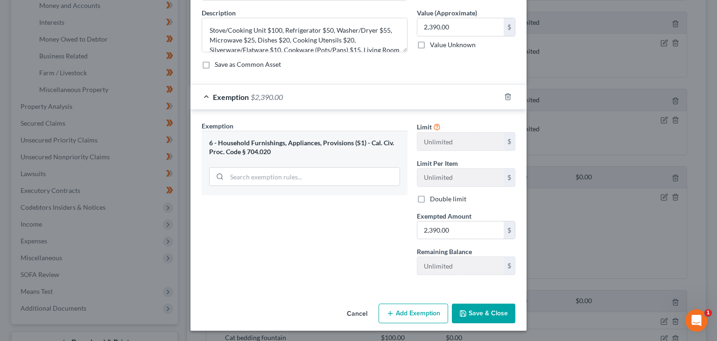
click at [473, 316] on button "Save & Close" at bounding box center [484, 314] width 64 height 20
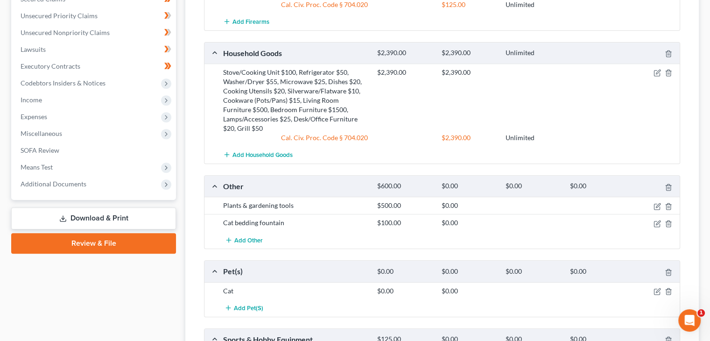
scroll to position [408, 0]
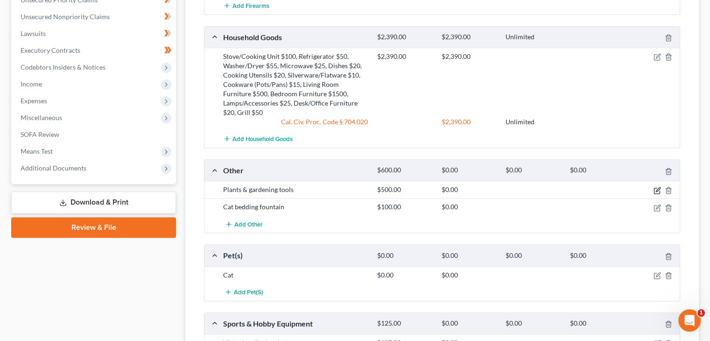
click at [656, 189] on icon "button" at bounding box center [658, 189] width 4 height 4
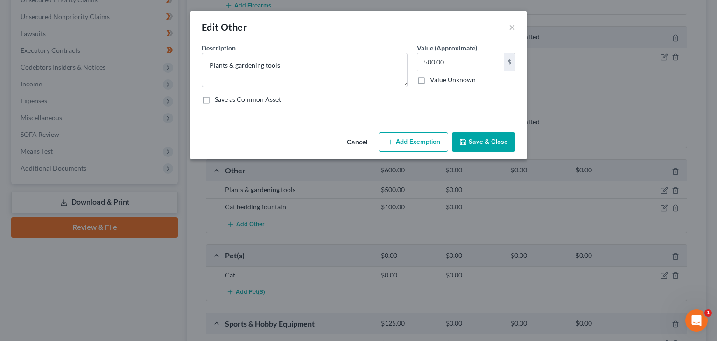
click at [392, 139] on icon "button" at bounding box center [390, 141] width 7 height 7
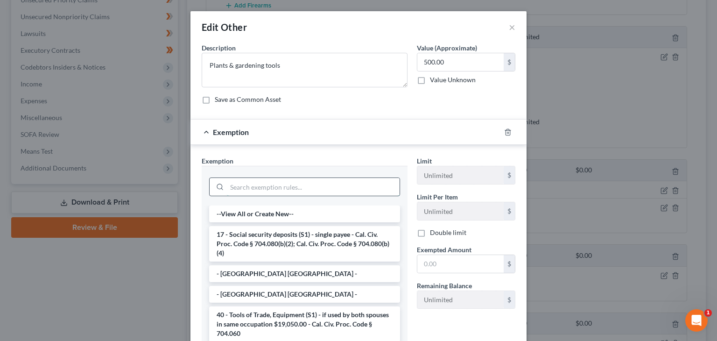
click at [267, 184] on input "search" at bounding box center [313, 187] width 173 height 18
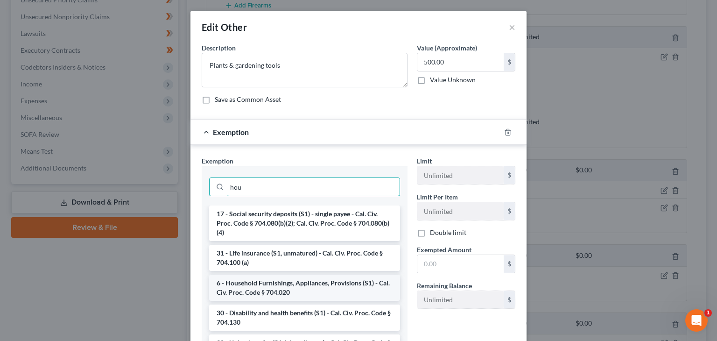
type input "hou"
click at [251, 284] on li "6 - Household Furnishings, Appliances, Provisions (S1) - Cal. Civ. Proc. Code §…" at bounding box center [304, 288] width 191 height 26
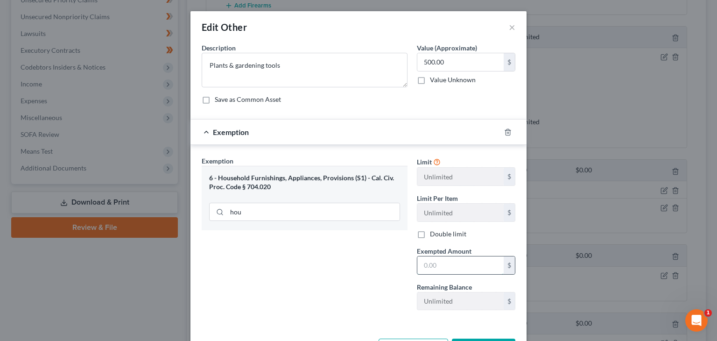
click at [455, 270] on input "text" at bounding box center [461, 265] width 86 height 18
type input "500"
click at [368, 252] on div "Exemption Set must be selected for CA. Exemption * 6 - Household Furnishings, A…" at bounding box center [304, 237] width 215 height 162
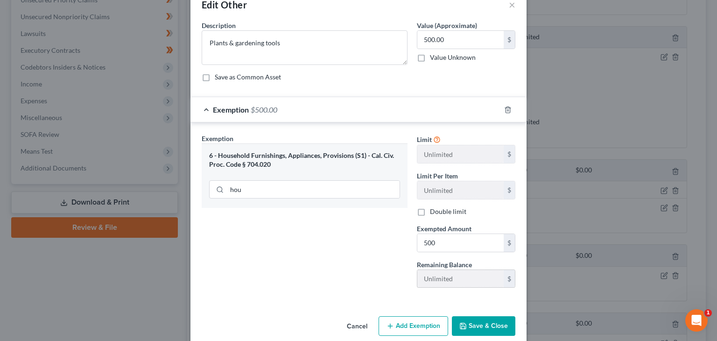
scroll to position [35, 0]
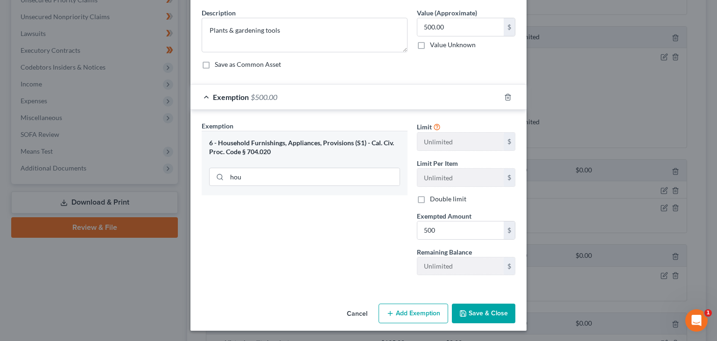
click at [469, 312] on button "Save & Close" at bounding box center [484, 314] width 64 height 20
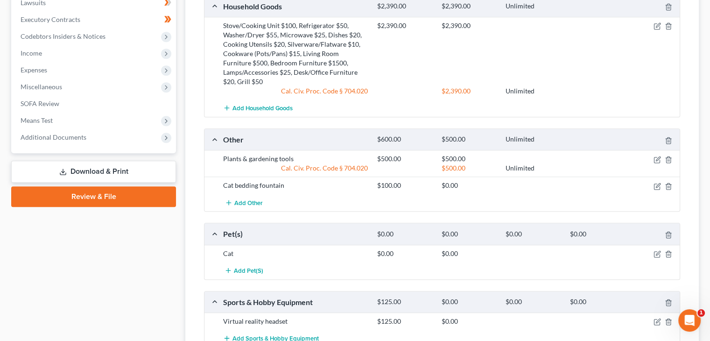
scroll to position [455, 0]
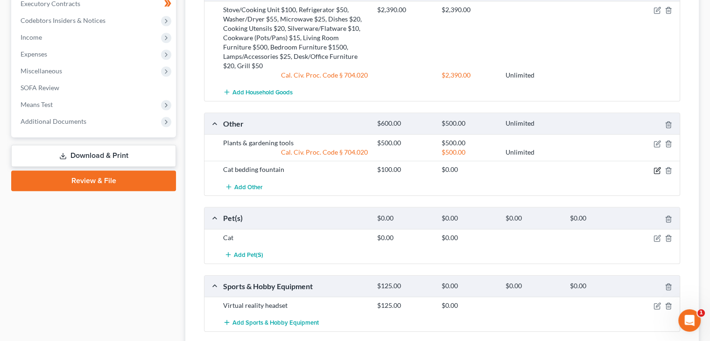
click at [657, 169] on icon "button" at bounding box center [658, 169] width 4 height 4
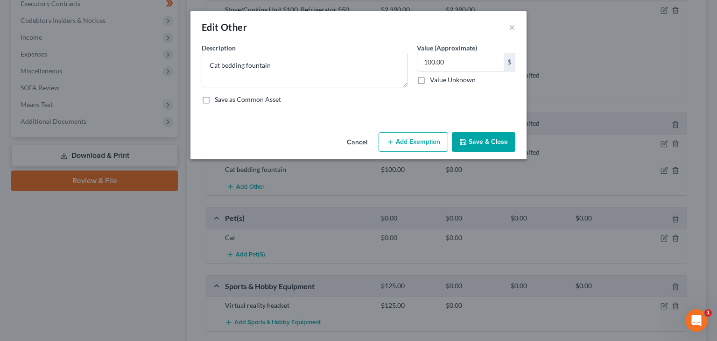
click at [406, 142] on button "Add Exemption" at bounding box center [414, 142] width 70 height 20
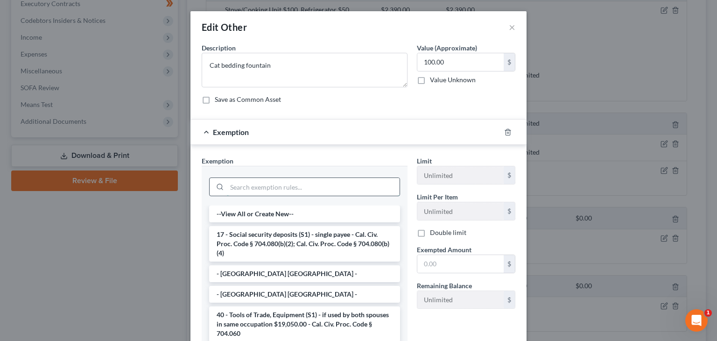
click at [276, 185] on input "search" at bounding box center [313, 187] width 173 height 18
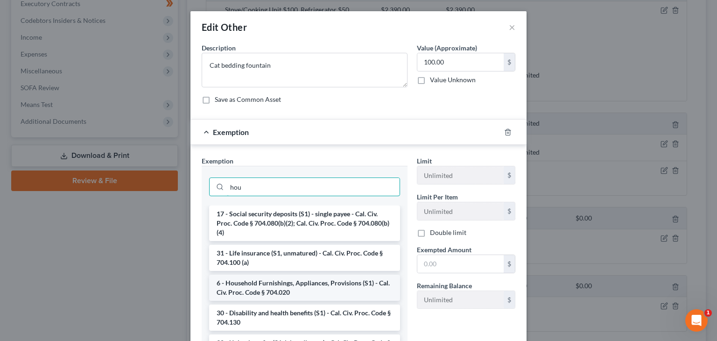
type input "hou"
click at [267, 289] on li "6 - Household Furnishings, Appliances, Provisions (S1) - Cal. Civ. Proc. Code §…" at bounding box center [304, 288] width 191 height 26
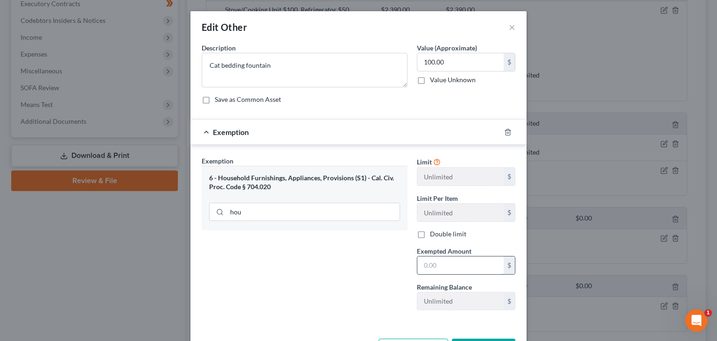
click at [448, 266] on input "text" at bounding box center [461, 265] width 86 height 18
type input "100"
click at [354, 272] on div "Exemption Set must be selected for CA. Exemption * 6 - Household Furnishings, A…" at bounding box center [304, 237] width 215 height 162
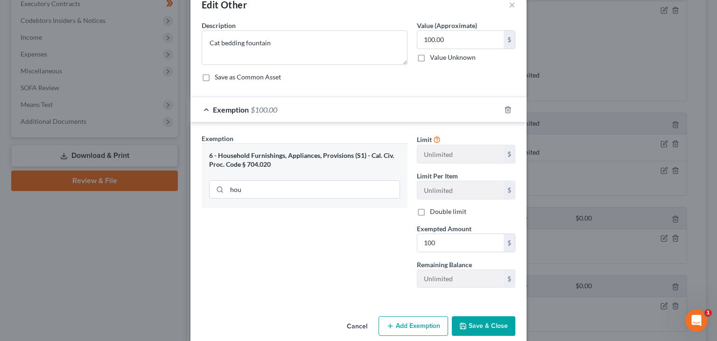
scroll to position [35, 0]
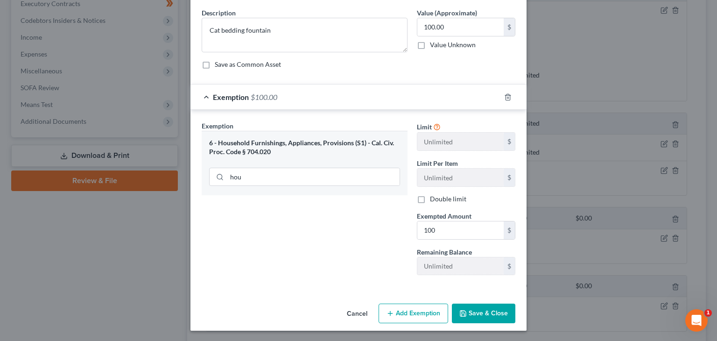
click at [489, 312] on button "Save & Close" at bounding box center [484, 314] width 64 height 20
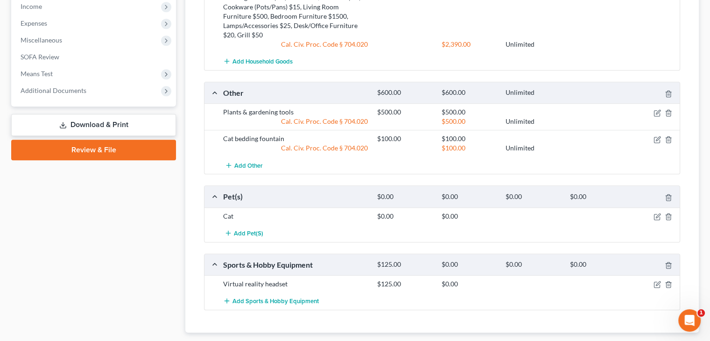
scroll to position [502, 0]
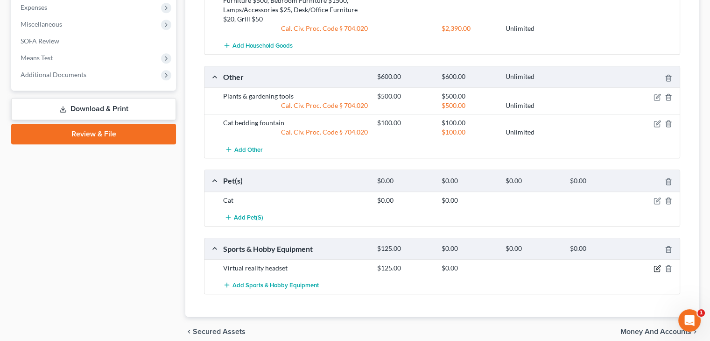
click at [657, 267] on icon "button" at bounding box center [658, 268] width 4 height 4
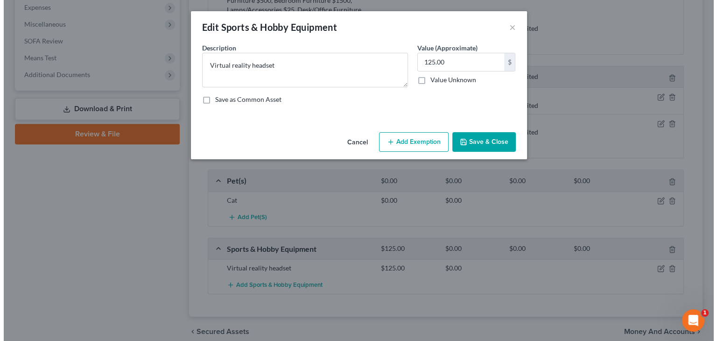
scroll to position [485, 0]
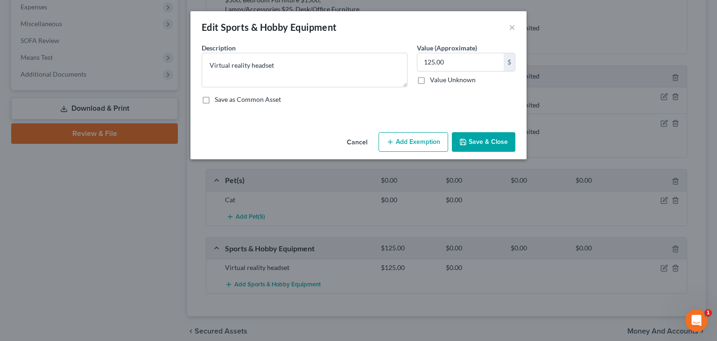
click at [418, 144] on button "Add Exemption" at bounding box center [414, 142] width 70 height 20
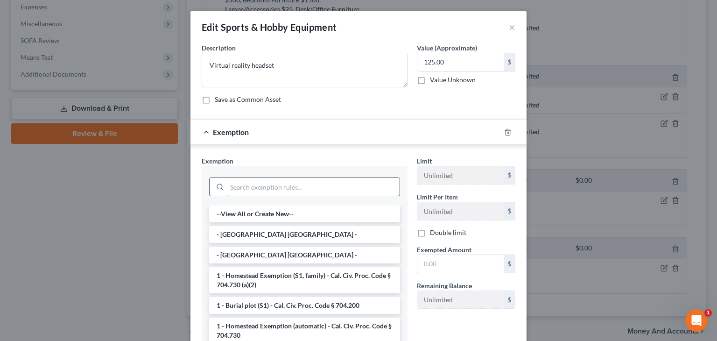
click at [289, 178] on input "search" at bounding box center [313, 187] width 173 height 18
click at [282, 186] on input "search" at bounding box center [313, 187] width 173 height 18
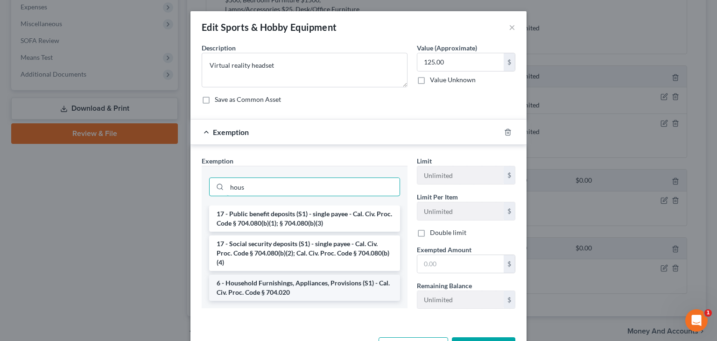
type input "hous"
click at [275, 298] on li "6 - Household Furnishings, Appliances, Provisions (S1) - Cal. Civ. Proc. Code §…" at bounding box center [304, 288] width 191 height 26
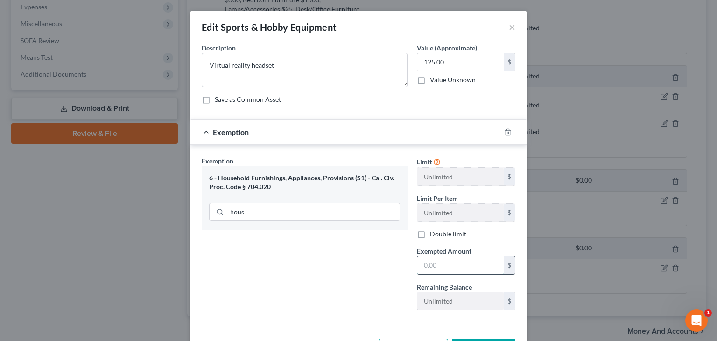
click at [440, 272] on input "text" at bounding box center [461, 265] width 86 height 18
type input "125"
click at [358, 264] on div "Exemption Set must be selected for CA. Exemption * 6 - Household Furnishings, A…" at bounding box center [304, 237] width 215 height 162
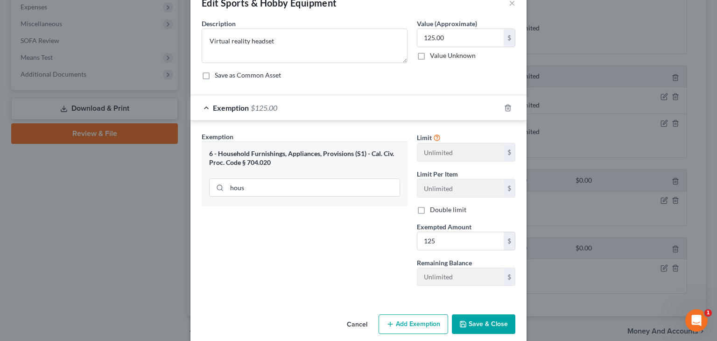
scroll to position [35, 0]
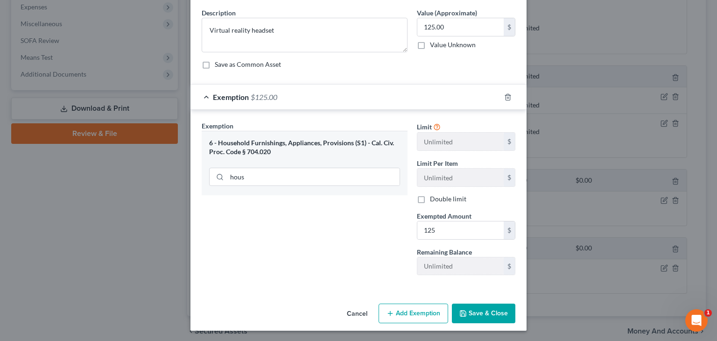
click at [467, 316] on button "Save & Close" at bounding box center [484, 314] width 64 height 20
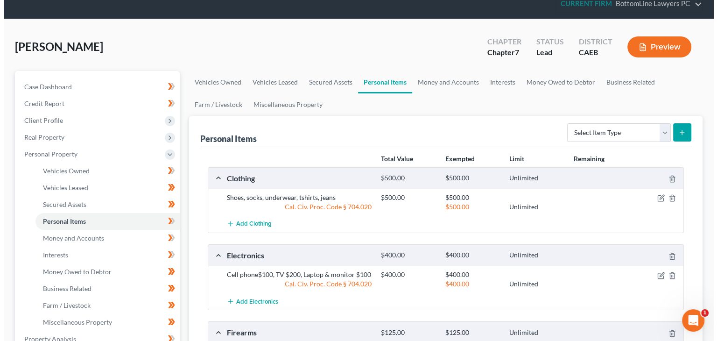
scroll to position [0, 0]
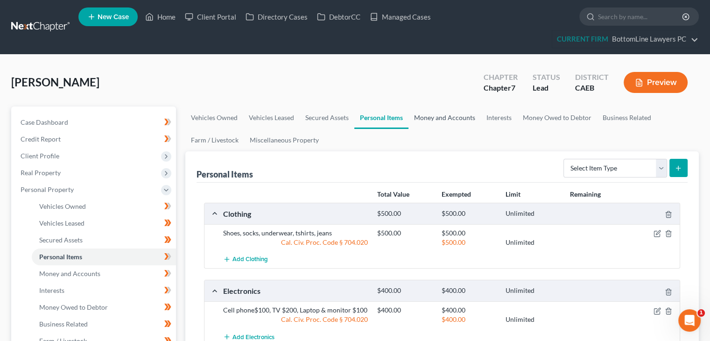
click at [433, 118] on link "Money and Accounts" at bounding box center [445, 117] width 72 height 22
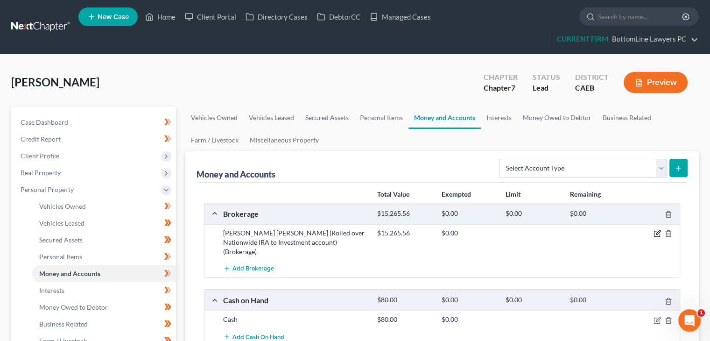
click at [654, 234] on icon "button" at bounding box center [657, 234] width 6 height 6
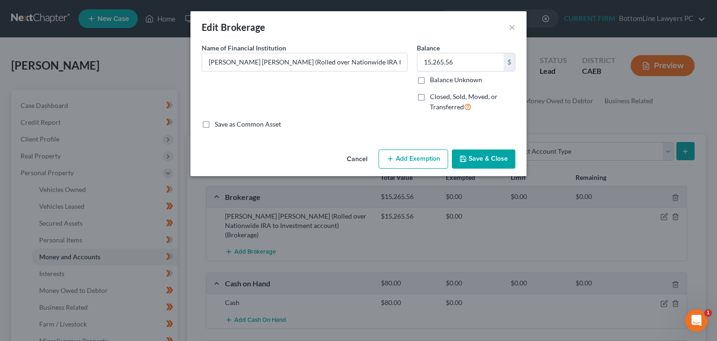
click at [411, 158] on button "Add Exemption" at bounding box center [414, 159] width 70 height 20
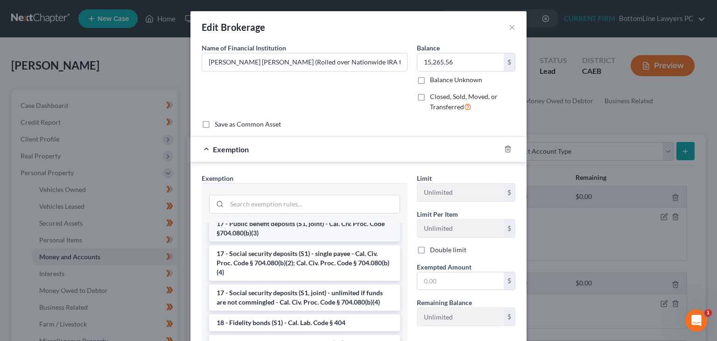
scroll to position [374, 0]
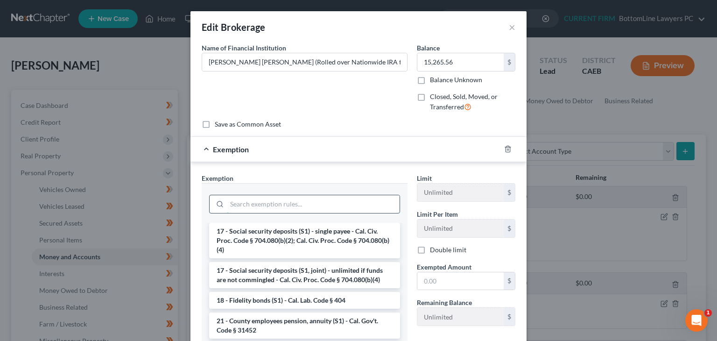
click at [325, 200] on input "search" at bounding box center [313, 204] width 173 height 18
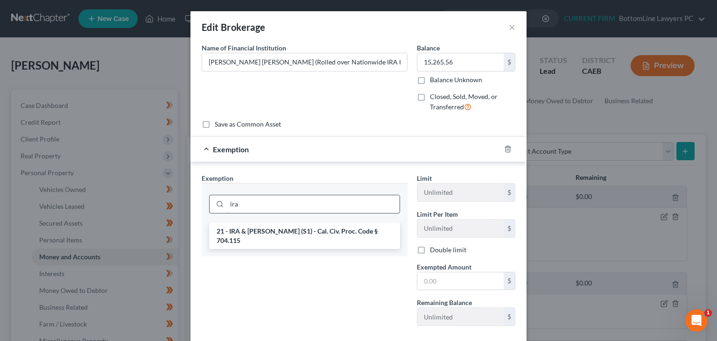
scroll to position [0, 0]
type input "ira"
click at [282, 227] on li "21 - IRA & [PERSON_NAME] (S1) - Cal. Civ. Proc. Code § 704.115" at bounding box center [304, 236] width 191 height 26
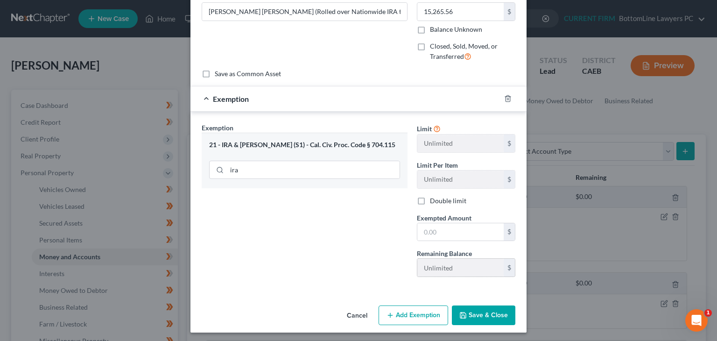
scroll to position [52, 0]
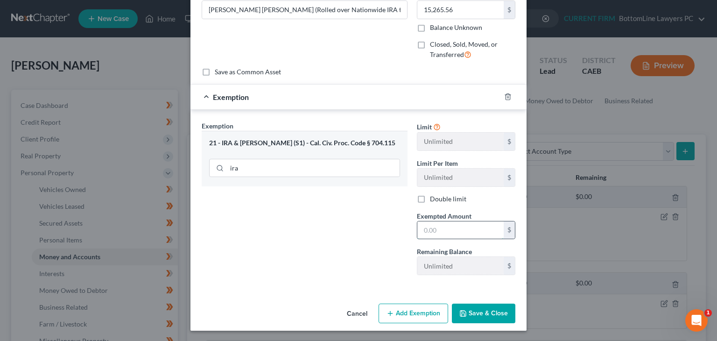
click at [448, 229] on input "text" at bounding box center [461, 230] width 86 height 18
click at [456, 9] on input "15,265.56" at bounding box center [461, 10] width 86 height 18
click at [442, 227] on input "text" at bounding box center [461, 230] width 86 height 18
paste input "15,265.56"
type input "15,265.56"
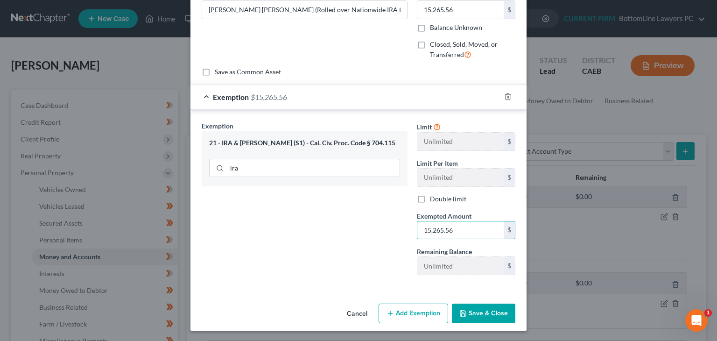
click at [467, 312] on button "Save & Close" at bounding box center [484, 314] width 64 height 20
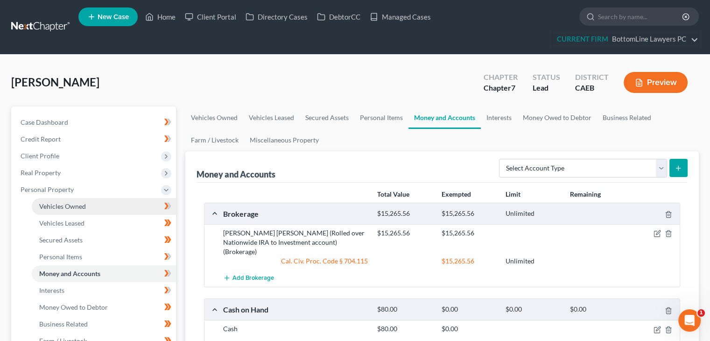
click at [80, 206] on span "Vehicles Owned" at bounding box center [62, 206] width 47 height 8
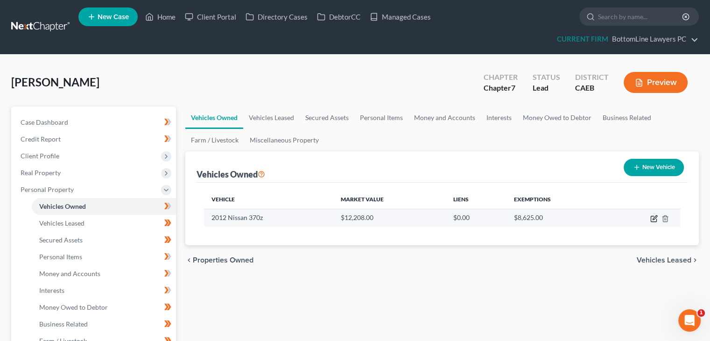
click at [652, 219] on icon "button" at bounding box center [654, 218] width 7 height 7
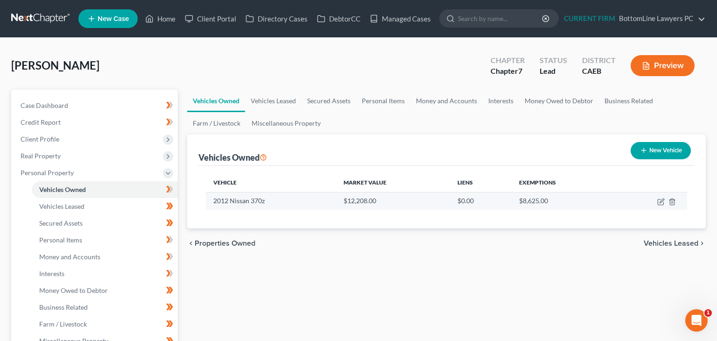
select select "0"
select select "14"
select select "2"
select select "0"
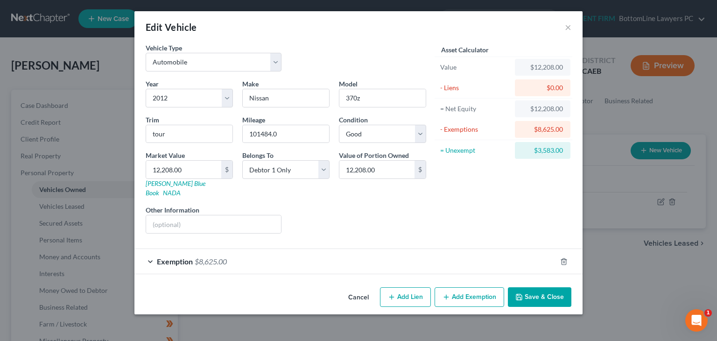
click at [176, 257] on span "Exemption" at bounding box center [175, 261] width 36 height 9
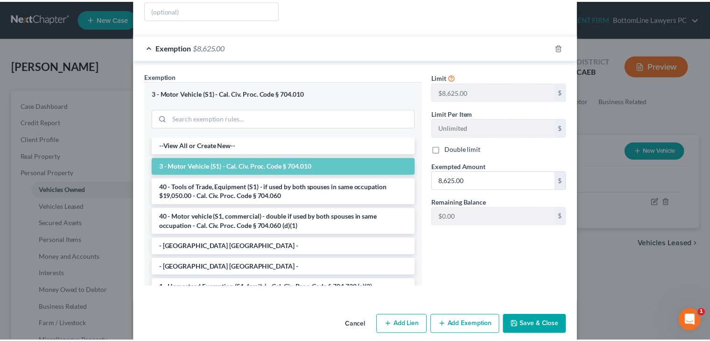
scroll to position [215, 0]
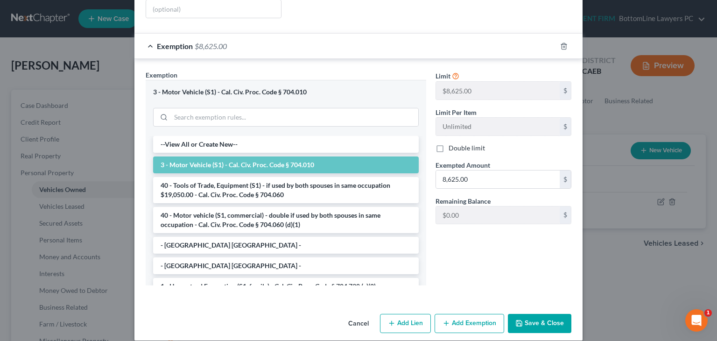
click at [521, 314] on button "Save & Close" at bounding box center [540, 324] width 64 height 20
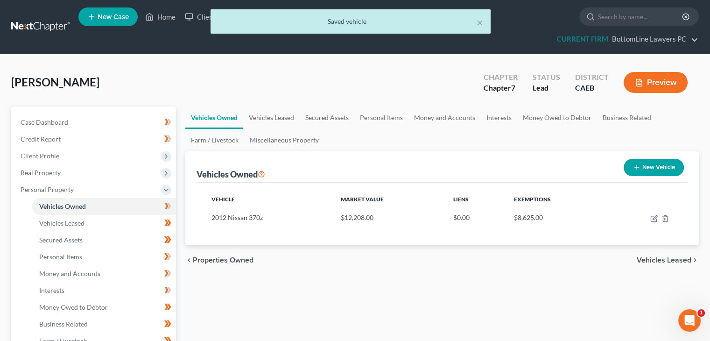
click at [663, 256] on span "Vehicles Leased" at bounding box center [664, 259] width 55 height 7
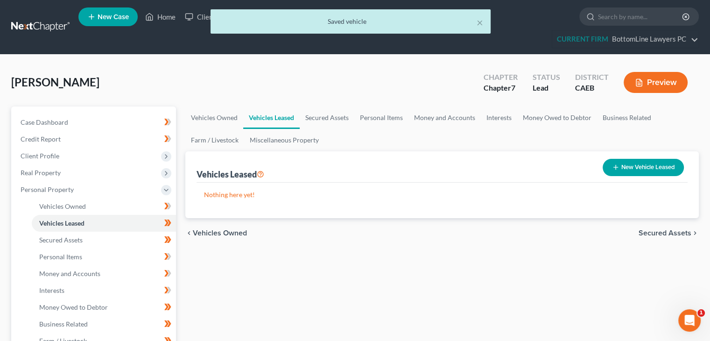
click at [659, 235] on span "Secured Assets" at bounding box center [665, 232] width 53 height 7
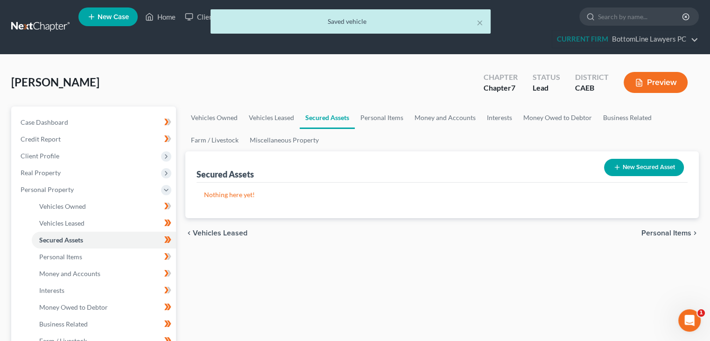
click at [659, 232] on span "Personal Items" at bounding box center [667, 232] width 50 height 7
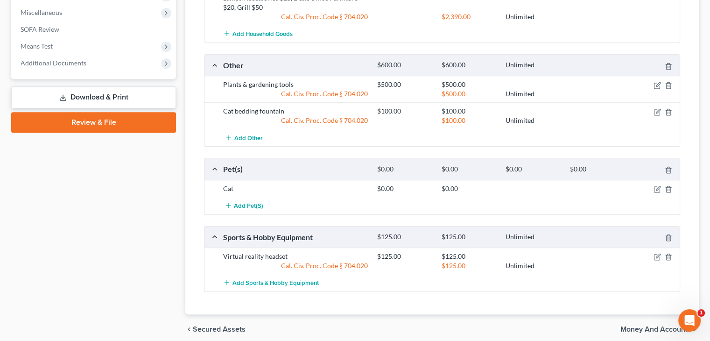
scroll to position [549, 0]
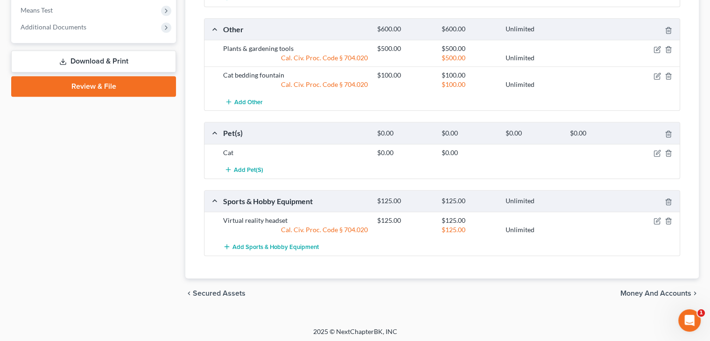
click at [637, 292] on span "Money and Accounts" at bounding box center [656, 293] width 71 height 7
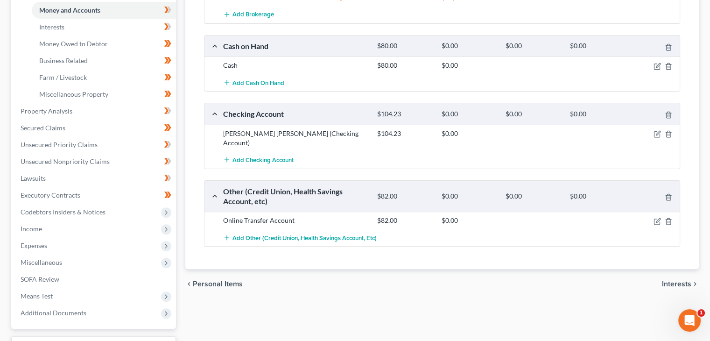
scroll to position [280, 0]
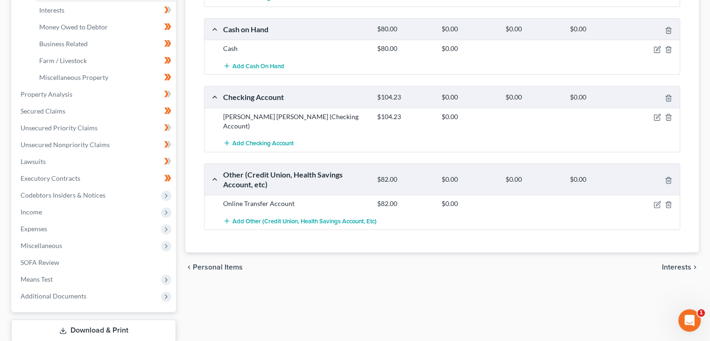
click at [675, 263] on span "Interests" at bounding box center [676, 266] width 29 height 7
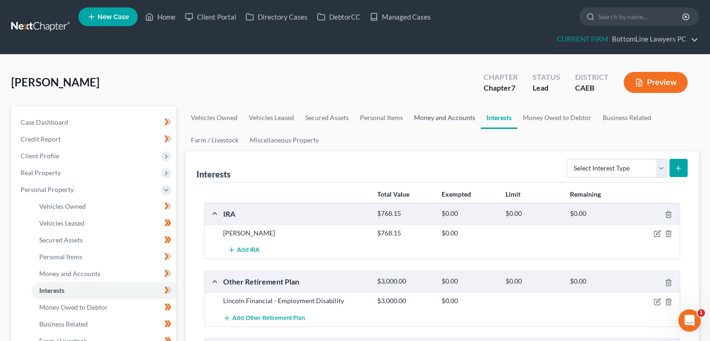
click at [435, 114] on link "Money and Accounts" at bounding box center [445, 117] width 72 height 22
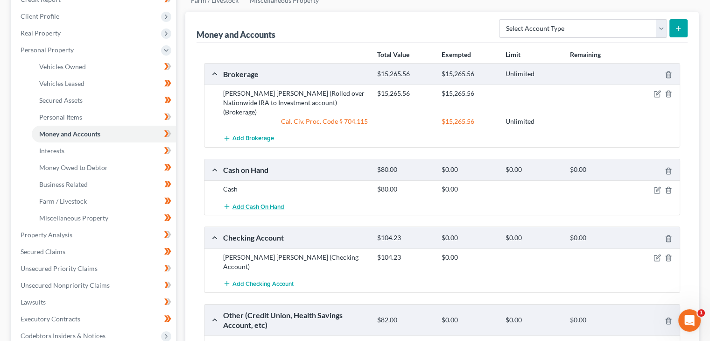
scroll to position [140, 0]
click at [657, 254] on icon "button" at bounding box center [658, 256] width 4 height 4
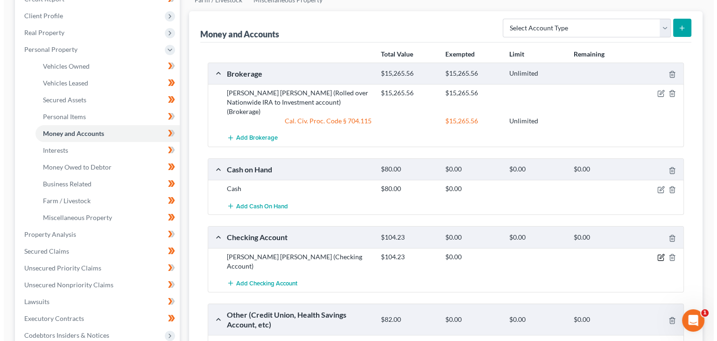
scroll to position [123, 0]
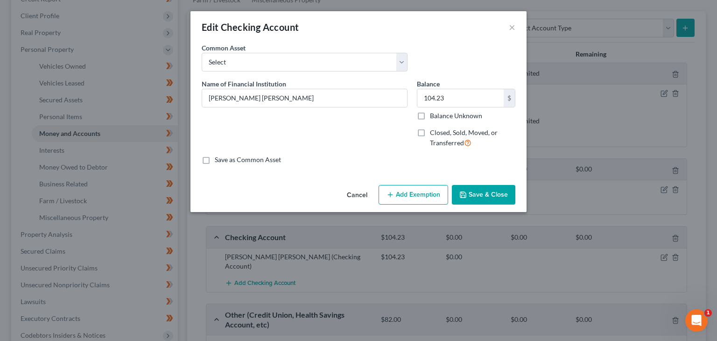
click at [417, 196] on button "Add Exemption" at bounding box center [414, 195] width 70 height 20
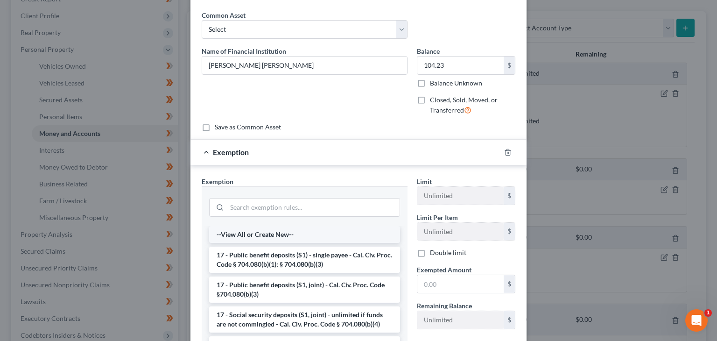
scroll to position [47, 0]
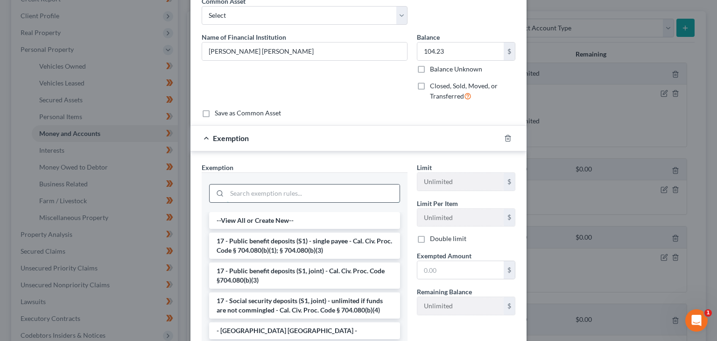
click at [297, 193] on input "search" at bounding box center [313, 193] width 173 height 18
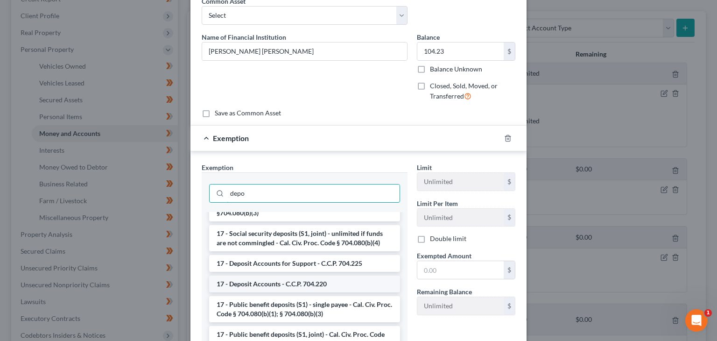
type input "depo"
click at [309, 283] on li "17 - Deposit Accounts - C.C.P. 704.220" at bounding box center [304, 284] width 191 height 17
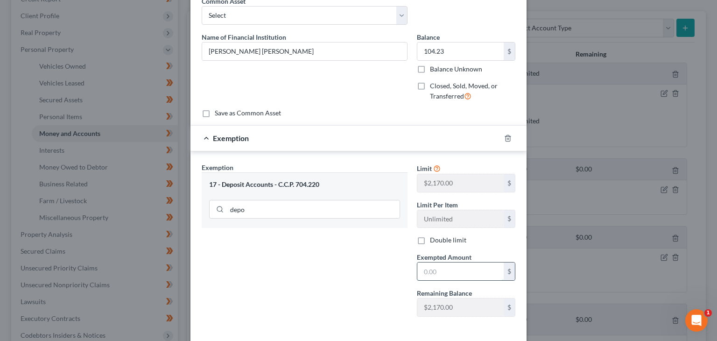
click at [437, 272] on input "text" at bounding box center [461, 271] width 86 height 18
click at [435, 50] on input "104.23" at bounding box center [461, 52] width 86 height 18
click at [432, 52] on input "104.23" at bounding box center [461, 52] width 86 height 18
drag, startPoint x: 433, startPoint y: 51, endPoint x: 469, endPoint y: 48, distance: 35.6
click at [465, 49] on input "104.23" at bounding box center [461, 52] width 86 height 18
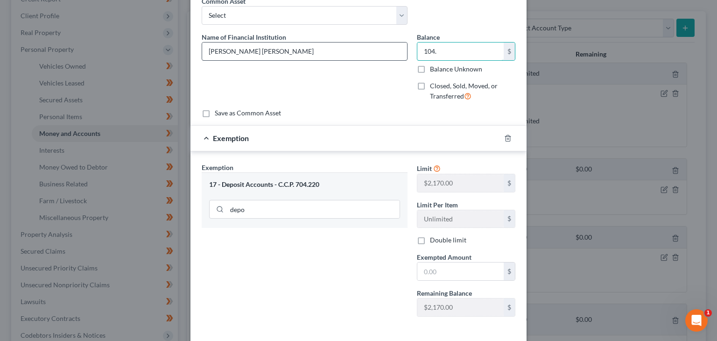
drag, startPoint x: 440, startPoint y: 52, endPoint x: 403, endPoint y: 56, distance: 37.1
click at [404, 56] on div "Name of Financial Institution * [PERSON_NAME] [PERSON_NAME] Balance 104.00 $ Ba…" at bounding box center [358, 70] width 323 height 77
type input "104."
click at [456, 272] on input "text" at bounding box center [461, 271] width 86 height 18
paste input "104."
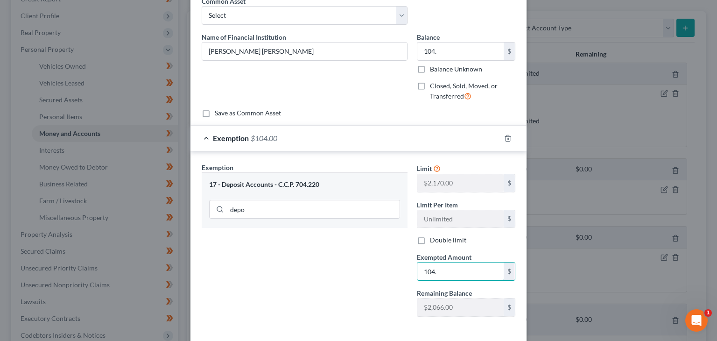
type input "104."
click at [374, 265] on div "Exemption Set must be selected for CA. Exemption * 17 - Deposit Accounts - C.C.…" at bounding box center [304, 244] width 215 height 162
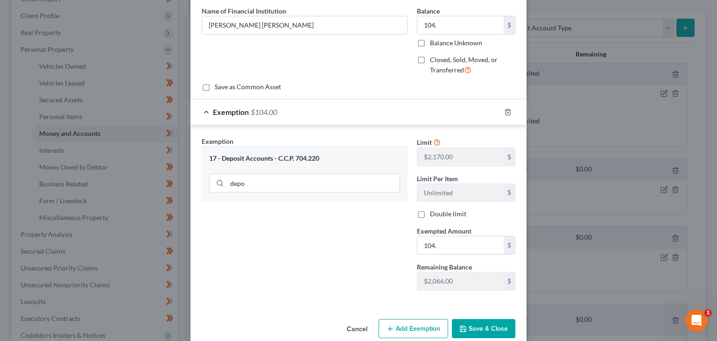
scroll to position [88, 0]
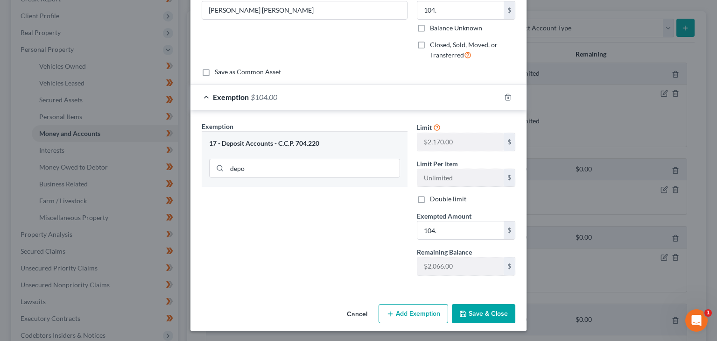
click at [477, 315] on button "Save & Close" at bounding box center [484, 314] width 64 height 20
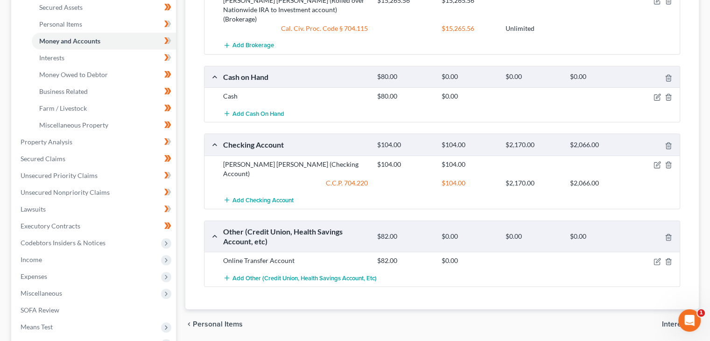
scroll to position [234, 0]
click at [656, 257] on icon "button" at bounding box center [657, 260] width 7 height 7
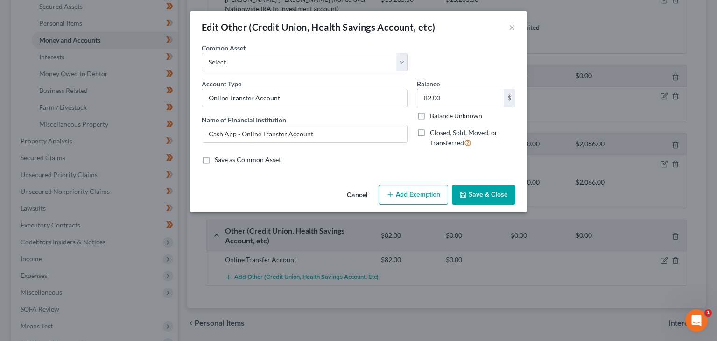
click at [403, 198] on button "Add Exemption" at bounding box center [414, 195] width 70 height 20
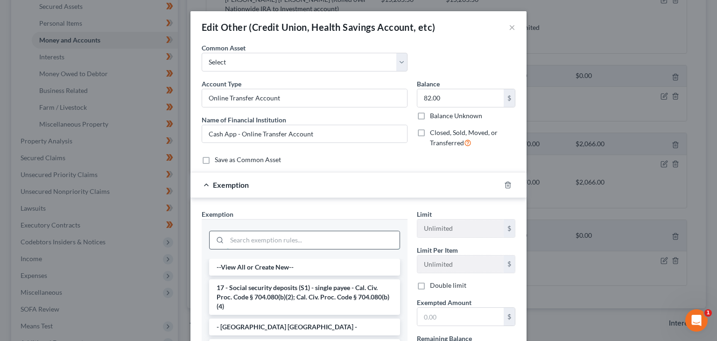
click at [266, 240] on input "search" at bounding box center [313, 240] width 173 height 18
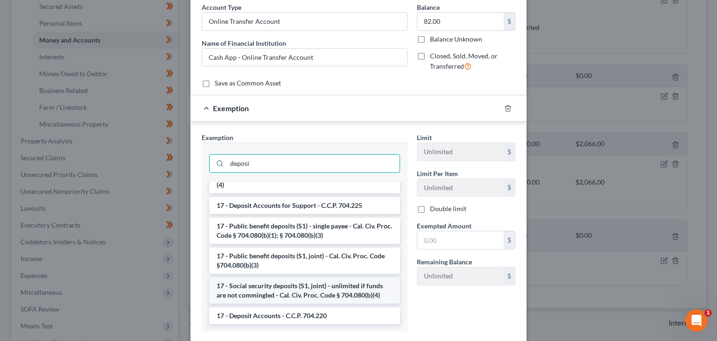
scroll to position [93, 0]
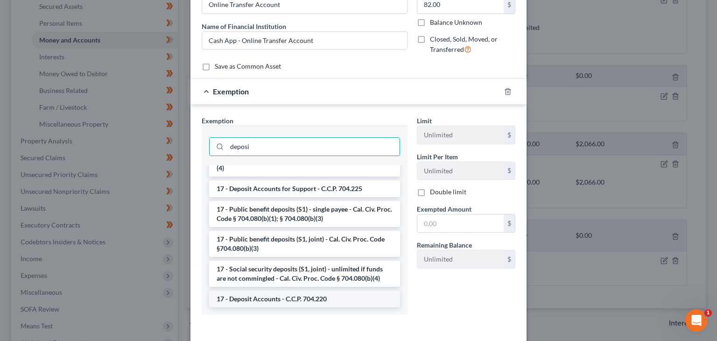
type input "deposi"
click at [292, 296] on li "17 - Deposit Accounts - C.C.P. 704.220" at bounding box center [304, 299] width 191 height 17
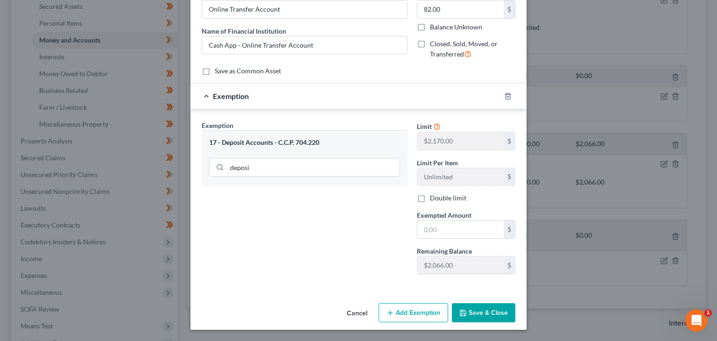
scroll to position [88, 0]
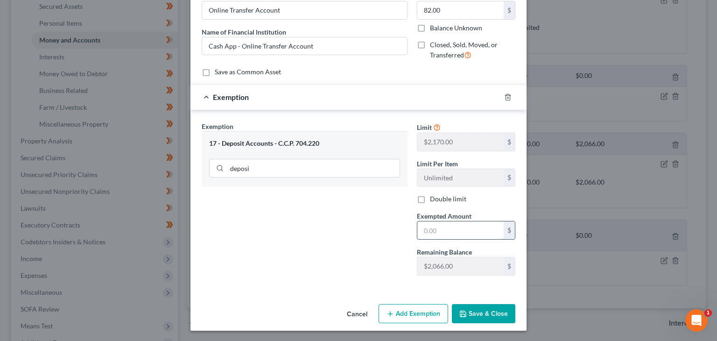
click at [473, 229] on input "text" at bounding box center [461, 230] width 86 height 18
type input "82"
click at [485, 312] on button "Save & Close" at bounding box center [484, 314] width 64 height 20
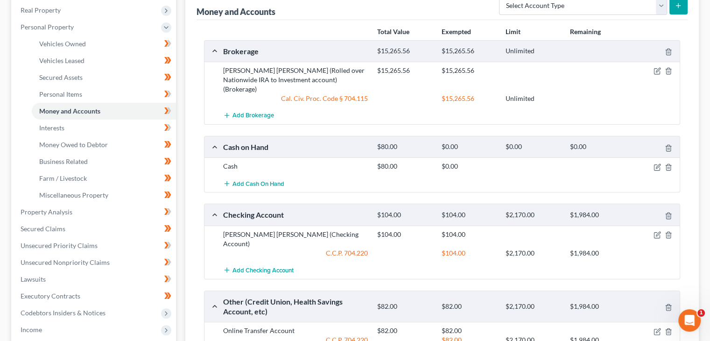
scroll to position [140, 0]
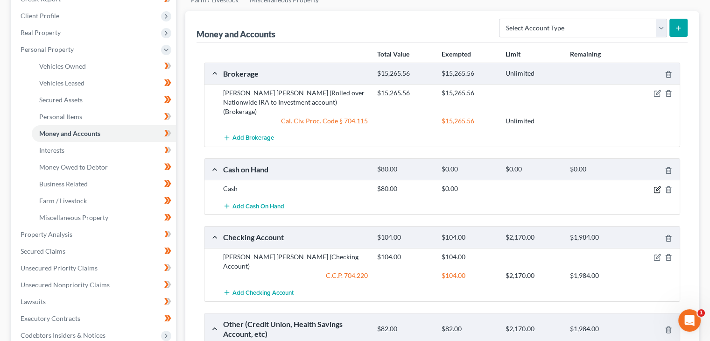
click at [655, 186] on icon "button" at bounding box center [657, 189] width 7 height 7
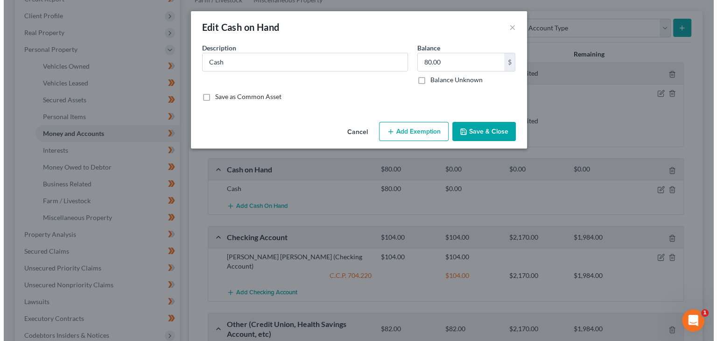
scroll to position [123, 0]
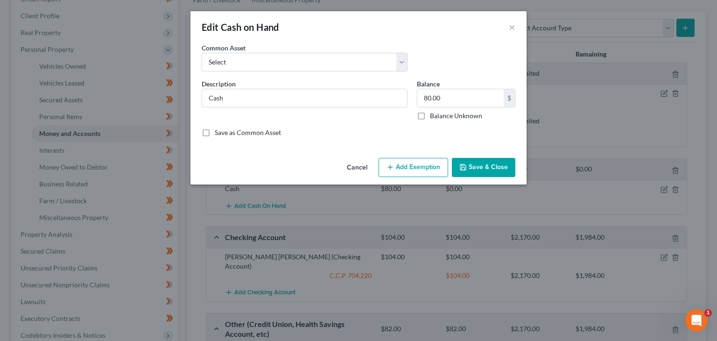
click at [420, 166] on button "Add Exemption" at bounding box center [414, 168] width 70 height 20
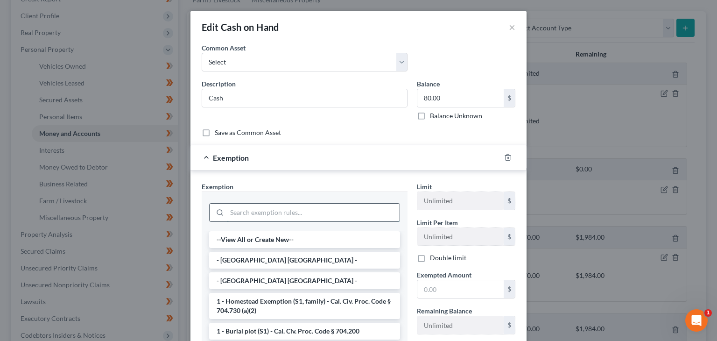
click at [331, 206] on input "search" at bounding box center [313, 213] width 173 height 18
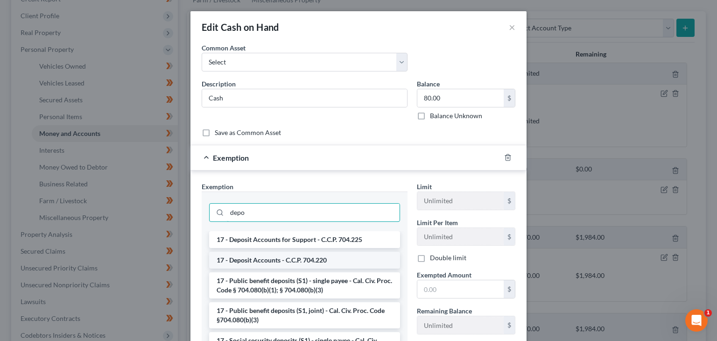
type input "depo"
click at [265, 261] on li "17 - Deposit Accounts - C.C.P. 704.220" at bounding box center [304, 260] width 191 height 17
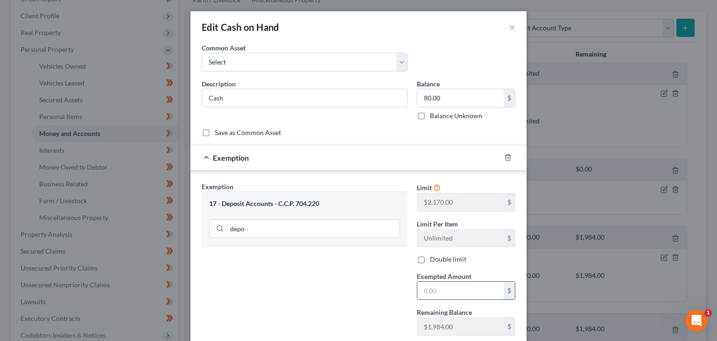
click at [456, 291] on input "text" at bounding box center [461, 291] width 86 height 18
type input "80"
click at [351, 271] on div "Exemption Set must be selected for CA. Exemption * 17 - Deposit Accounts - C.C.…" at bounding box center [304, 263] width 215 height 162
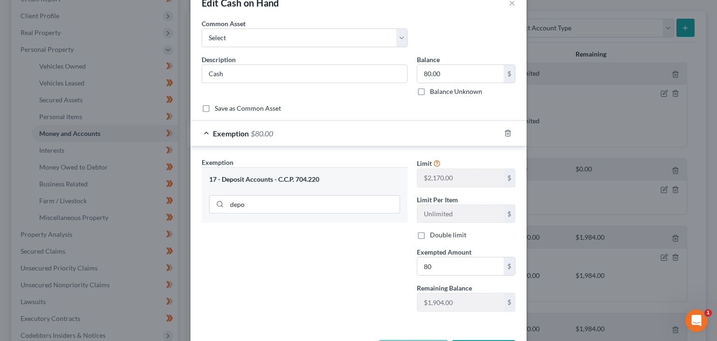
scroll to position [60, 0]
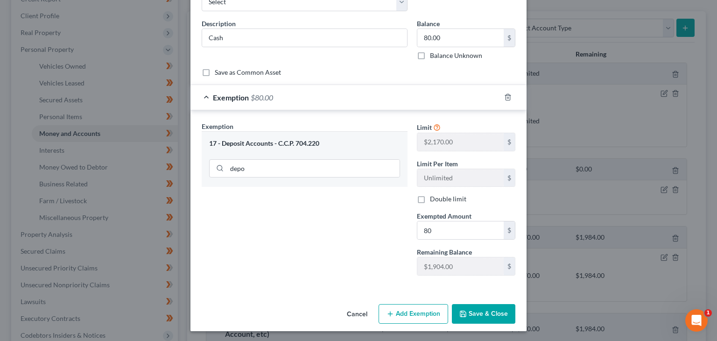
click at [468, 308] on button "Save & Close" at bounding box center [484, 314] width 64 height 20
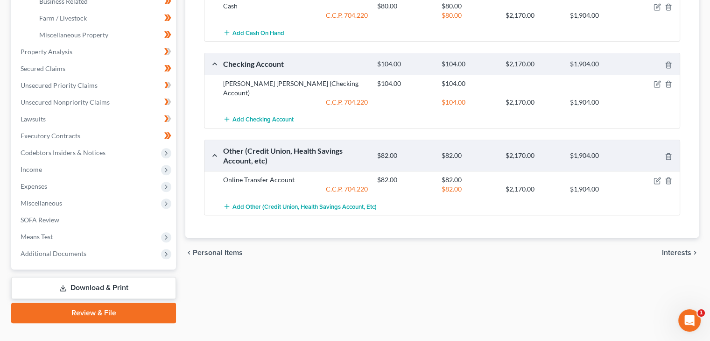
scroll to position [340, 0]
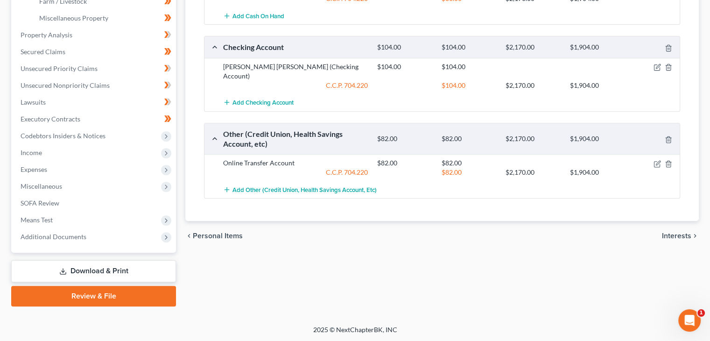
click at [666, 232] on span "Interests" at bounding box center [676, 235] width 29 height 7
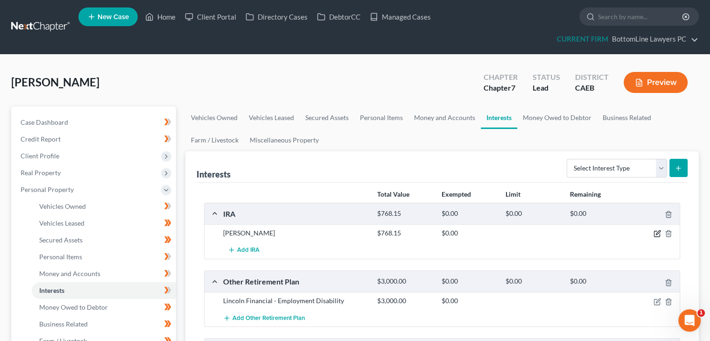
click at [657, 232] on icon "button" at bounding box center [658, 233] width 4 height 4
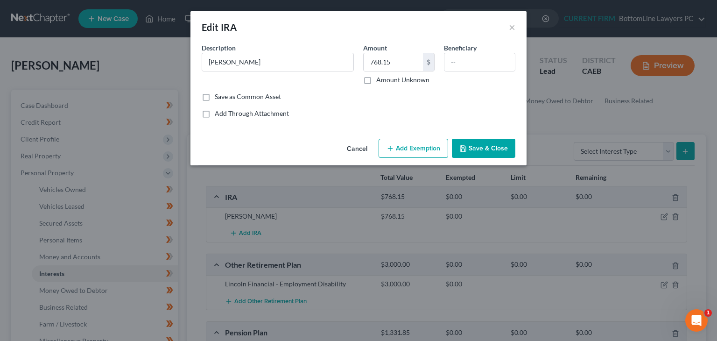
click at [421, 148] on button "Add Exemption" at bounding box center [414, 149] width 70 height 20
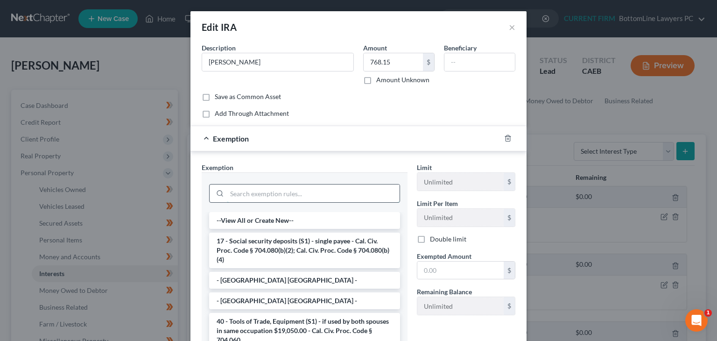
click at [318, 185] on input "search" at bounding box center [313, 193] width 173 height 18
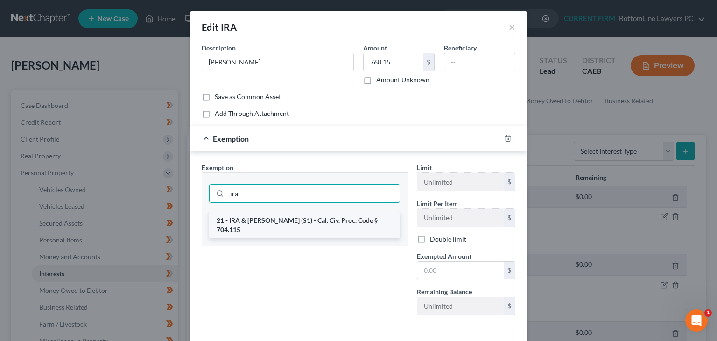
type input "ira"
click at [305, 220] on li "21 - IRA & [PERSON_NAME] (S1) - Cal. Civ. Proc. Code § 704.115" at bounding box center [304, 225] width 191 height 26
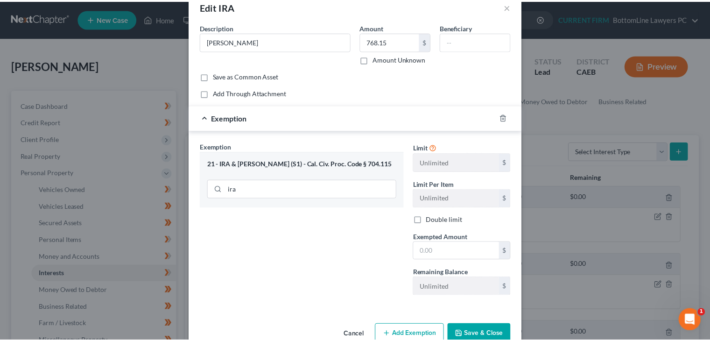
scroll to position [41, 0]
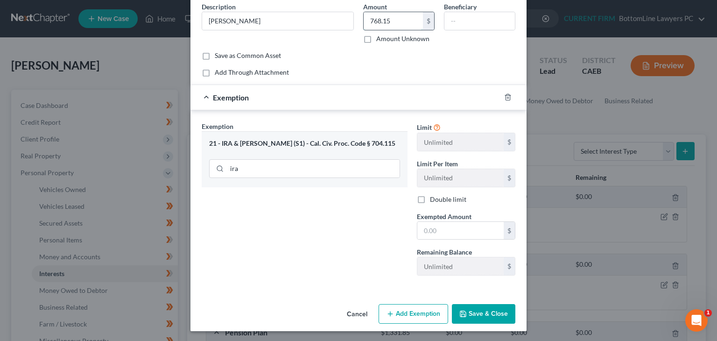
click at [382, 19] on input "768.15" at bounding box center [393, 21] width 59 height 18
click at [381, 20] on input "768.15" at bounding box center [393, 21] width 59 height 18
drag, startPoint x: 381, startPoint y: 20, endPoint x: 402, endPoint y: 19, distance: 21.0
click at [402, 19] on input "768.15" at bounding box center [393, 21] width 59 height 18
drag, startPoint x: 402, startPoint y: 19, endPoint x: 327, endPoint y: 34, distance: 76.7
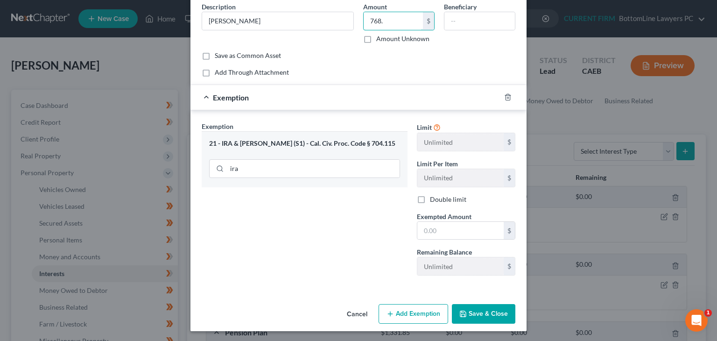
click at [327, 34] on div "Description * [PERSON_NAME] 768. $ Amount Unknown Beneficiary" at bounding box center [358, 26] width 323 height 49
type input "768."
click at [439, 227] on input "text" at bounding box center [461, 231] width 86 height 18
paste input "768."
type input "768."
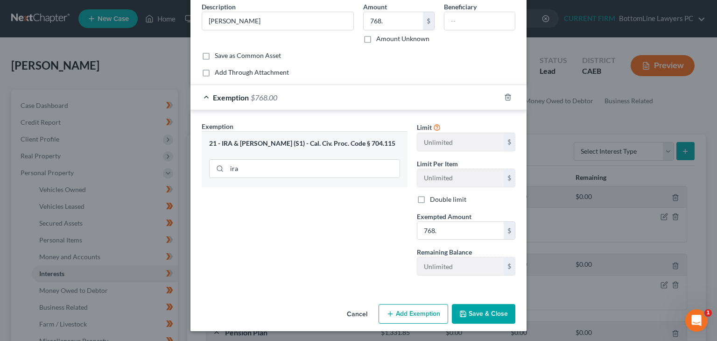
click at [467, 312] on button "Save & Close" at bounding box center [484, 314] width 64 height 20
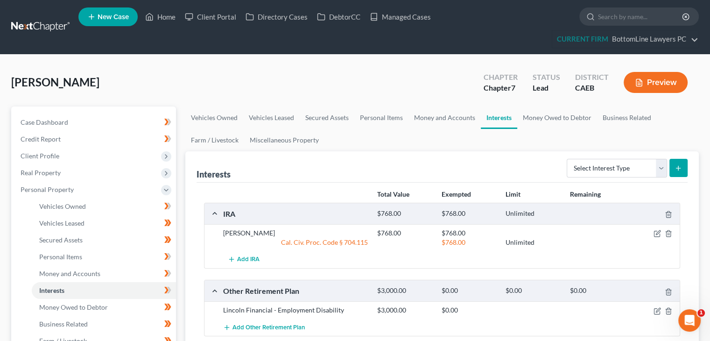
click at [368, 154] on div "Interests Select Interest Type 401K Annuity Bond Education IRA Government Bond …" at bounding box center [442, 166] width 491 height 31
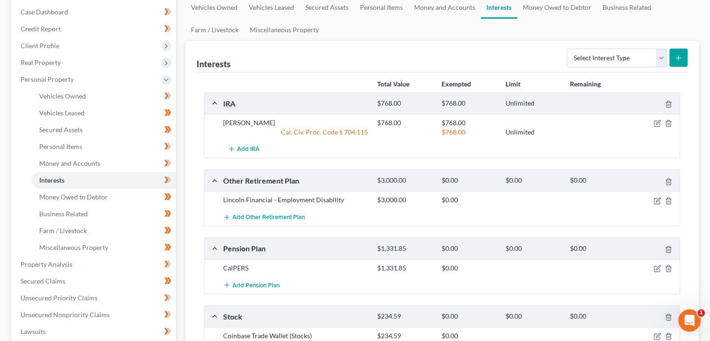
scroll to position [140, 0]
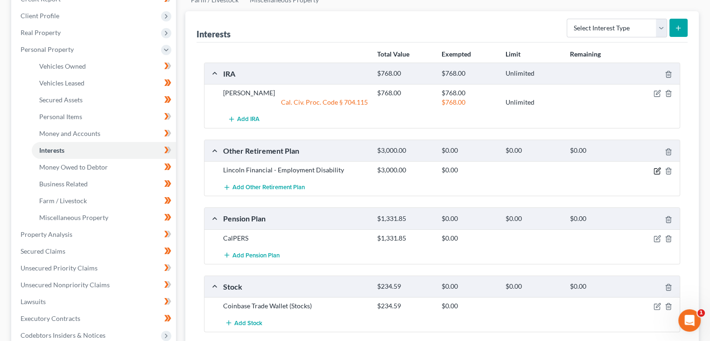
click at [656, 170] on icon "button" at bounding box center [657, 170] width 7 height 7
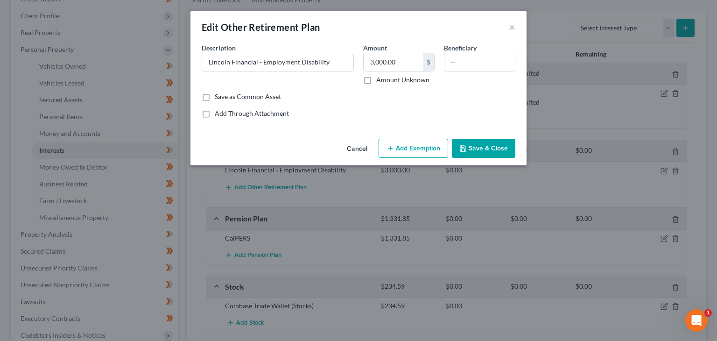
click at [448, 146] on button "Add Exemption" at bounding box center [414, 149] width 70 height 20
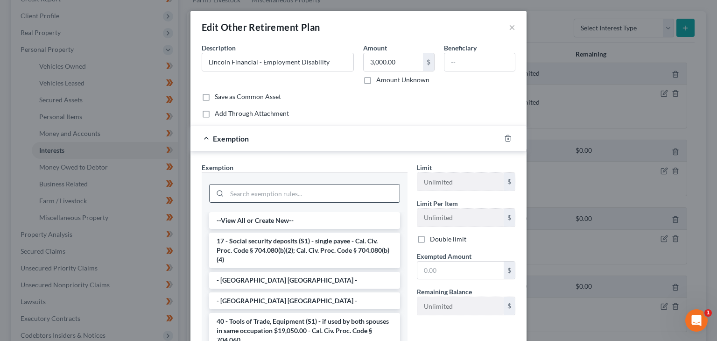
click at [285, 196] on input "search" at bounding box center [313, 193] width 173 height 18
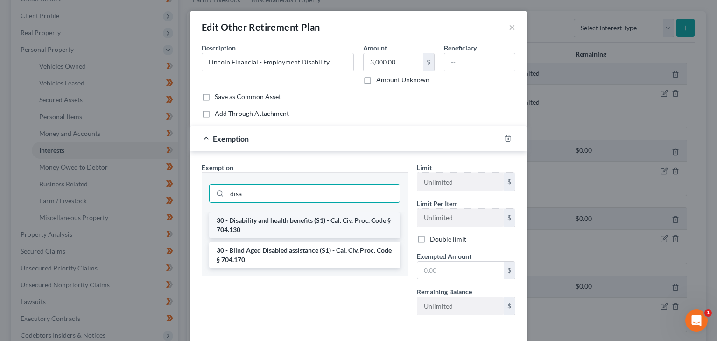
type input "disa"
click at [289, 224] on li "30 - Disability and health benefits (S1) - Cal. Civ. Proc. Code § 704.130" at bounding box center [304, 225] width 191 height 26
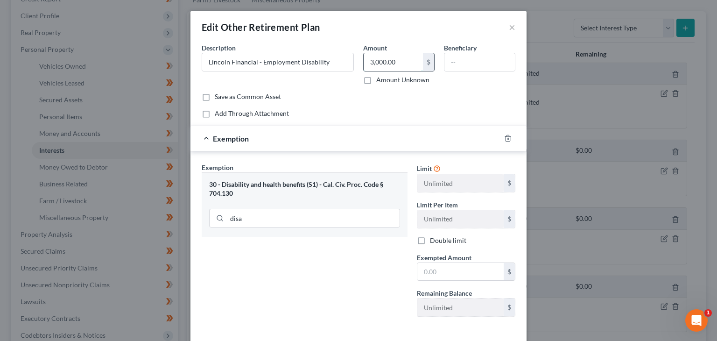
click at [404, 60] on input "3,000.00" at bounding box center [393, 62] width 59 height 18
click at [450, 273] on input "text" at bounding box center [461, 272] width 86 height 18
paste input "3,000.00"
type input "3,000.00"
click at [356, 276] on div "Exemption Set must be selected for CA. Exemption * 30 - Disability and health b…" at bounding box center [304, 244] width 215 height 162
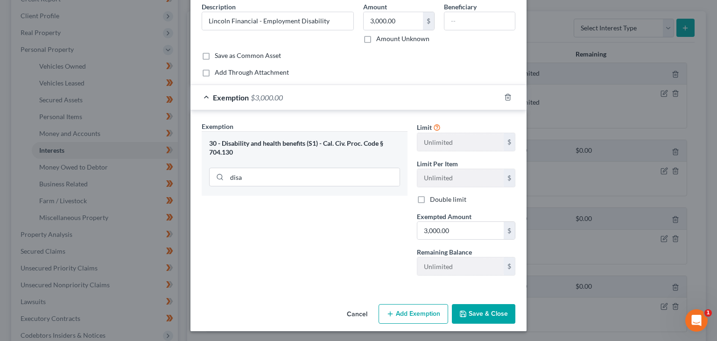
scroll to position [41, 0]
click at [479, 315] on button "Save & Close" at bounding box center [484, 314] width 64 height 20
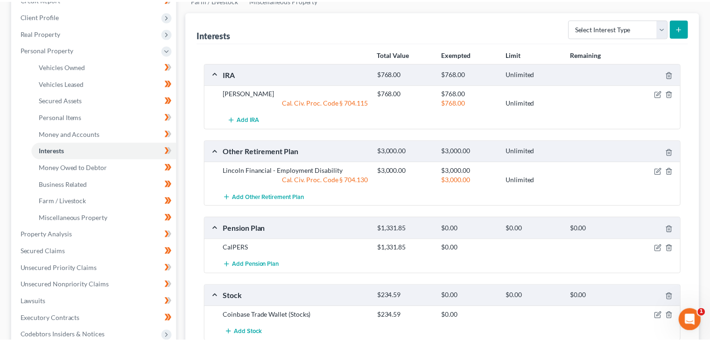
scroll to position [140, 0]
click at [655, 248] on icon "button" at bounding box center [657, 247] width 7 height 7
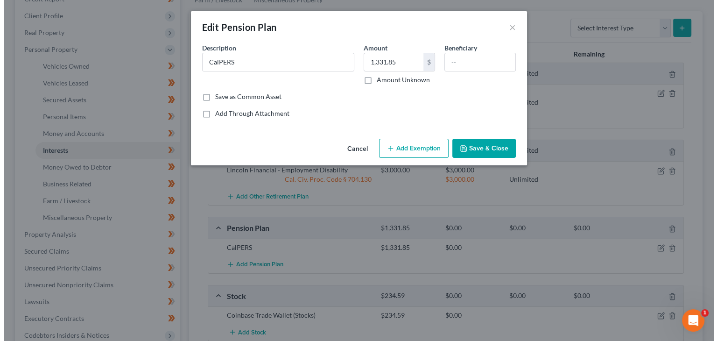
scroll to position [123, 0]
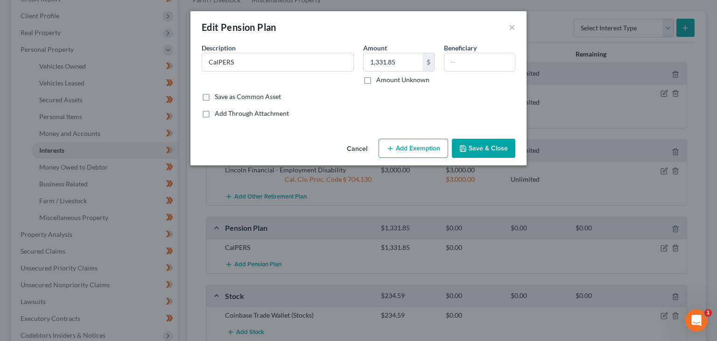
click at [402, 140] on button "Add Exemption" at bounding box center [414, 149] width 70 height 20
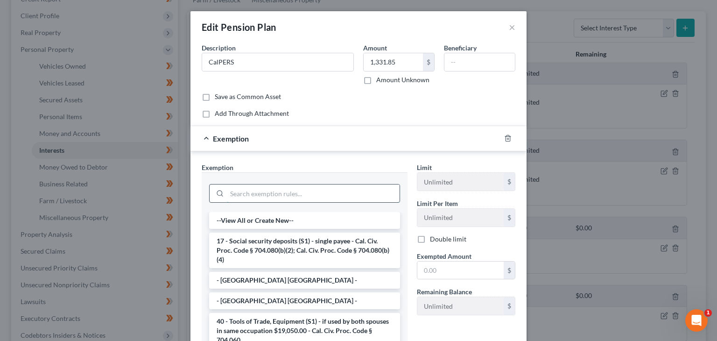
click at [263, 194] on input "search" at bounding box center [313, 193] width 173 height 18
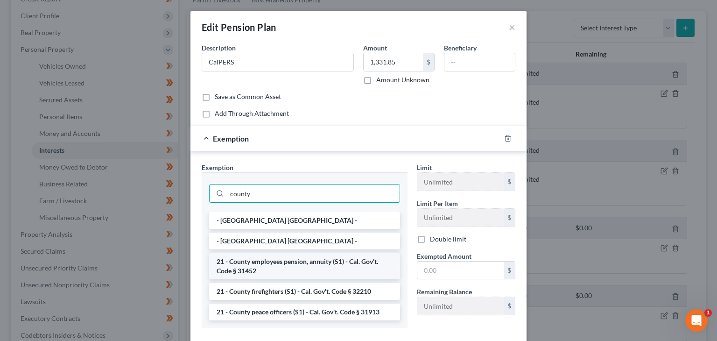
type input "county"
click at [299, 262] on li "21 - County employees pension, annuity (S1) - Cal. Gov't. Code § 31452" at bounding box center [304, 266] width 191 height 26
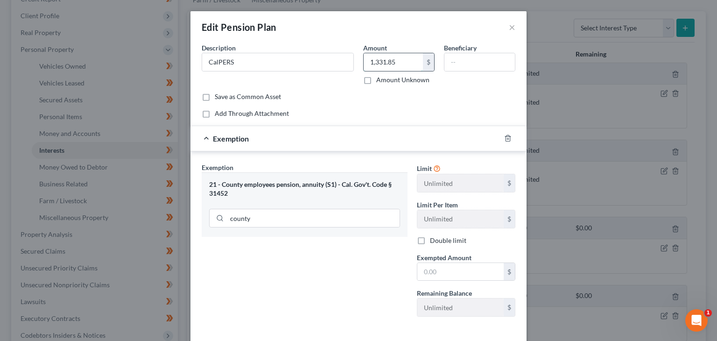
click at [401, 60] on input "1,331.85" at bounding box center [393, 62] width 59 height 18
click at [437, 276] on input "text" at bounding box center [461, 272] width 86 height 18
paste input "1,331.85"
drag, startPoint x: 434, startPoint y: 270, endPoint x: 482, endPoint y: 269, distance: 48.1
click at [481, 270] on input "1,331.85" at bounding box center [461, 272] width 86 height 18
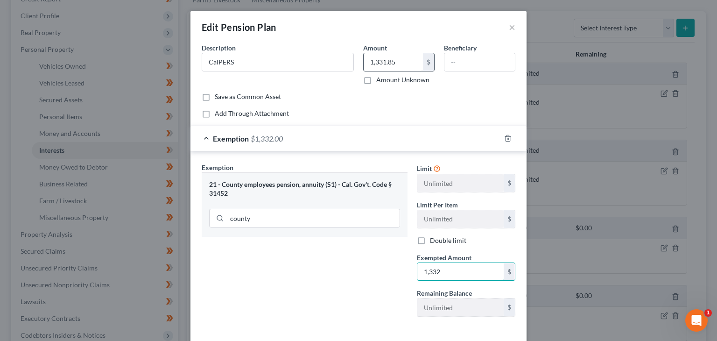
type input "1,332"
click at [381, 61] on input "1,331.85" at bounding box center [393, 62] width 59 height 18
click at [380, 60] on input "1,331.85" at bounding box center [393, 62] width 59 height 18
click at [381, 60] on input "1,331.85" at bounding box center [393, 62] width 59 height 18
click at [381, 61] on input "1,331.85" at bounding box center [393, 62] width 59 height 18
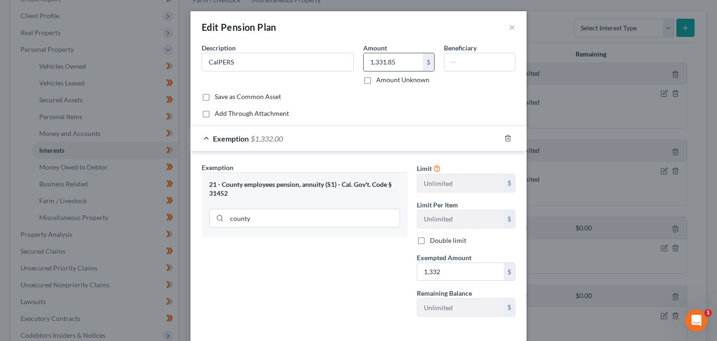
drag, startPoint x: 381, startPoint y: 61, endPoint x: 418, endPoint y: 60, distance: 37.4
click at [416, 61] on input "1,331.85" at bounding box center [393, 62] width 59 height 18
type input "1,332"
click at [407, 100] on div "Save as Common Asset" at bounding box center [359, 96] width 314 height 9
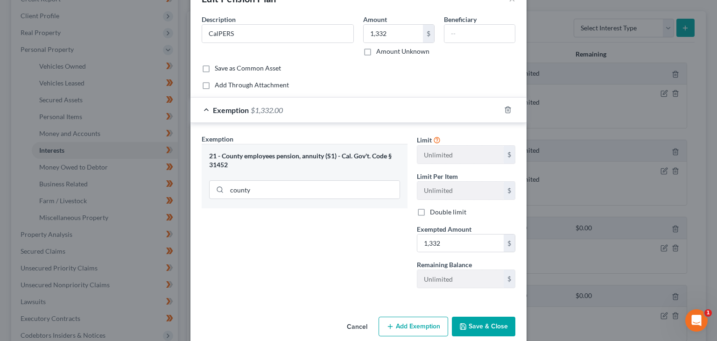
scroll to position [41, 0]
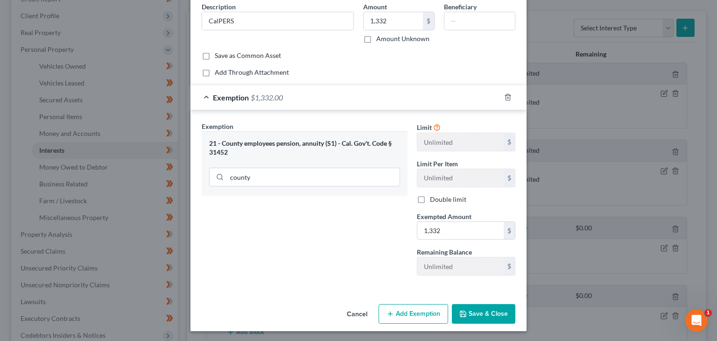
click at [488, 316] on button "Save & Close" at bounding box center [484, 314] width 64 height 20
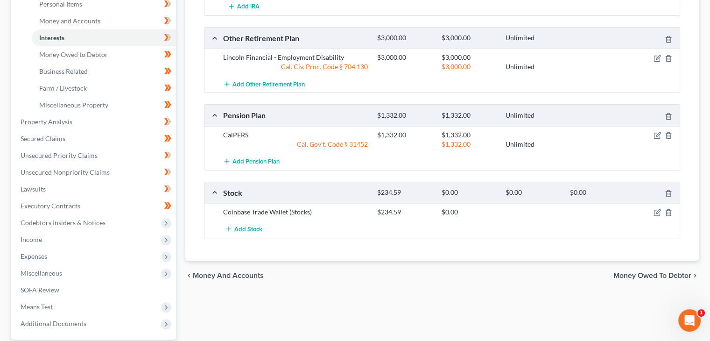
scroll to position [280, 0]
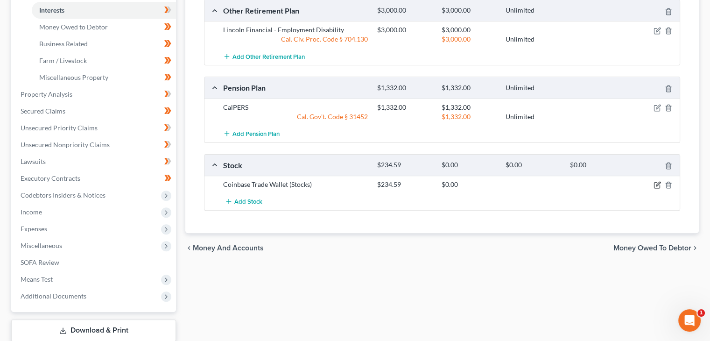
click at [656, 184] on icon "button" at bounding box center [657, 184] width 7 height 7
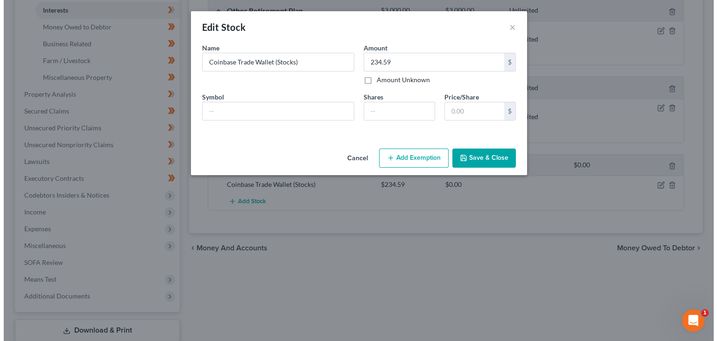
scroll to position [263, 0]
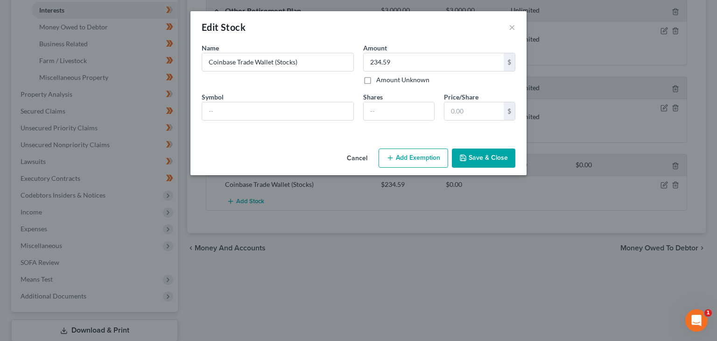
click at [410, 160] on button "Add Exemption" at bounding box center [414, 159] width 70 height 20
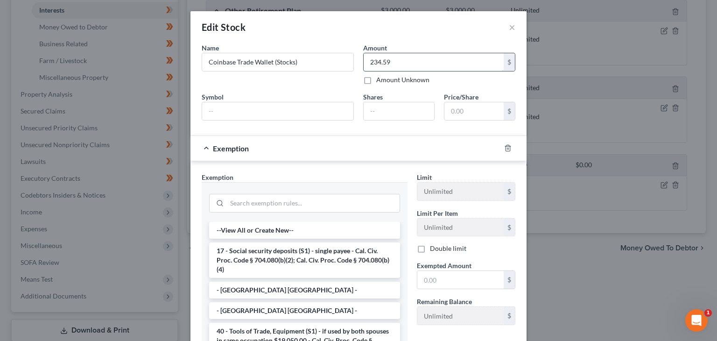
click at [375, 61] on input "234.59" at bounding box center [434, 62] width 140 height 18
click at [375, 60] on input "234.59" at bounding box center [434, 62] width 140 height 18
click at [376, 63] on input "234.59" at bounding box center [434, 62] width 140 height 18
drag, startPoint x: 375, startPoint y: 62, endPoint x: 397, endPoint y: 62, distance: 22.4
click at [397, 62] on input "234.59" at bounding box center [434, 62] width 140 height 18
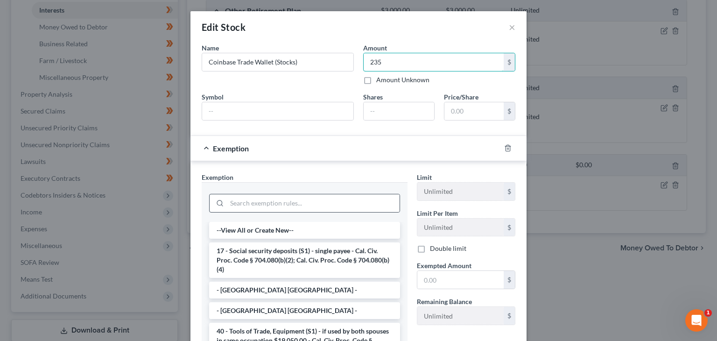
type input "235"
click at [297, 211] on div at bounding box center [304, 203] width 191 height 19
click at [301, 206] on input "search" at bounding box center [313, 203] width 173 height 18
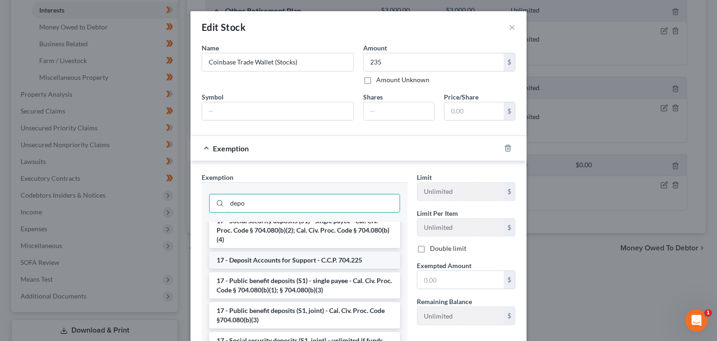
scroll to position [24, 0]
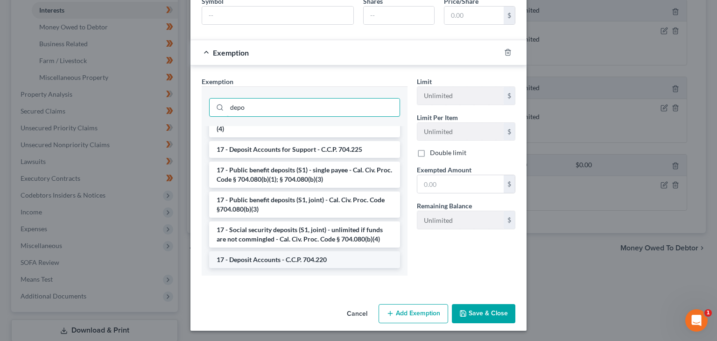
type input "depo"
click at [291, 261] on li "17 - Deposit Accounts - C.C.P. 704.220" at bounding box center [304, 259] width 191 height 17
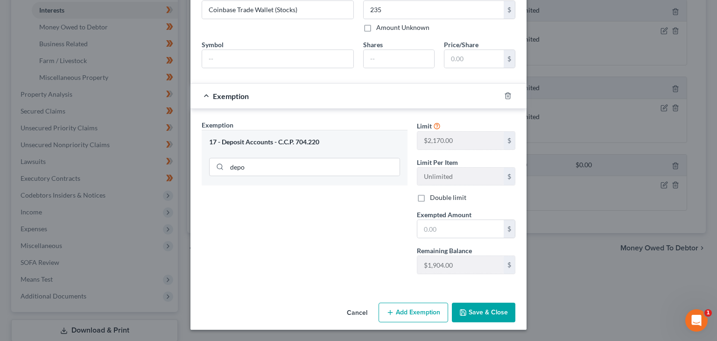
scroll to position [51, 0]
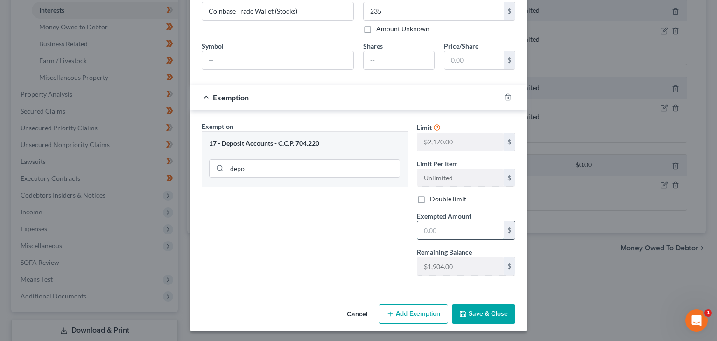
click at [444, 229] on input "text" at bounding box center [461, 230] width 86 height 18
type input "235"
click at [483, 317] on button "Save & Close" at bounding box center [484, 314] width 64 height 20
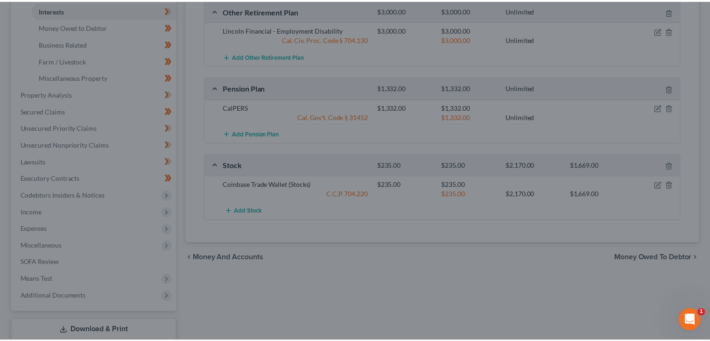
scroll to position [280, 0]
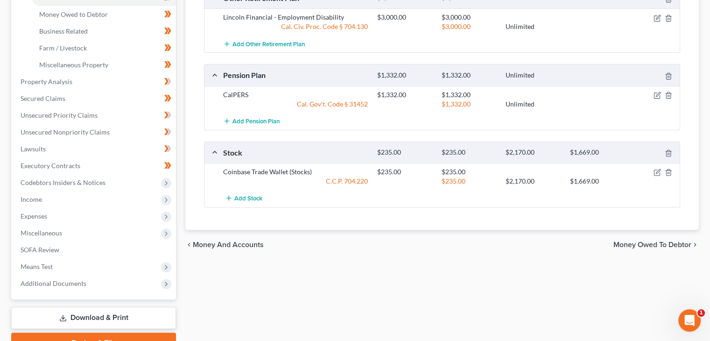
click at [625, 241] on span "Money Owed to Debtor" at bounding box center [653, 244] width 78 height 7
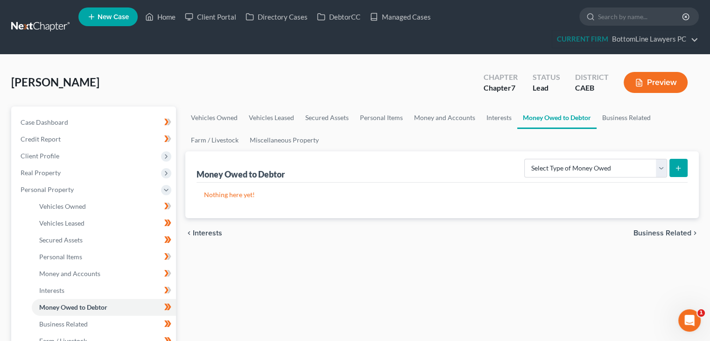
click at [635, 231] on span "Business Related" at bounding box center [663, 232] width 58 height 7
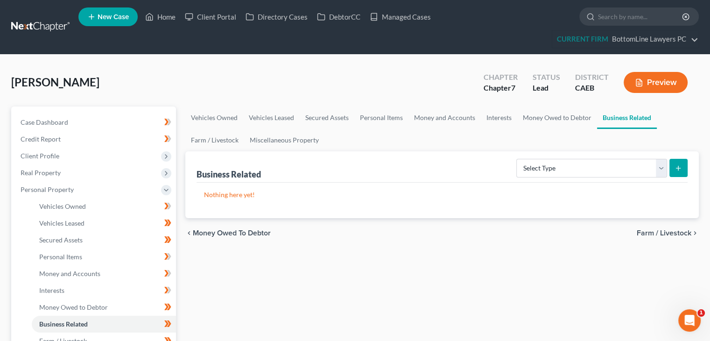
click at [641, 233] on span "Farm / Livestock" at bounding box center [664, 232] width 55 height 7
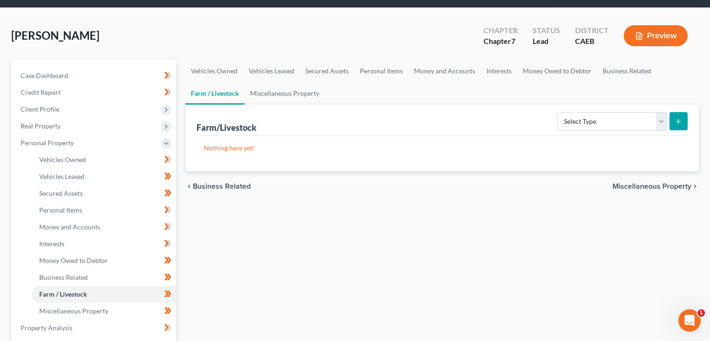
click at [631, 187] on span "Miscellaneous Property" at bounding box center [652, 186] width 79 height 7
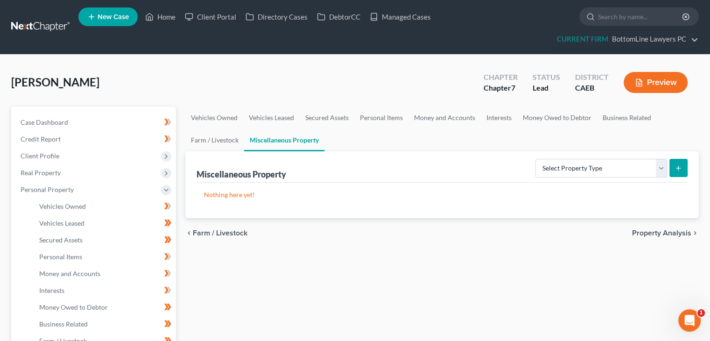
click at [653, 232] on span "Property Analysis" at bounding box center [661, 232] width 59 height 7
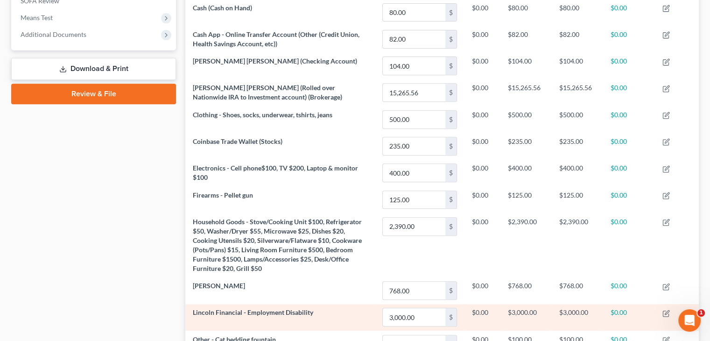
scroll to position [372, 0]
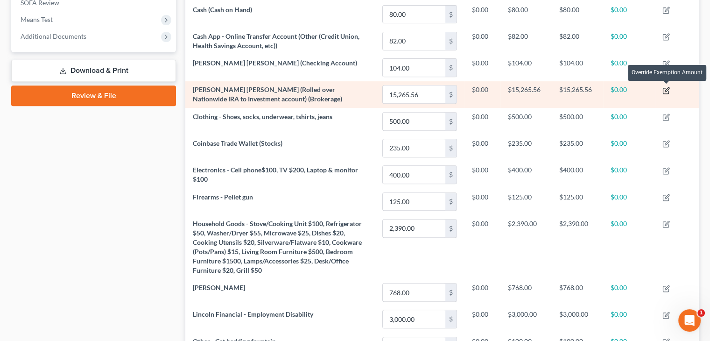
click at [665, 91] on icon "button" at bounding box center [666, 90] width 7 height 7
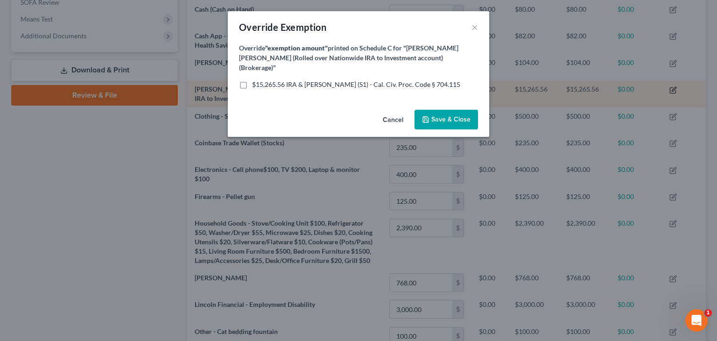
scroll to position [159, 519]
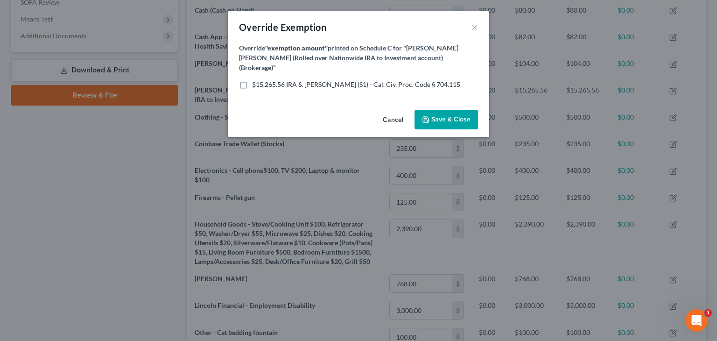
click at [392, 111] on button "Cancel" at bounding box center [393, 120] width 35 height 19
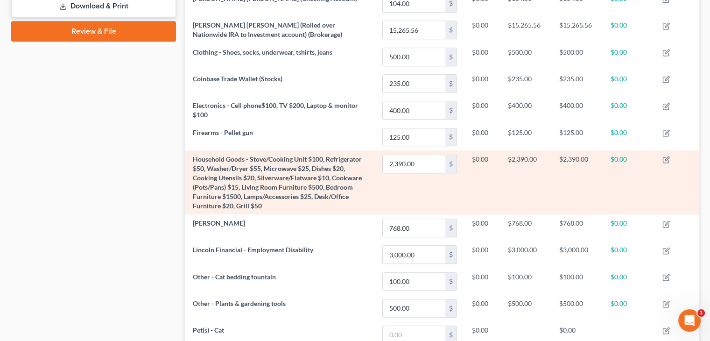
scroll to position [418, 0]
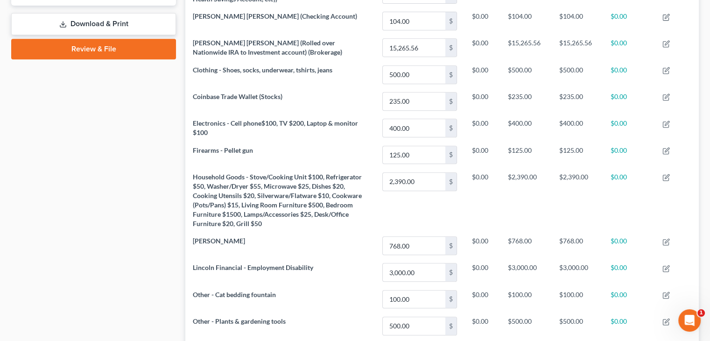
click at [138, 175] on div "Case Dashboard Payments Invoices Payments Payments Credit Report Client Profile" at bounding box center [94, 68] width 174 height 761
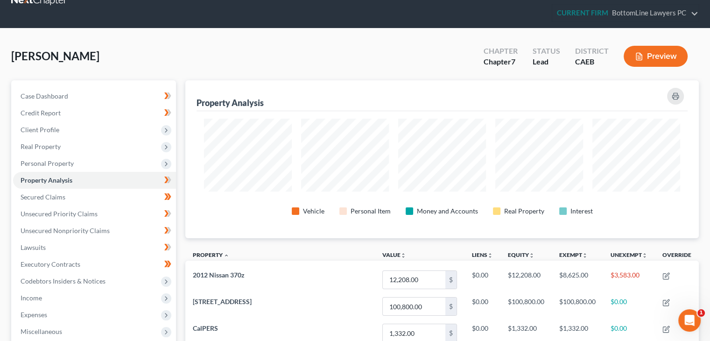
scroll to position [0, 0]
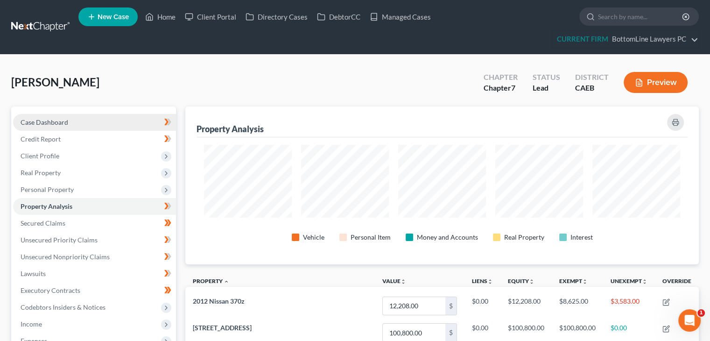
click at [79, 116] on link "Case Dashboard" at bounding box center [94, 122] width 163 height 17
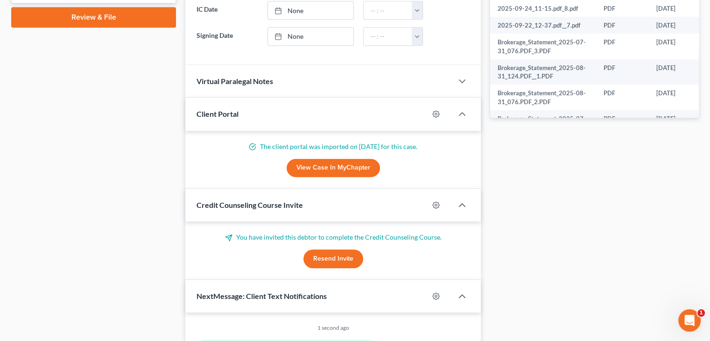
scroll to position [467, 0]
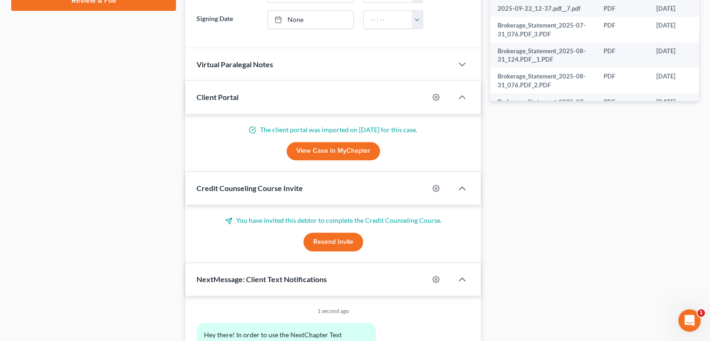
click at [328, 241] on button "Resend Invite" at bounding box center [334, 242] width 60 height 19
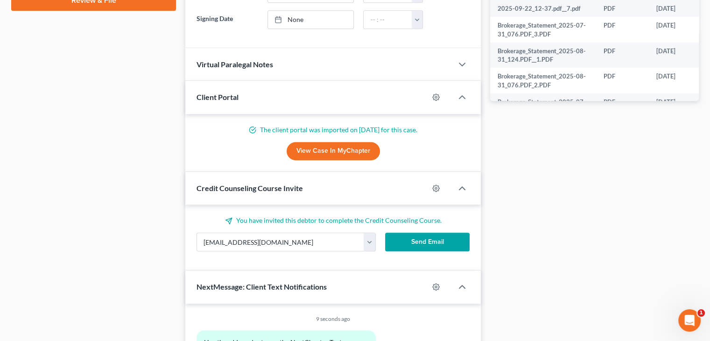
click at [428, 241] on button "Send Email" at bounding box center [427, 242] width 85 height 19
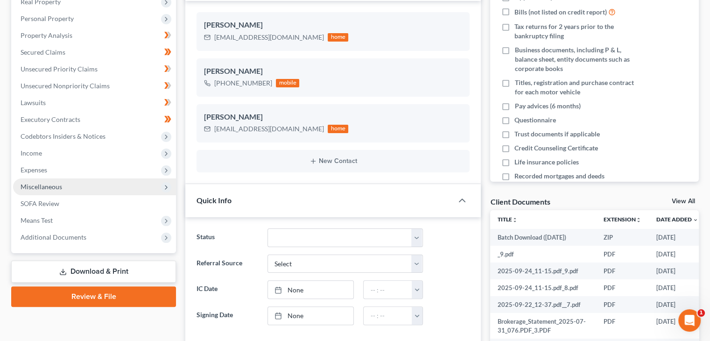
scroll to position [187, 0]
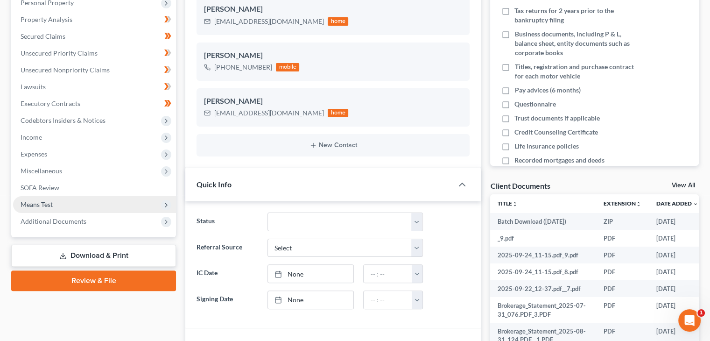
click at [43, 205] on span "Means Test" at bounding box center [37, 204] width 32 height 8
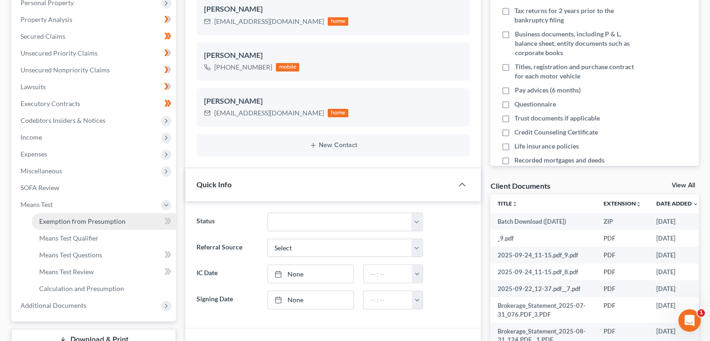
click at [67, 220] on span "Exemption from Presumption" at bounding box center [82, 221] width 86 height 8
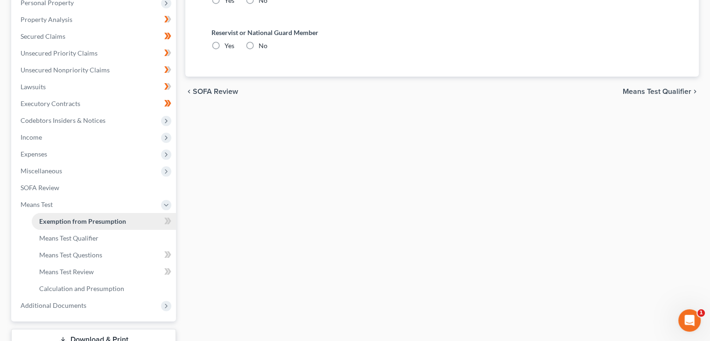
radio input "true"
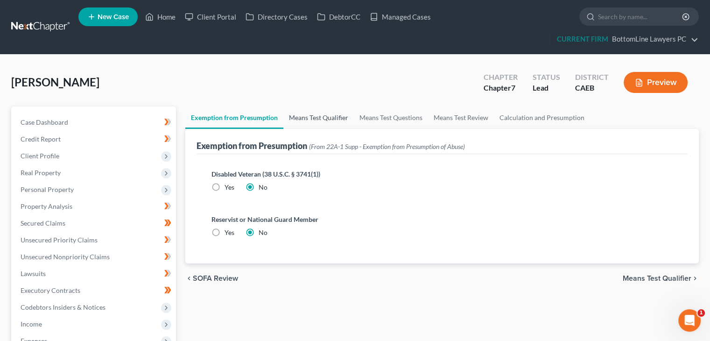
click at [323, 115] on link "Means Test Qualifier" at bounding box center [319, 117] width 71 height 22
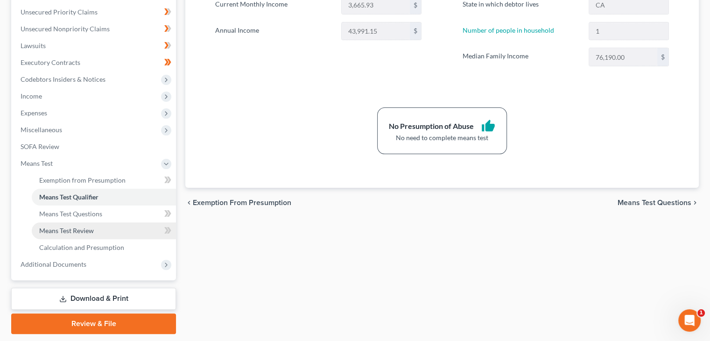
scroll to position [234, 0]
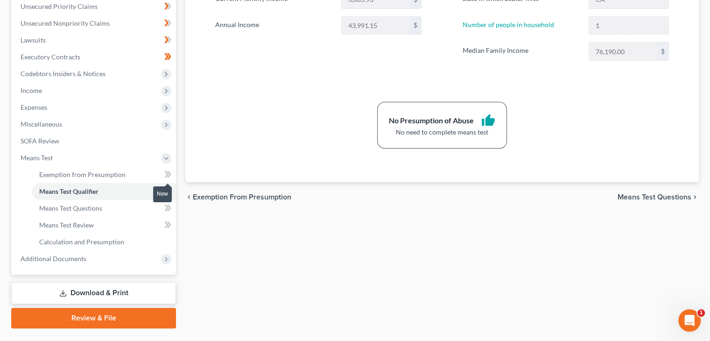
click at [168, 177] on icon at bounding box center [167, 175] width 7 height 12
click at [125, 208] on link "Means Test Questions" at bounding box center [104, 208] width 144 height 17
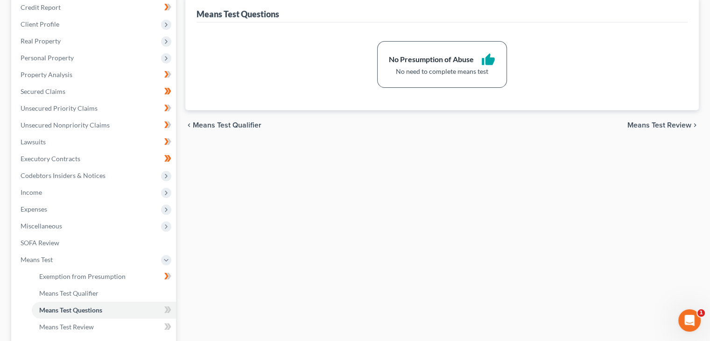
scroll to position [140, 0]
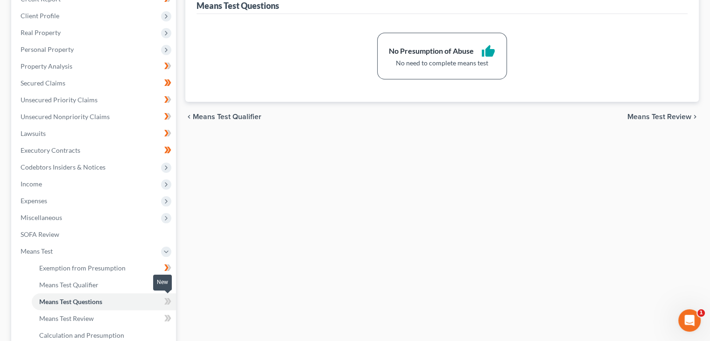
click at [166, 301] on icon at bounding box center [167, 302] width 7 height 12
click at [167, 318] on icon at bounding box center [166, 318] width 4 height 7
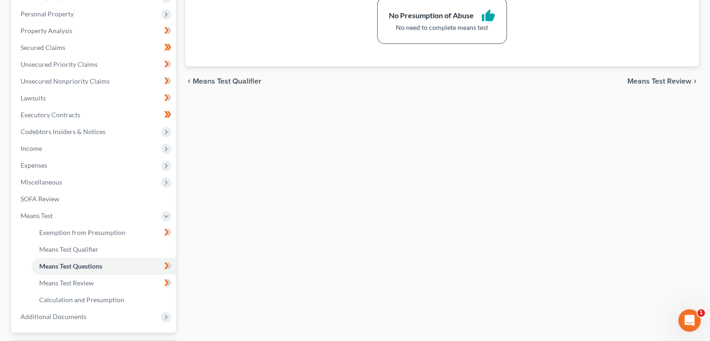
scroll to position [234, 0]
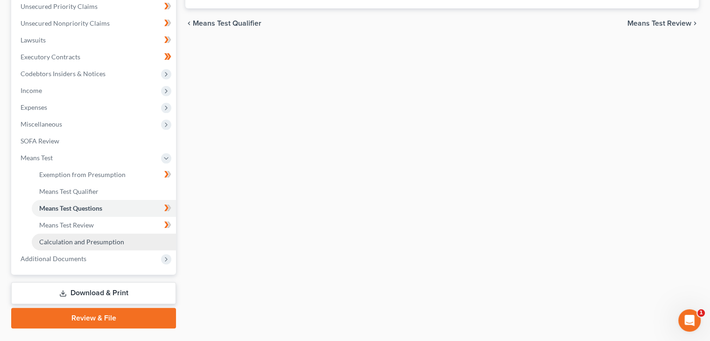
click at [86, 241] on span "Calculation and Presumption" at bounding box center [81, 242] width 85 height 8
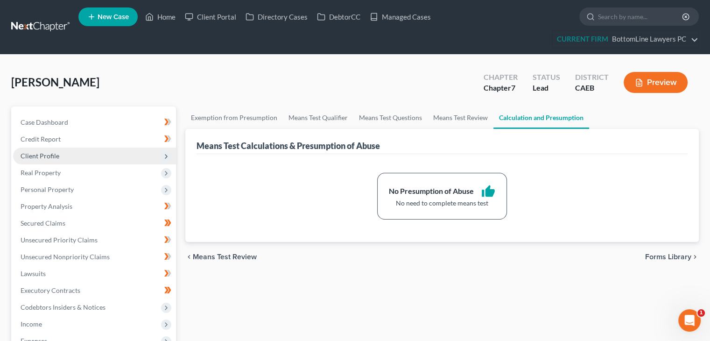
click at [78, 156] on span "Client Profile" at bounding box center [94, 156] width 163 height 17
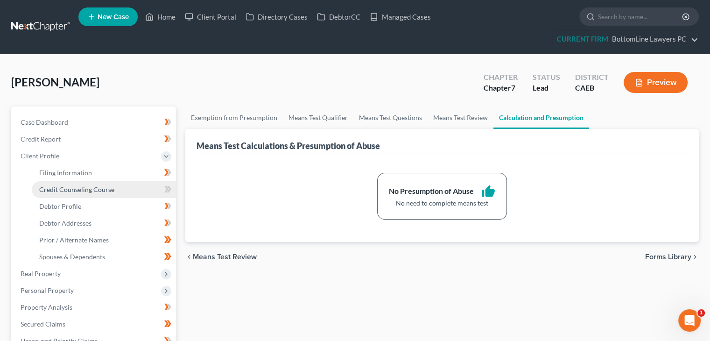
click at [75, 187] on span "Credit Counseling Course" at bounding box center [76, 189] width 75 height 8
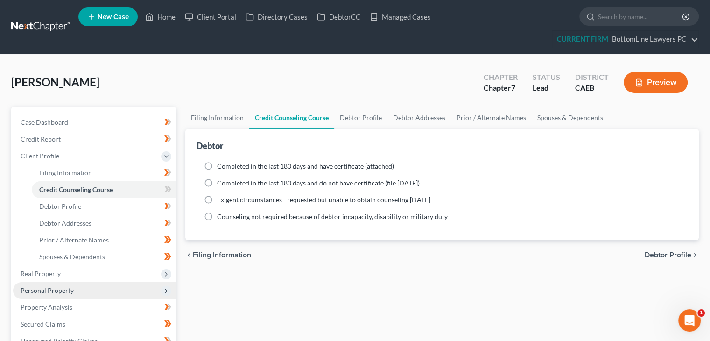
click at [59, 290] on span "Personal Property" at bounding box center [47, 290] width 53 height 8
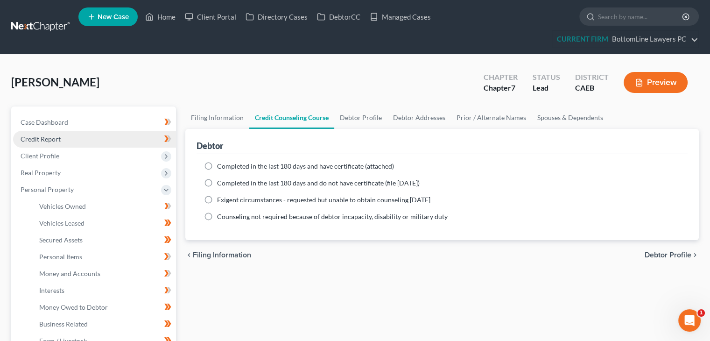
click at [61, 141] on link "Credit Report" at bounding box center [94, 139] width 163 height 17
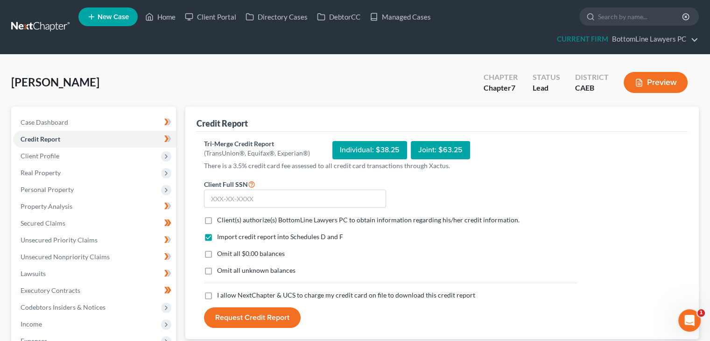
click at [13, 97] on div "[PERSON_NAME] Upgraded Chapter Chapter 7 Status Lead District CAEB Preview" at bounding box center [355, 86] width 688 height 41
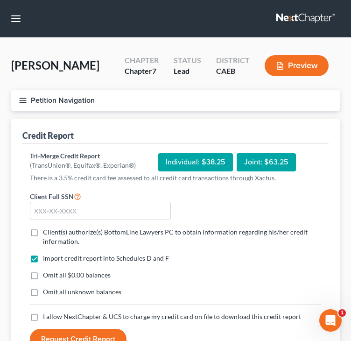
click at [54, 234] on span "Client(s) authorize(s) BottomLine Lawyers PC to obtain information regarding hi…" at bounding box center [175, 236] width 265 height 17
click at [53, 234] on input "Client(s) authorize(s) BottomLine Lawyers PC to obtain information regarding hi…" at bounding box center [50, 230] width 6 height 6
checkbox input "true"
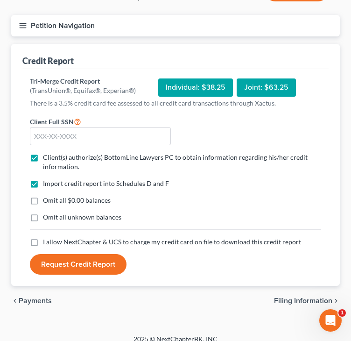
scroll to position [85, 0]
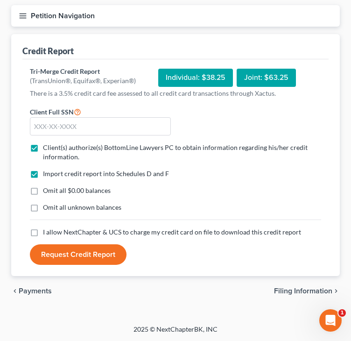
drag, startPoint x: 34, startPoint y: 234, endPoint x: 28, endPoint y: 235, distance: 6.4
click at [43, 234] on label "I allow NextChapter & UCS to charge my credit card on file to download this cre…" at bounding box center [172, 231] width 258 height 9
click at [47, 234] on input "I allow NextChapter & UCS to charge my credit card on file to download this cre…" at bounding box center [50, 230] width 6 height 6
checkbox input "true"
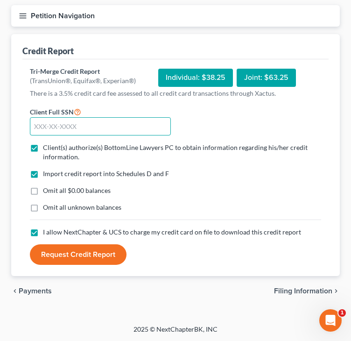
click at [75, 127] on input "text" at bounding box center [100, 126] width 141 height 19
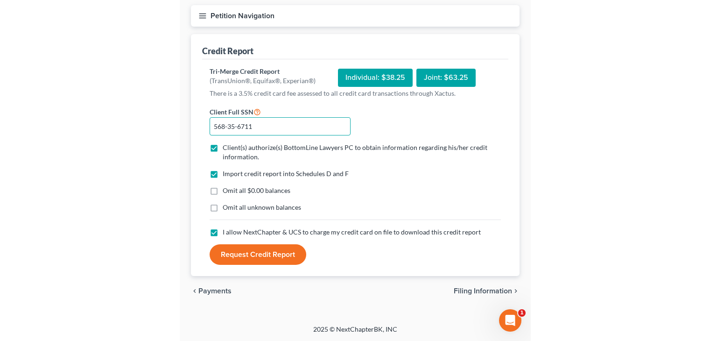
scroll to position [101, 0]
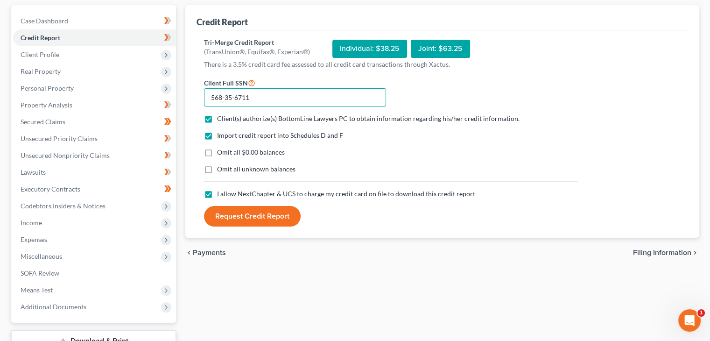
type input "568-35-6711"
click at [237, 219] on button "Request Credit Report" at bounding box center [252, 216] width 97 height 21
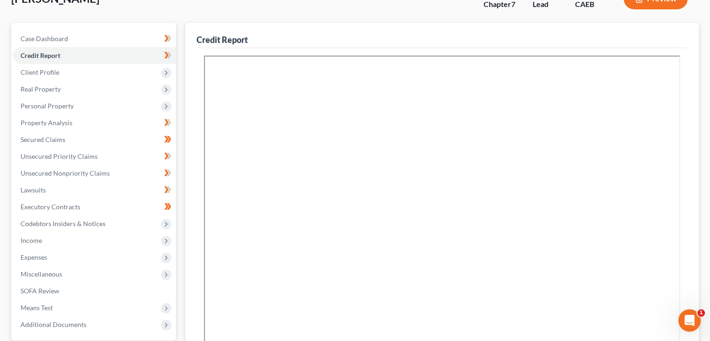
scroll to position [55, 0]
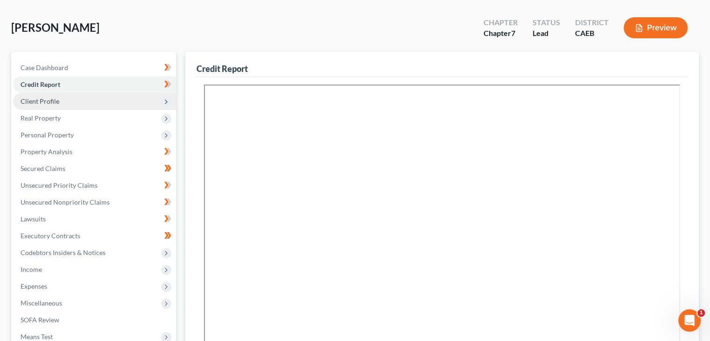
click at [86, 99] on span "Client Profile" at bounding box center [94, 101] width 163 height 17
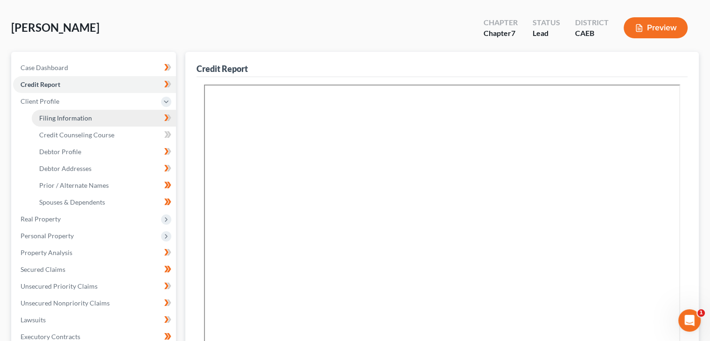
click at [80, 117] on span "Filing Information" at bounding box center [65, 118] width 53 height 8
select select "1"
select select "0"
select select "8"
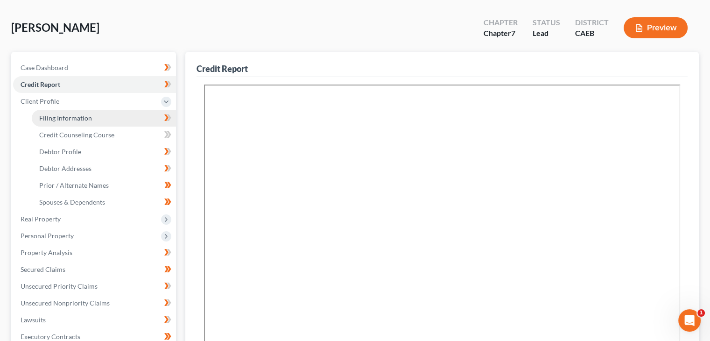
select select "0"
select select "4"
select select "1"
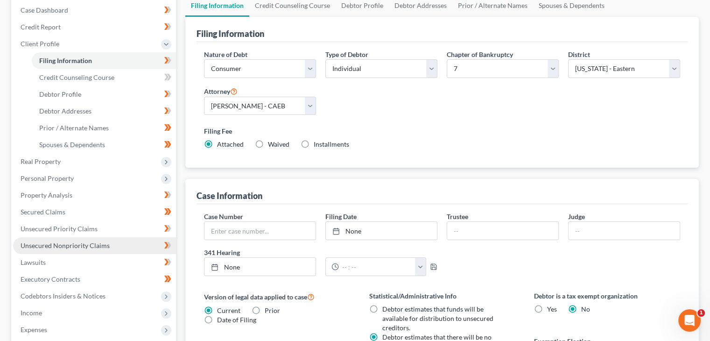
scroll to position [140, 0]
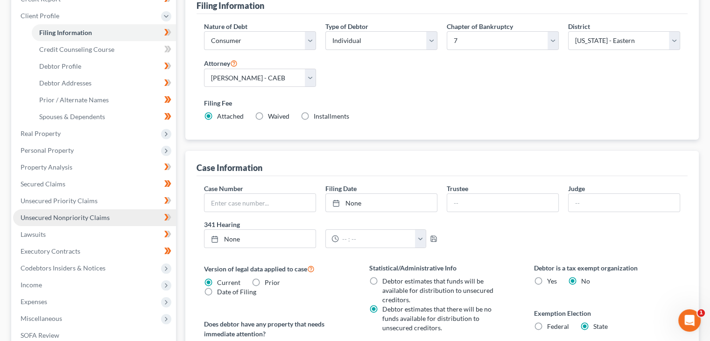
click at [85, 217] on span "Unsecured Nonpriority Claims" at bounding box center [65, 217] width 89 height 8
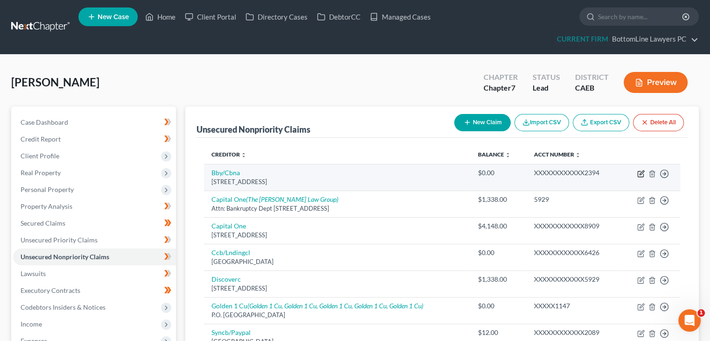
click at [641, 173] on icon "button" at bounding box center [641, 173] width 7 height 7
select select "43"
select select "2"
select select "0"
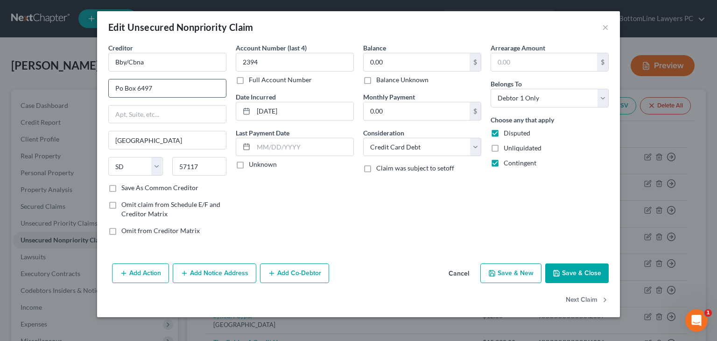
click at [119, 88] on input "Po Box 6497" at bounding box center [167, 88] width 117 height 18
type input "PO Box 6497"
click at [122, 62] on input "Bby/Cbna" at bounding box center [167, 62] width 118 height 19
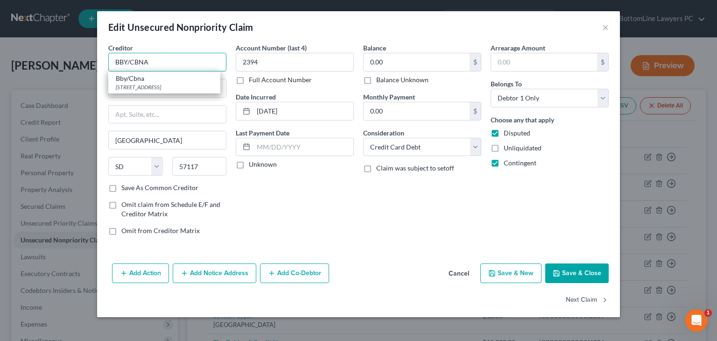
type input "BBY/CBNA"
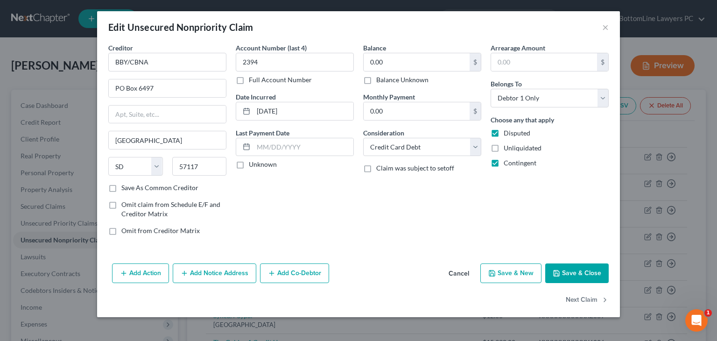
click at [577, 273] on button "Save & Close" at bounding box center [578, 273] width 64 height 20
type input "0"
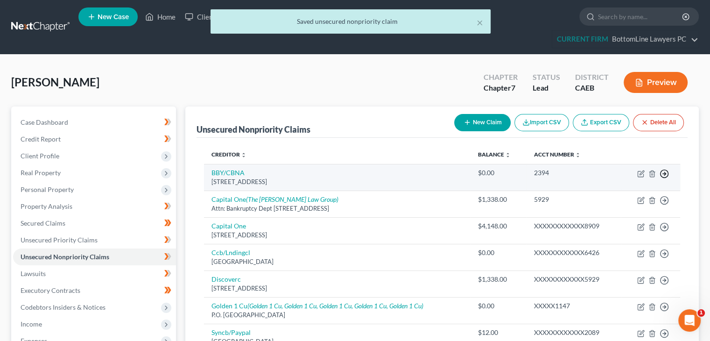
click at [665, 174] on icon "button" at bounding box center [664, 173] width 9 height 9
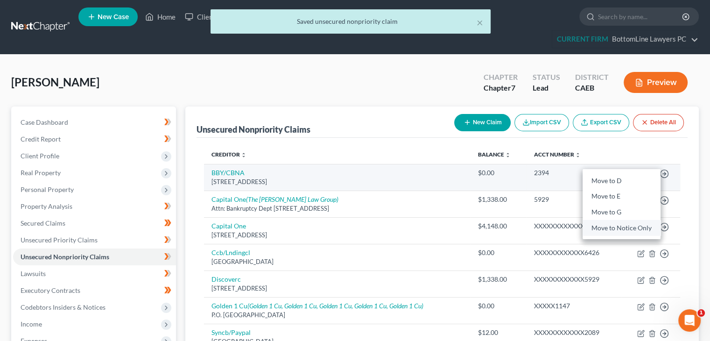
click at [627, 227] on link "Move to Notice Only" at bounding box center [622, 228] width 78 height 16
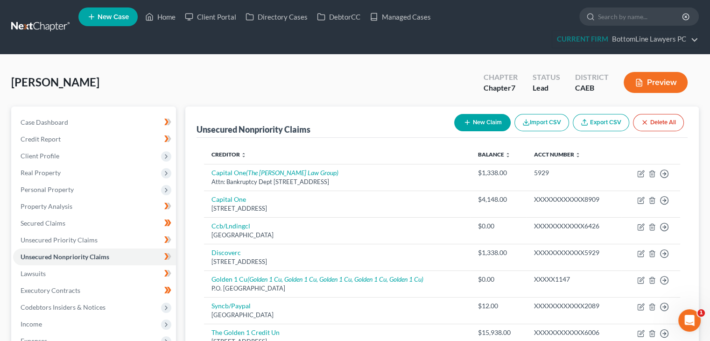
click at [196, 238] on div "Unsecured Nonpriority Claims New Claim Import CSV Export CSV Delete All Credito…" at bounding box center [442, 272] width 514 height 333
drag, startPoint x: 248, startPoint y: 94, endPoint x: 243, endPoint y: 101, distance: 8.7
click at [249, 95] on div "[PERSON_NAME] Upgraded Chapter Chapter 7 Status Lead District CAEB Preview" at bounding box center [355, 86] width 688 height 41
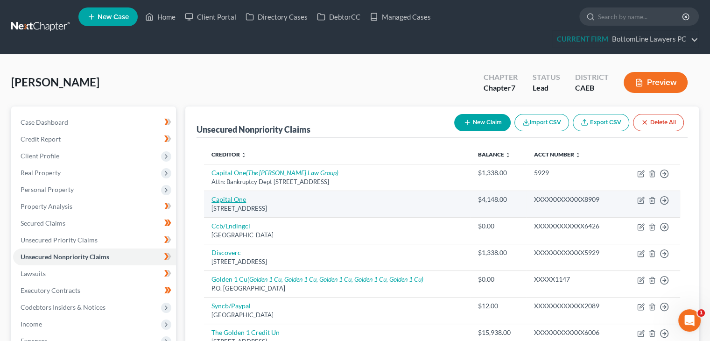
click at [228, 197] on link "Capital One" at bounding box center [229, 199] width 35 height 8
select select "46"
select select "2"
select select "0"
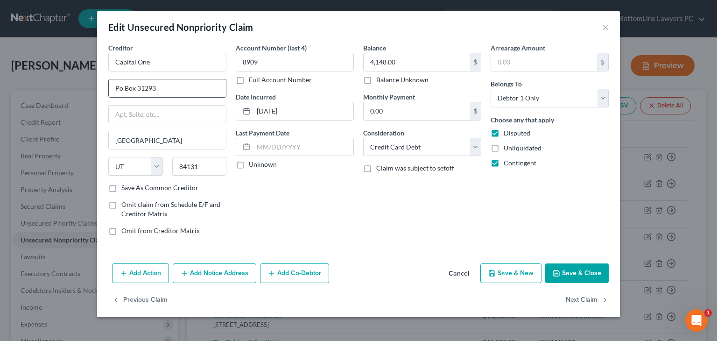
click at [177, 85] on input "Po Box 31293" at bounding box center [167, 88] width 117 height 18
type input "PO Box 31293"
drag, startPoint x: 170, startPoint y: 91, endPoint x: 71, endPoint y: 109, distance: 101.1
click at [71, 109] on div "Edit Unsecured Nonpriority Claim × Creditor * Capital One PO Box 31293 [GEOGRAP…" at bounding box center [358, 170] width 717 height 341
click at [114, 110] on input "text" at bounding box center [167, 115] width 117 height 18
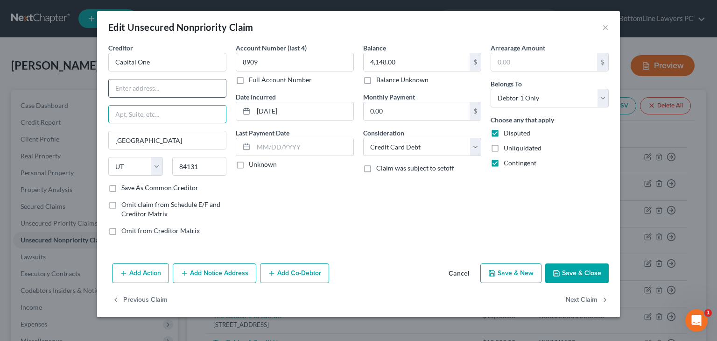
paste input "PO Box 31293"
type input "PO Box 31293"
click at [156, 91] on input "text" at bounding box center [167, 88] width 117 height 18
type input "Attn: Bankruptcy Dept"
click at [568, 264] on button "Save & Close" at bounding box center [578, 273] width 64 height 20
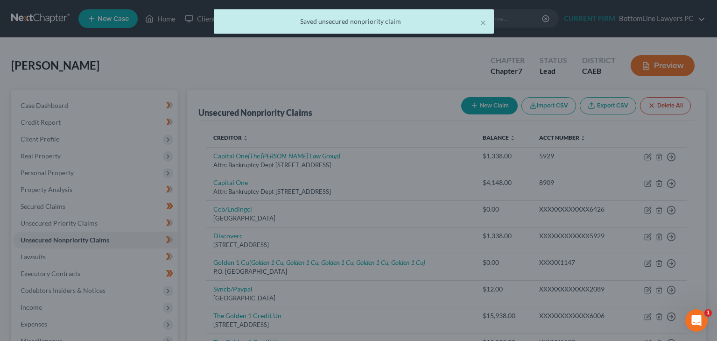
type input "0"
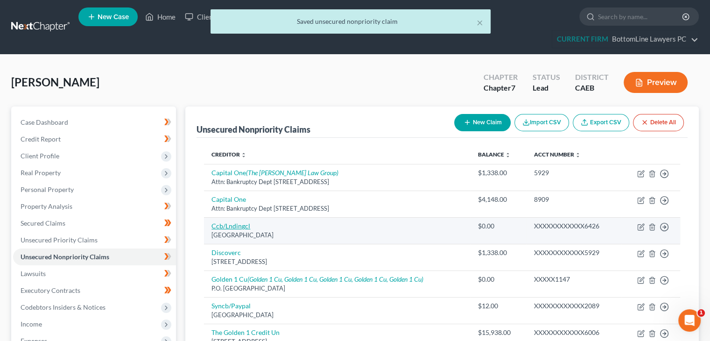
click at [221, 227] on link "Ccb/Lndingcl" at bounding box center [231, 226] width 39 height 8
select select "36"
select select "2"
select select "0"
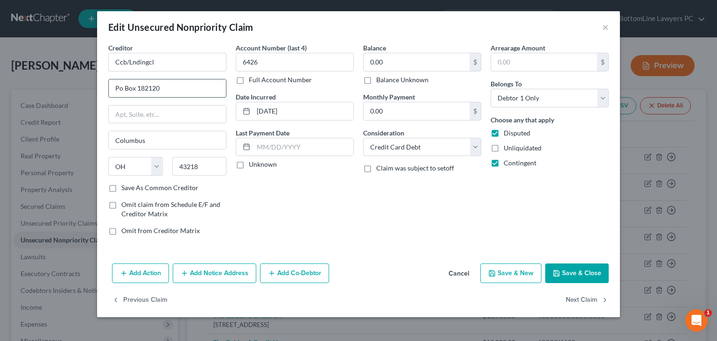
click at [120, 84] on input "Po Box 182120" at bounding box center [167, 88] width 117 height 18
type input "PO Box 182120"
drag, startPoint x: 121, startPoint y: 62, endPoint x: 151, endPoint y: 42, distance: 36.0
click at [121, 62] on input "Ccb/Lndingcl" at bounding box center [167, 62] width 118 height 19
type input "CCB/Lndingcl"
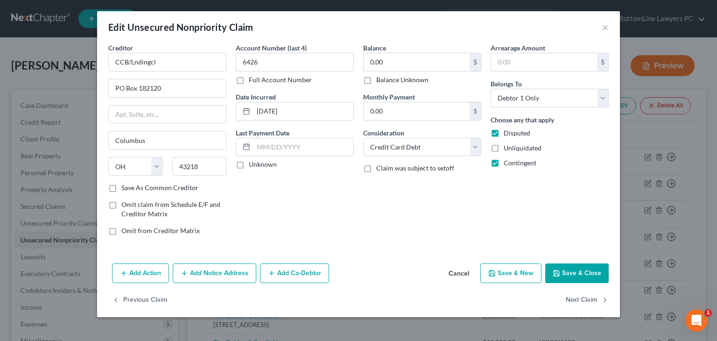
click at [568, 271] on button "Save & Close" at bounding box center [578, 273] width 64 height 20
type input "0"
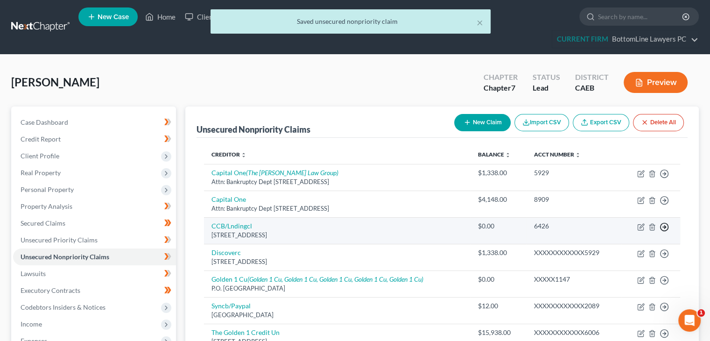
click at [667, 227] on icon "button" at bounding box center [664, 226] width 9 height 9
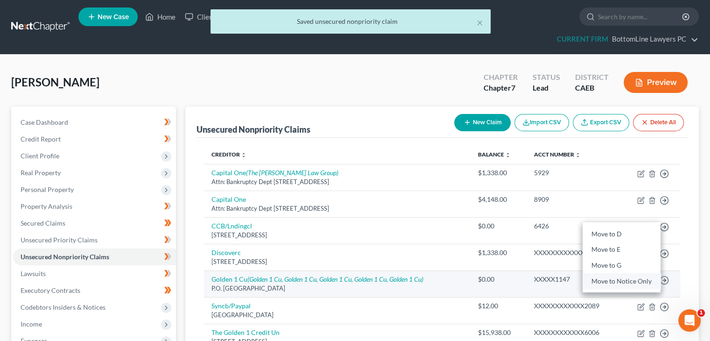
click at [617, 280] on link "Move to Notice Only" at bounding box center [622, 281] width 78 height 16
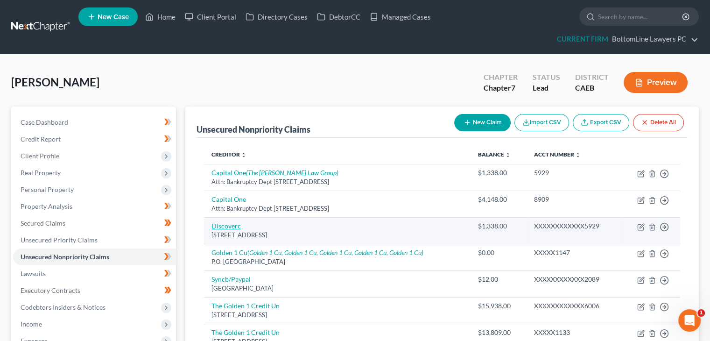
click at [231, 225] on link "Discoverc" at bounding box center [226, 226] width 29 height 8
select select "46"
select select "2"
select select "0"
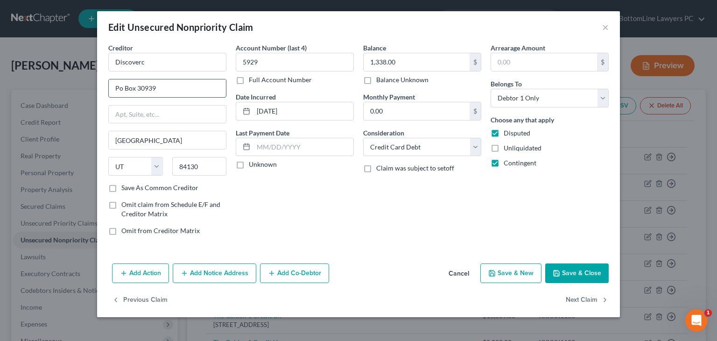
drag, startPoint x: 165, startPoint y: 85, endPoint x: 176, endPoint y: 82, distance: 11.2
click at [165, 85] on input "Po Box 30939" at bounding box center [167, 88] width 117 height 18
type input "PO Box 30939"
drag, startPoint x: 179, startPoint y: 91, endPoint x: 57, endPoint y: 102, distance: 123.3
click at [57, 102] on div "Edit Unsecured Nonpriority Claim × Creditor * Discoverc PO Box 30939 [GEOGRAPHI…" at bounding box center [358, 170] width 717 height 341
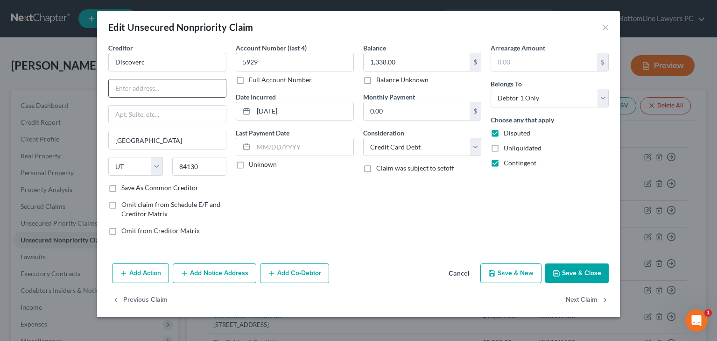
drag, startPoint x: 126, startPoint y: 86, endPoint x: 133, endPoint y: 93, distance: 10.6
click at [126, 86] on input "text" at bounding box center [167, 88] width 117 height 18
type input "Attn: Bankruptcy Dept"
click at [172, 64] on input "Discoverc" at bounding box center [167, 62] width 118 height 19
type input "Discover Card"
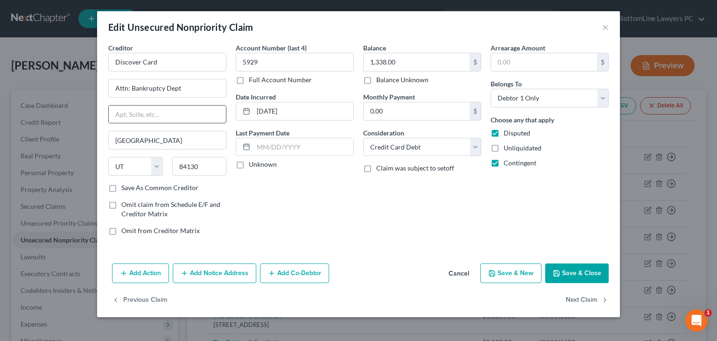
click at [157, 117] on input "text" at bounding box center [167, 115] width 117 height 18
paste input "PO Box 30939"
type input "PO Box 30939"
drag, startPoint x: 282, startPoint y: 187, endPoint x: 275, endPoint y: 182, distance: 8.7
click at [282, 187] on div "Account Number (last 4) 5929 Full Account Number Date Incurred [DATE] Last Paym…" at bounding box center [295, 143] width 128 height 200
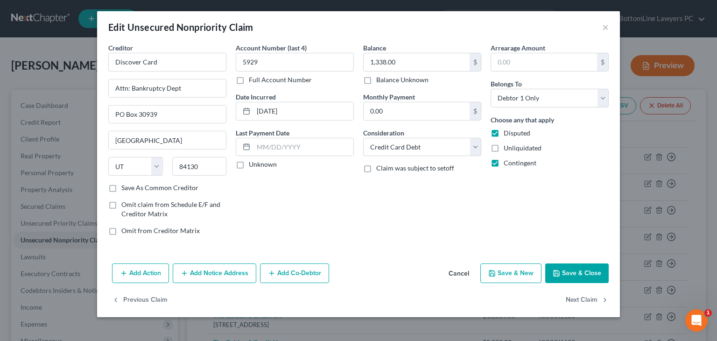
click at [568, 270] on button "Save & Close" at bounding box center [578, 273] width 64 height 20
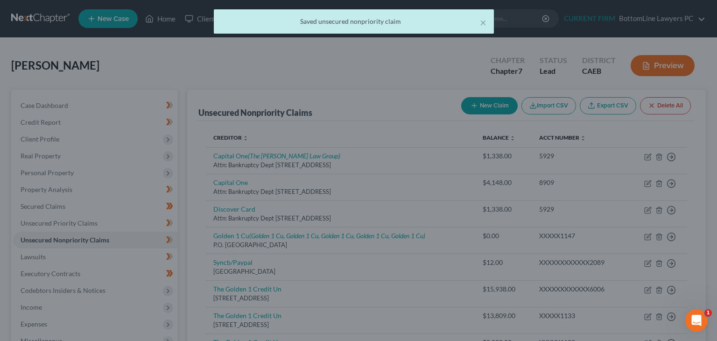
type input "0"
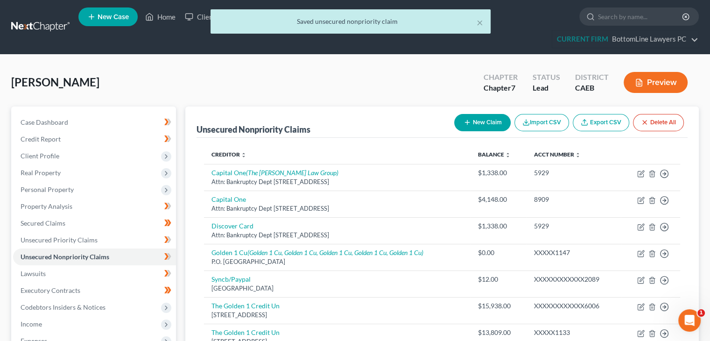
click at [389, 84] on div "[PERSON_NAME] Upgraded Chapter Chapter 7 Status Lead District CAEB Preview" at bounding box center [355, 86] width 688 height 41
